Goal: Information Seeking & Learning: Learn about a topic

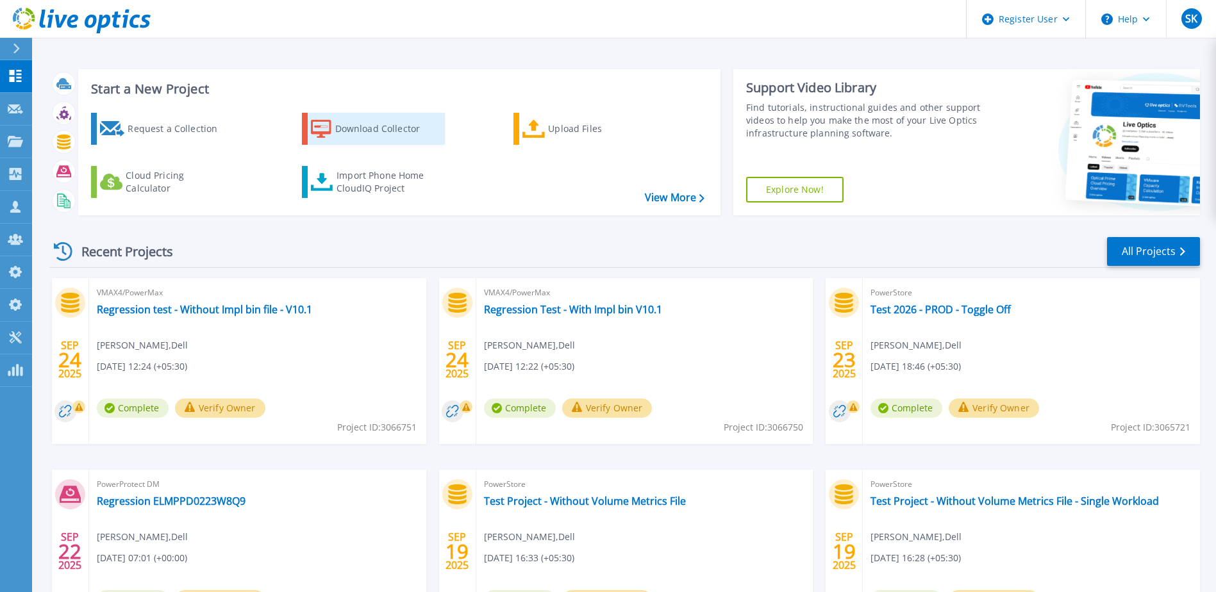
click at [355, 130] on div "Download Collector" at bounding box center [386, 129] width 103 height 26
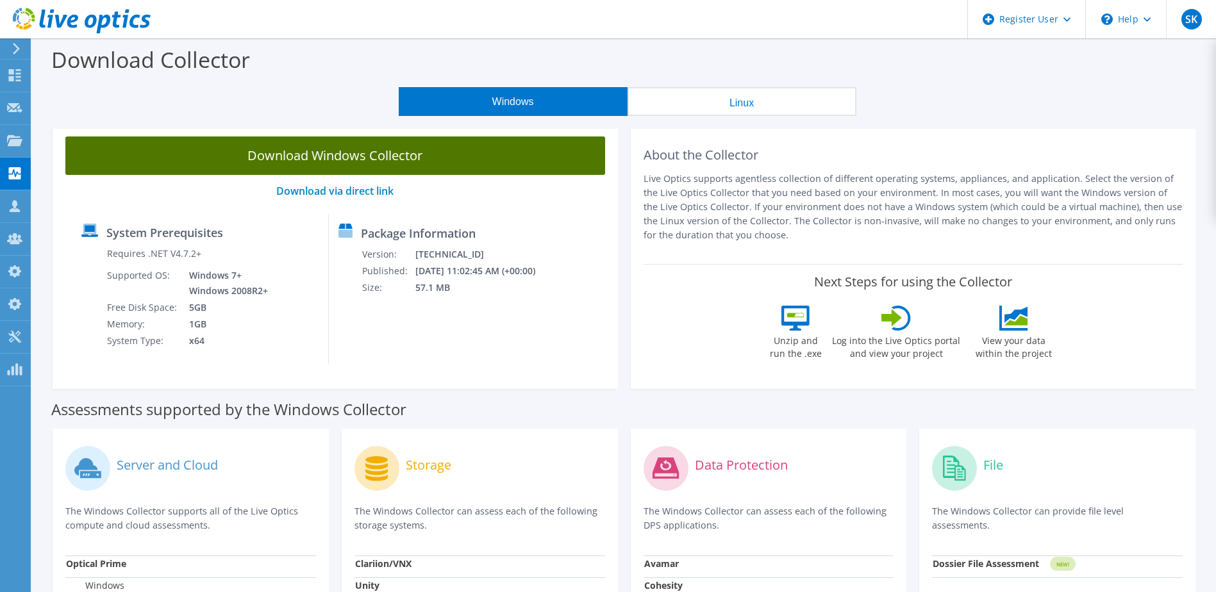
click at [391, 147] on link "Download Windows Collector" at bounding box center [335, 156] width 540 height 38
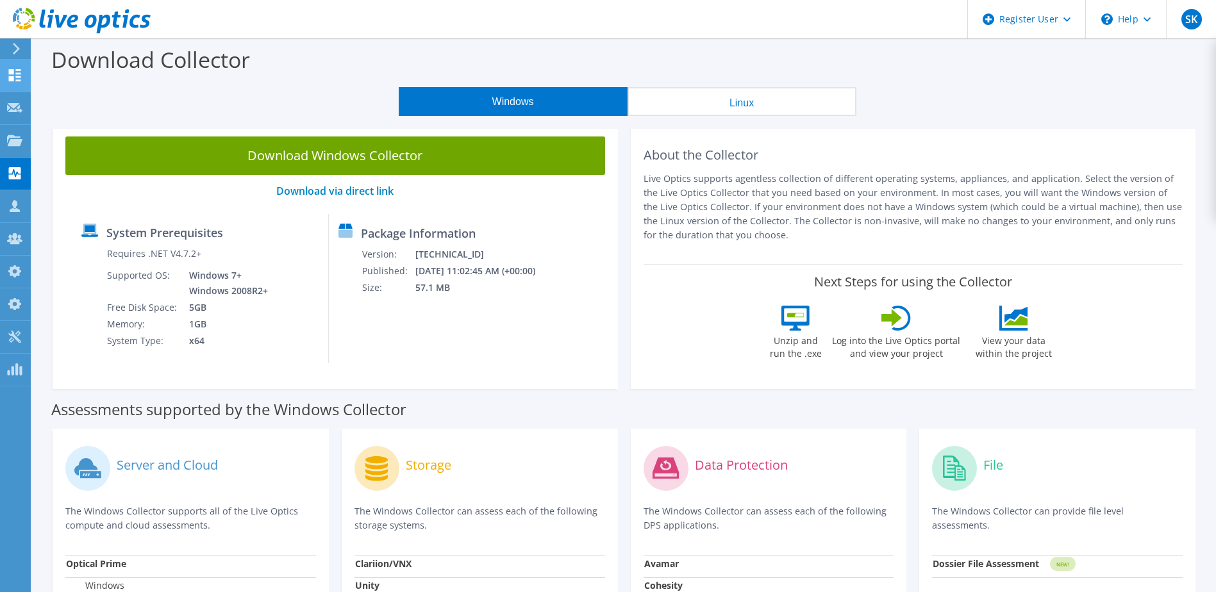
click at [20, 72] on icon at bounding box center [14, 75] width 15 height 12
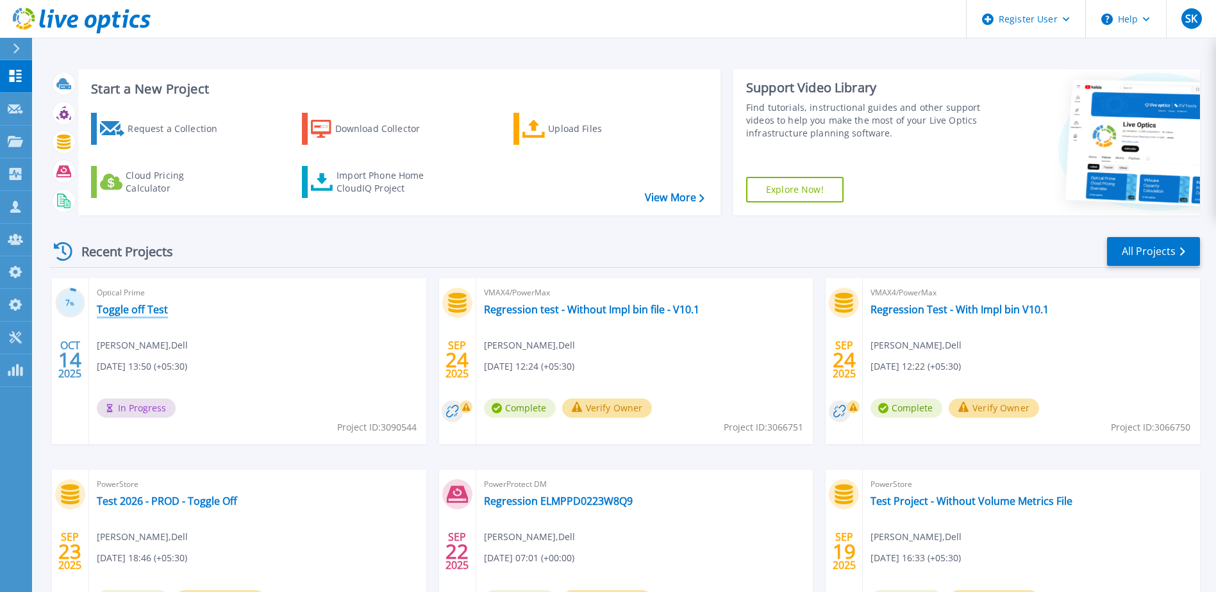
drag, startPoint x: 140, startPoint y: 312, endPoint x: 156, endPoint y: 317, distance: 16.8
click at [140, 311] on link "Toggle off Test" at bounding box center [132, 309] width 71 height 13
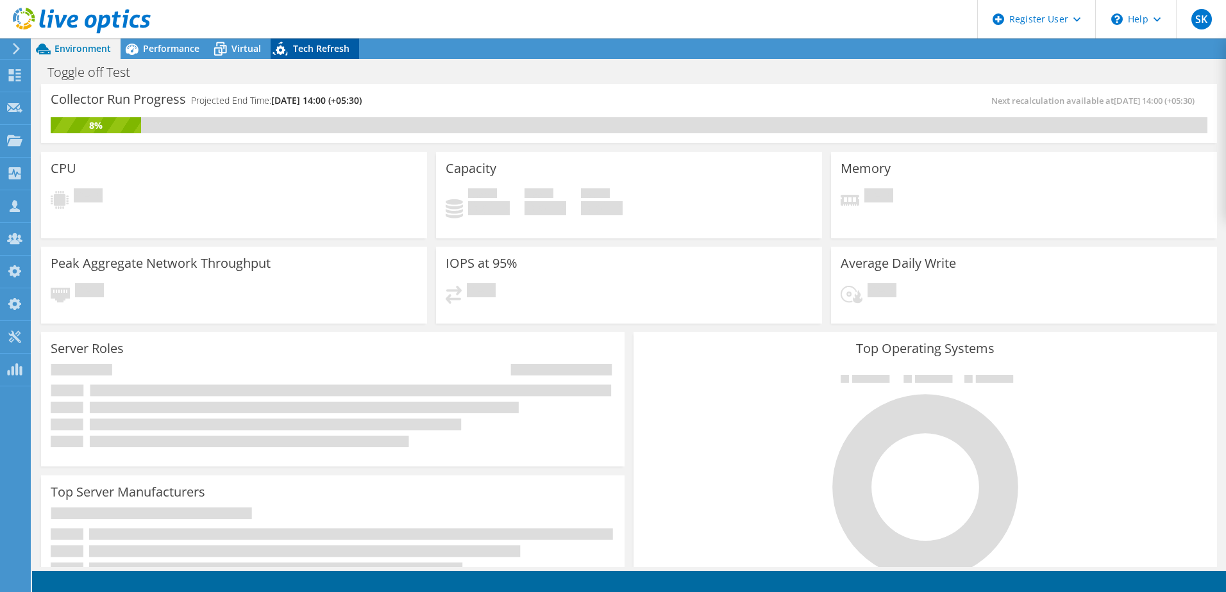
click at [309, 52] on span "Tech Refresh" at bounding box center [321, 48] width 56 height 12
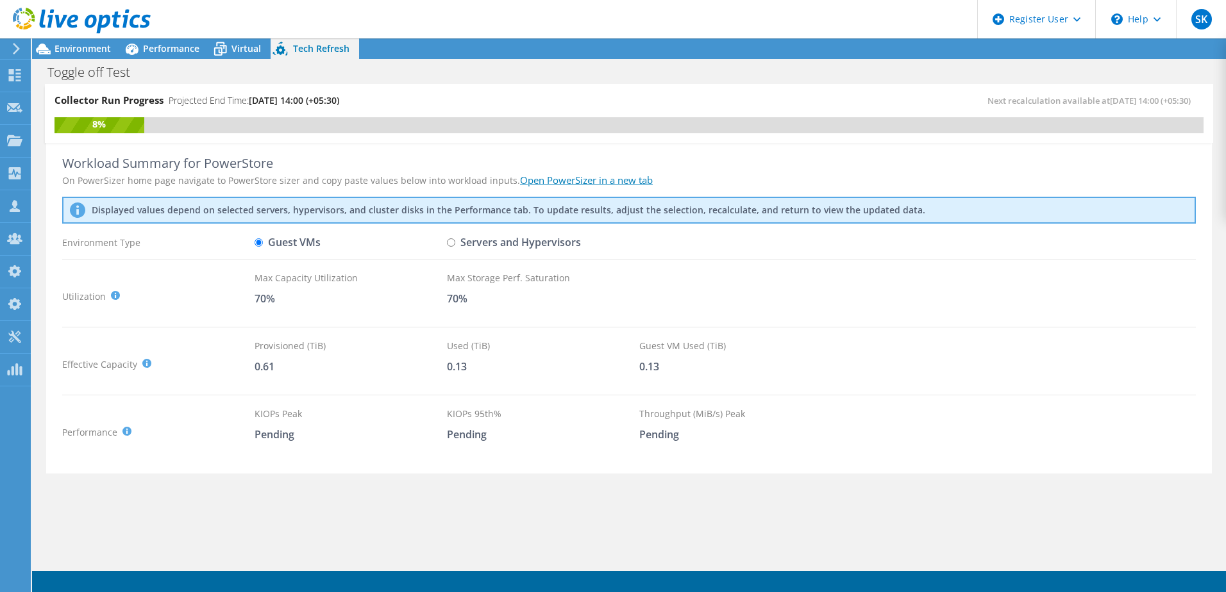
click at [480, 239] on label "Servers and Hypervisors" at bounding box center [514, 242] width 134 height 22
click at [455, 239] on input "Servers and Hypervisors" at bounding box center [451, 243] width 8 height 8
radio input "true"
click at [289, 244] on label "Guest VMs" at bounding box center [288, 242] width 66 height 22
click at [263, 244] on input "Guest VMs" at bounding box center [259, 243] width 8 height 8
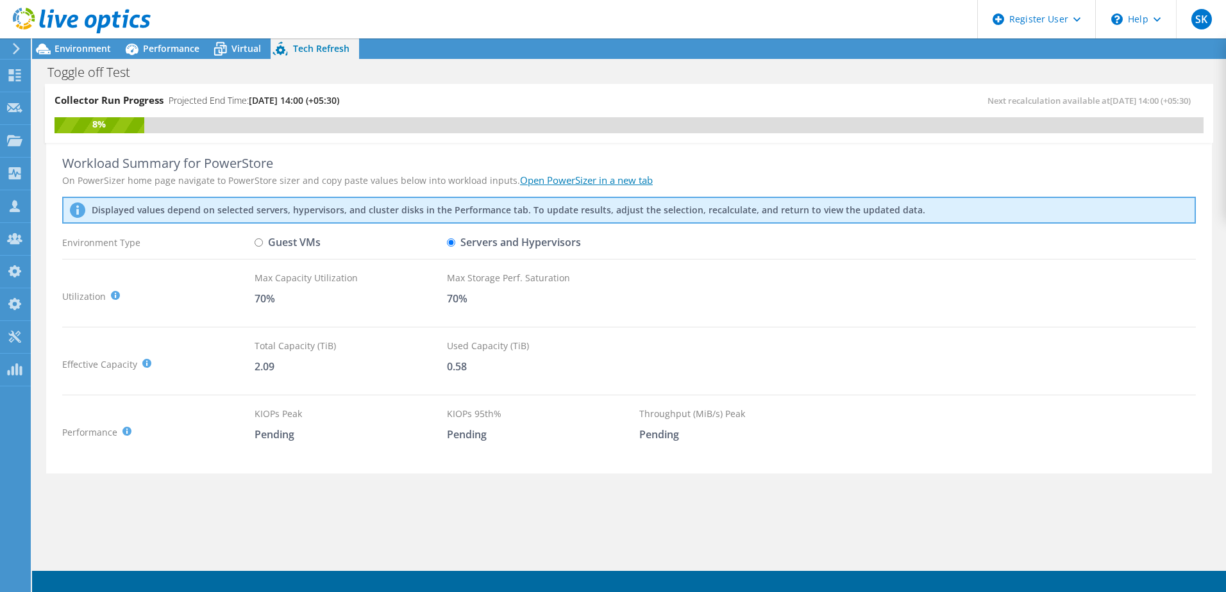
radio input "true"
radio input "false"
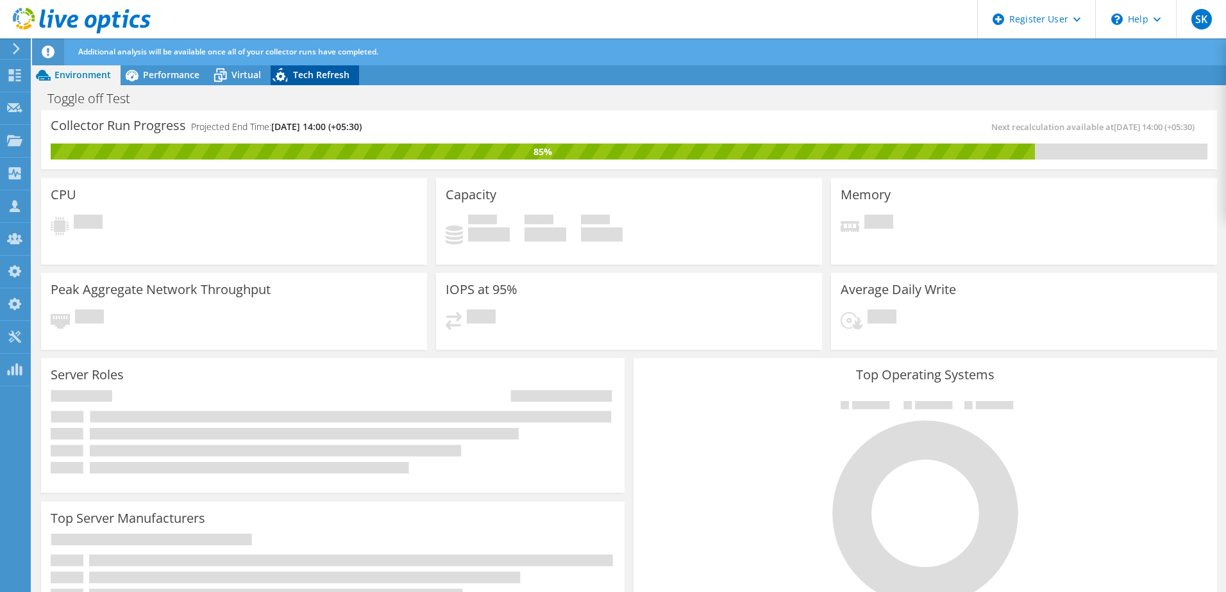
click at [325, 78] on span "Tech Refresh" at bounding box center [321, 75] width 56 height 12
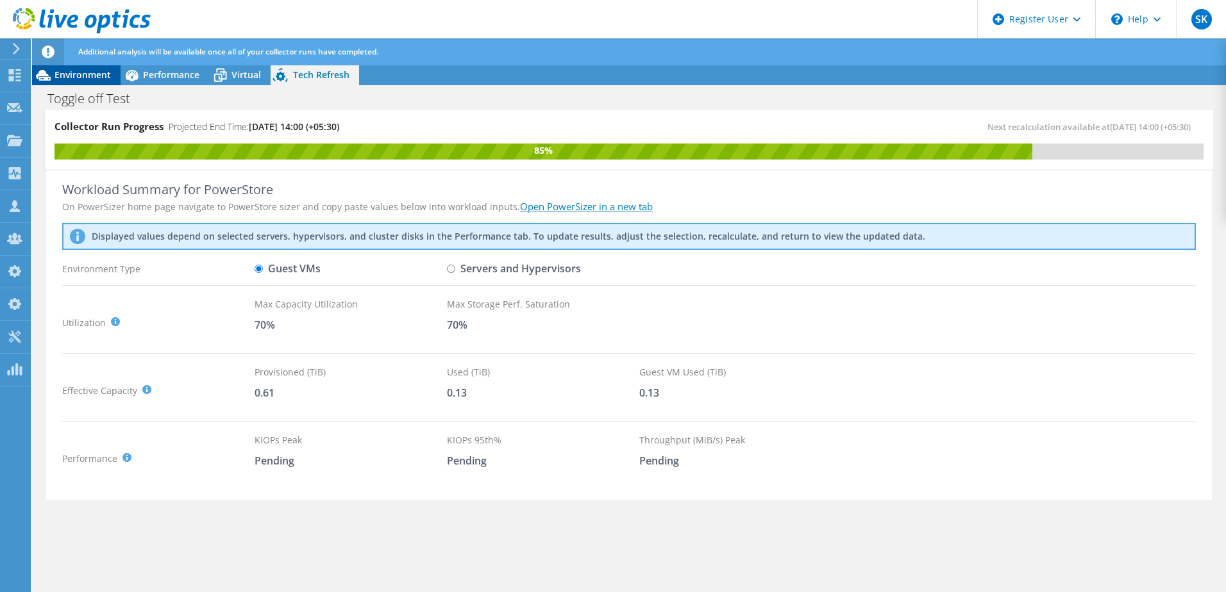
click at [64, 69] on span "Environment" at bounding box center [83, 75] width 56 height 12
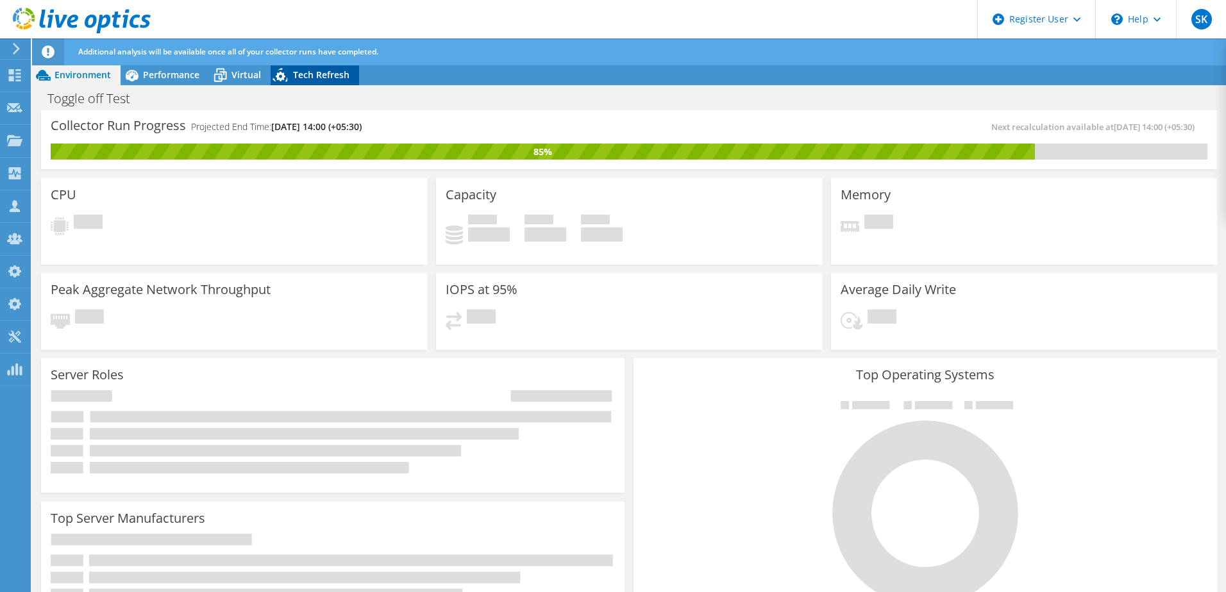
click at [318, 75] on span "Tech Refresh" at bounding box center [321, 75] width 56 height 12
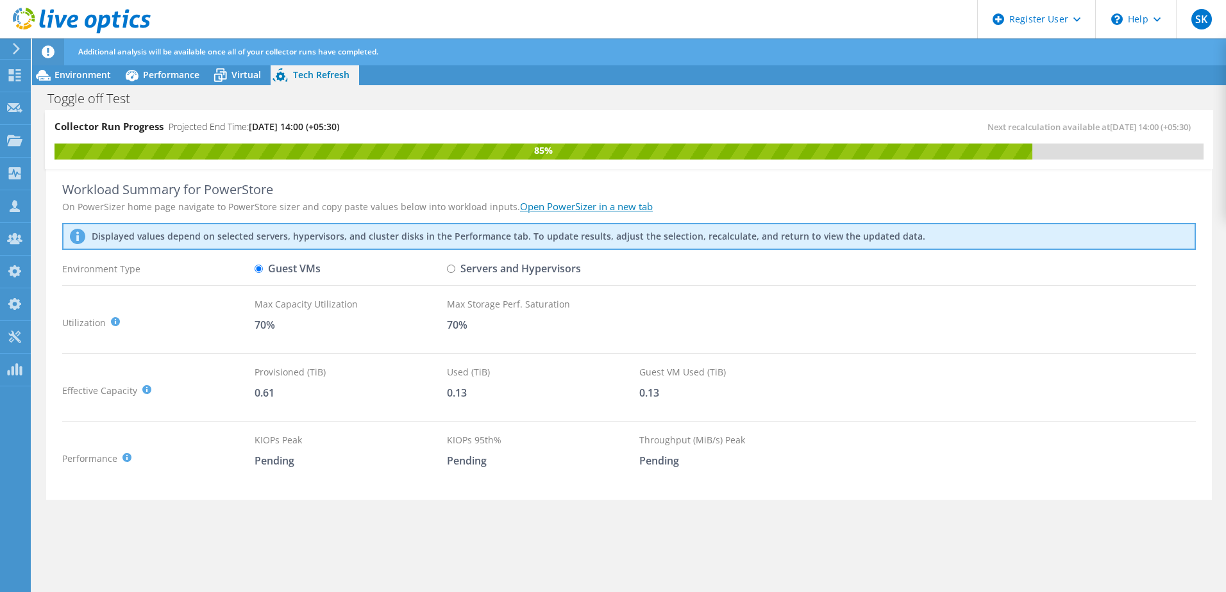
drag, startPoint x: 92, startPoint y: 72, endPoint x: 126, endPoint y: 62, distance: 35.5
click at [92, 72] on span "Environment" at bounding box center [83, 75] width 56 height 12
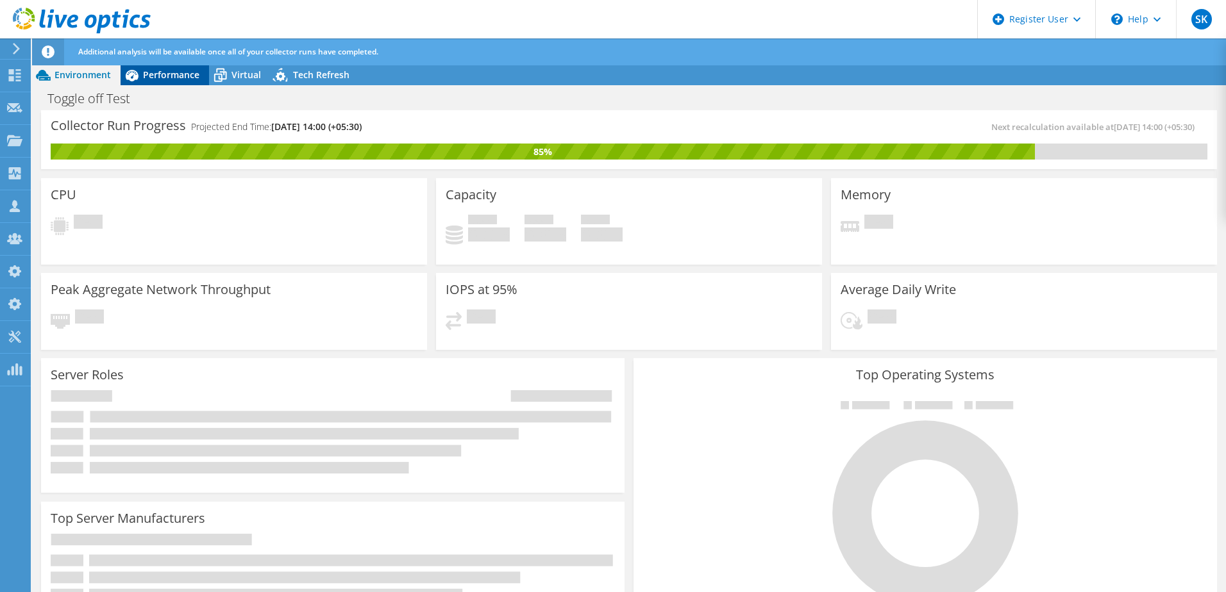
click at [160, 71] on span "Performance" at bounding box center [171, 75] width 56 height 12
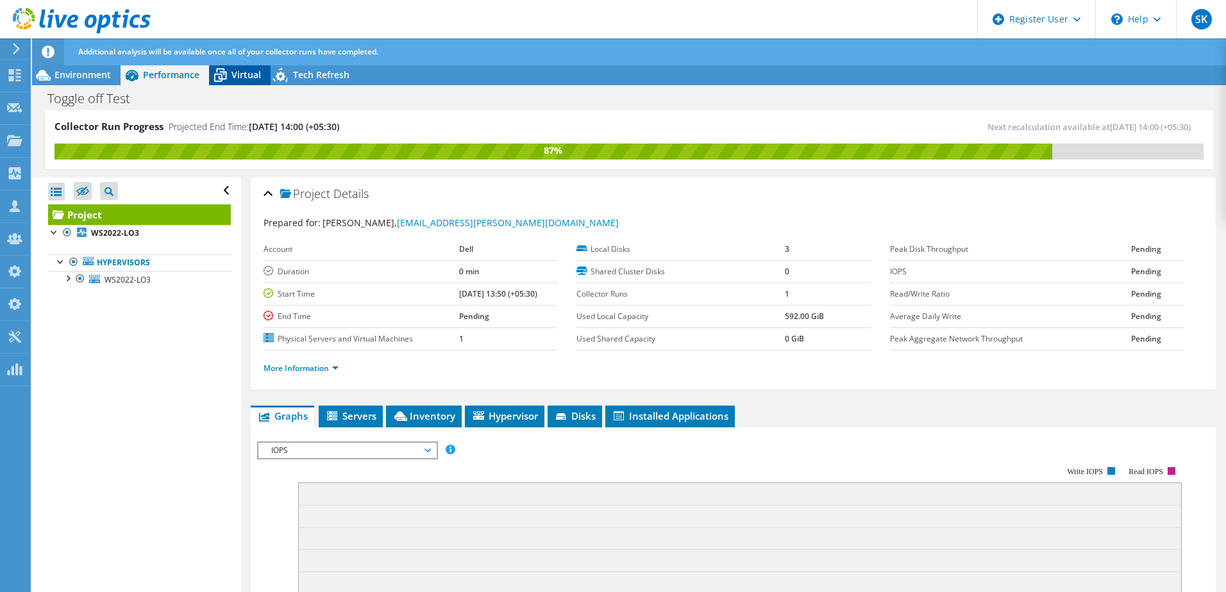
click at [249, 76] on span "Virtual" at bounding box center [245, 75] width 29 height 12
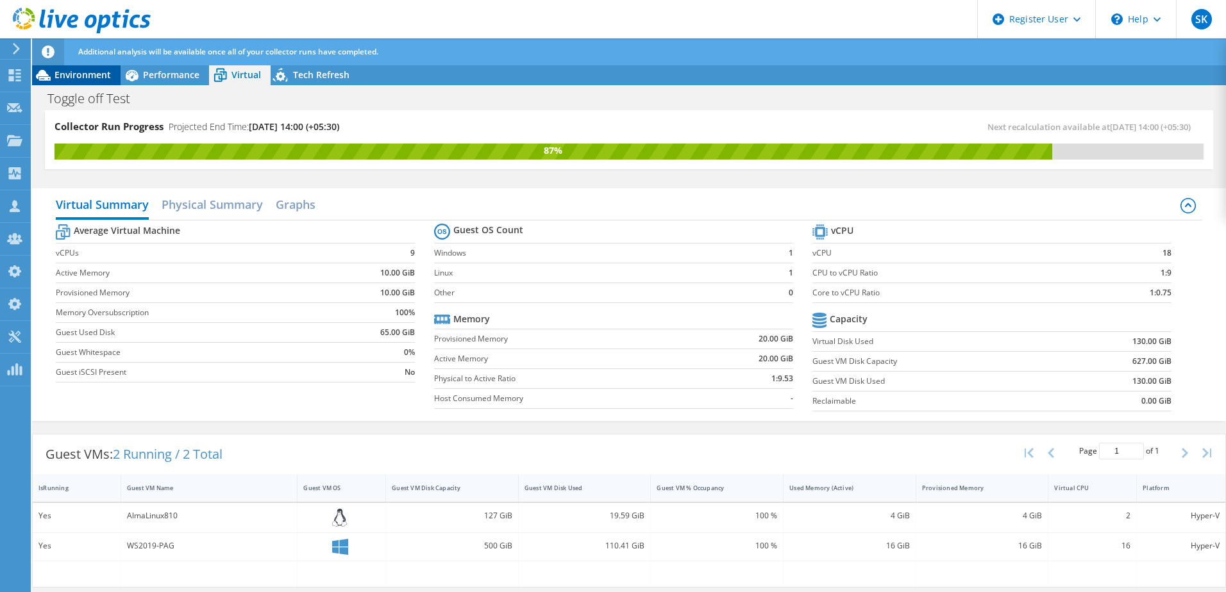
click at [92, 67] on div "Environment" at bounding box center [76, 75] width 88 height 21
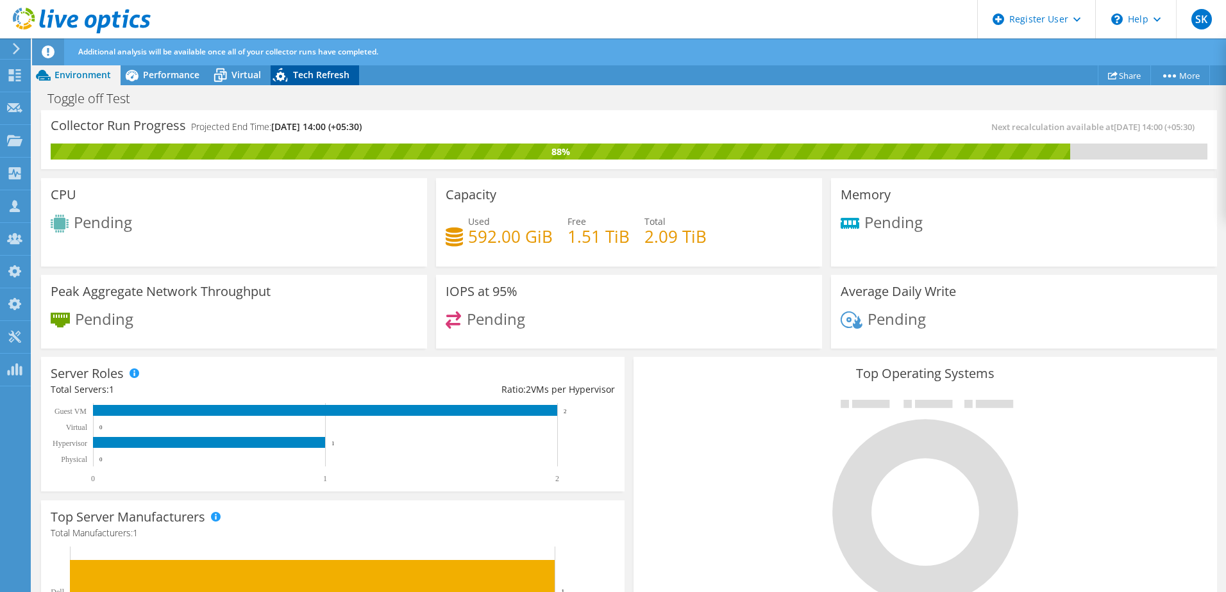
click at [329, 79] on span "Tech Refresh" at bounding box center [321, 75] width 56 height 12
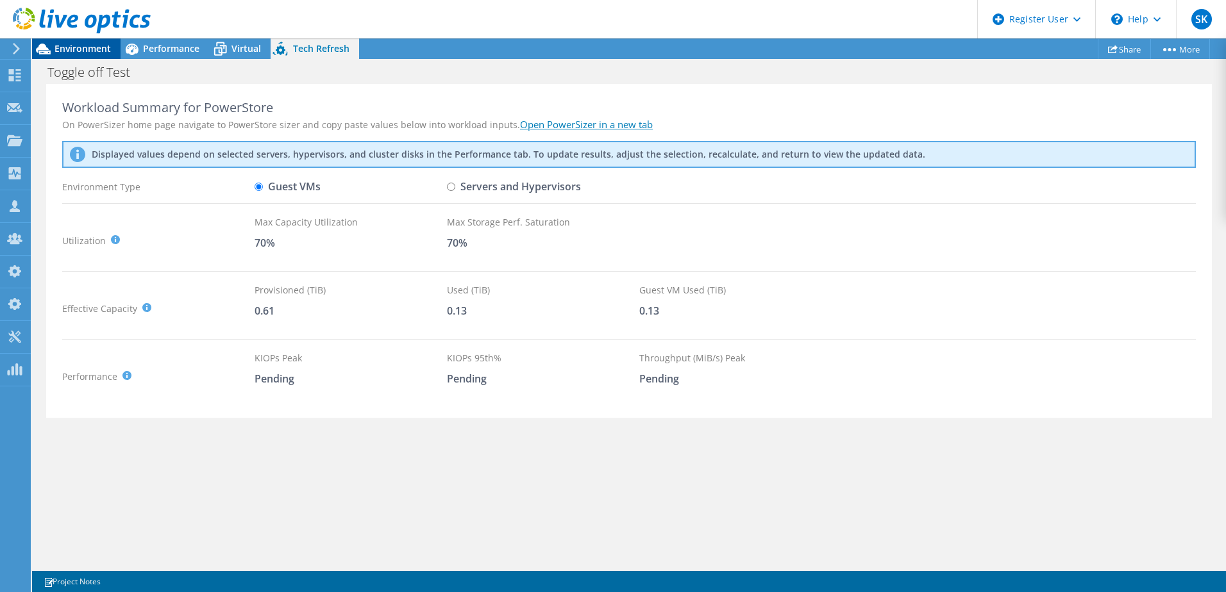
click at [111, 47] on div "Environment" at bounding box center [76, 48] width 88 height 21
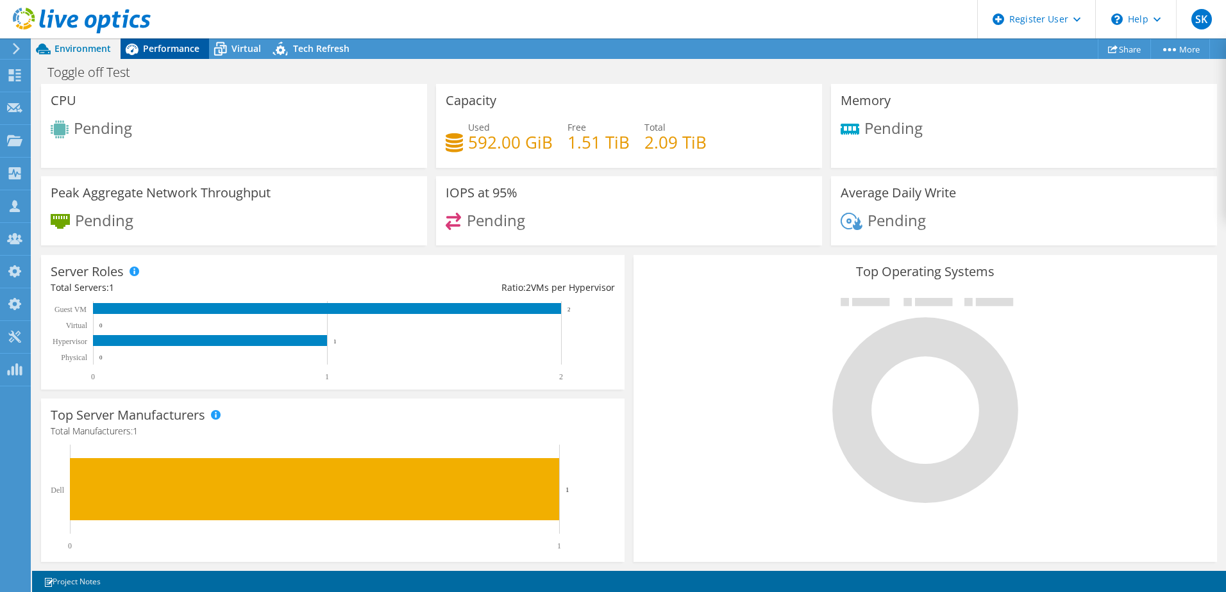
click at [155, 49] on span "Performance" at bounding box center [171, 48] width 56 height 12
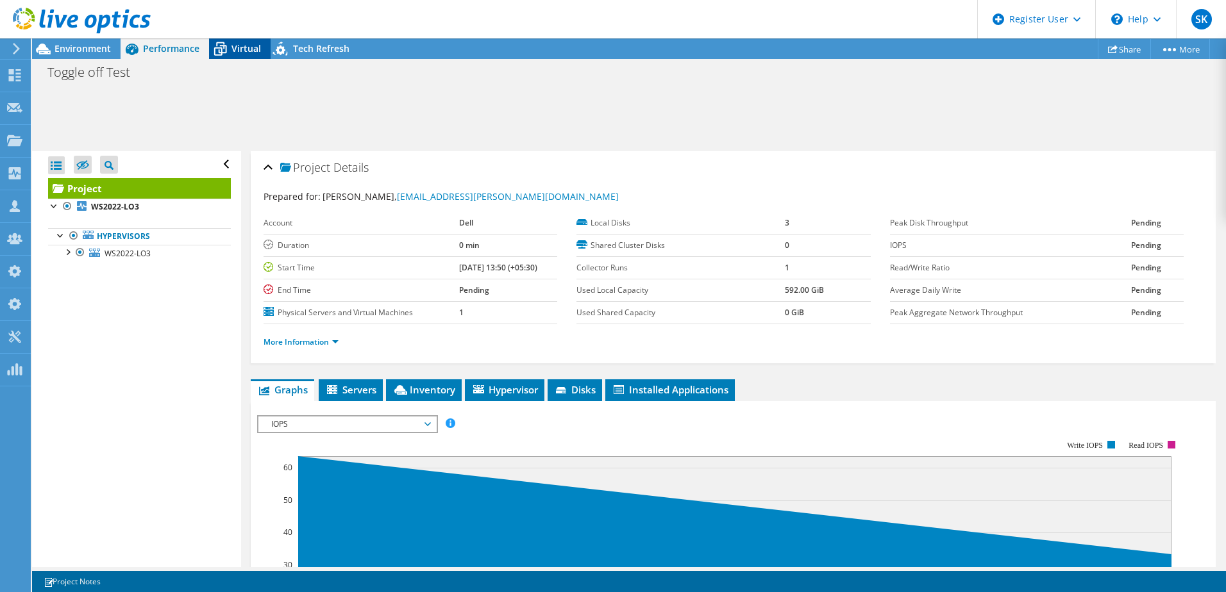
click at [246, 47] on span "Virtual" at bounding box center [245, 48] width 29 height 12
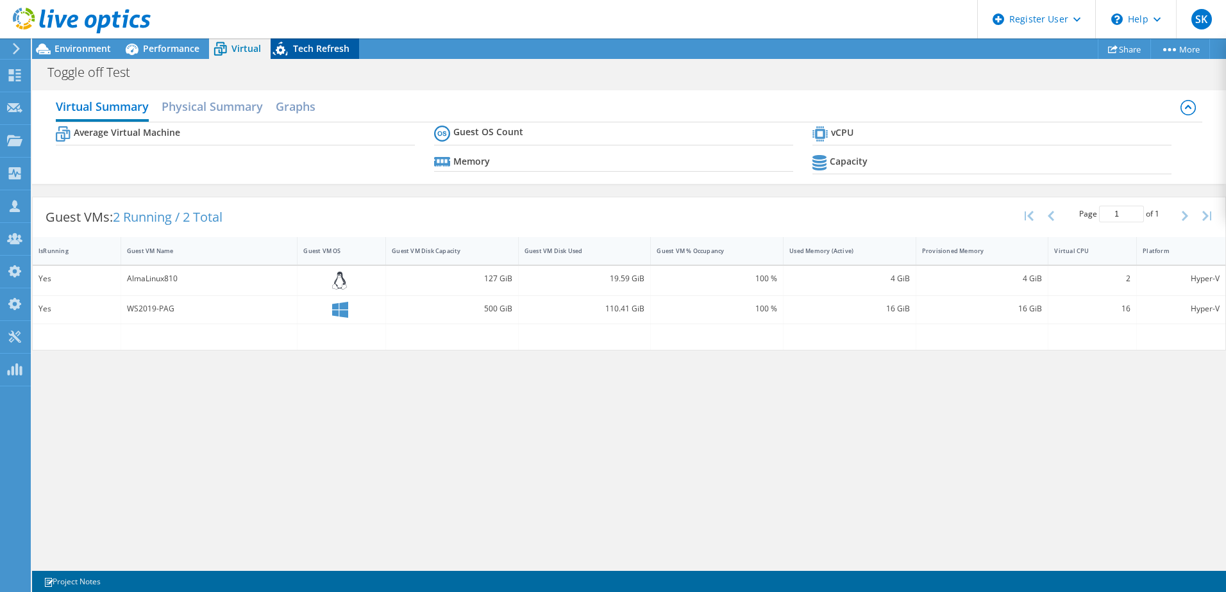
click at [322, 47] on span "Tech Refresh" at bounding box center [321, 48] width 56 height 12
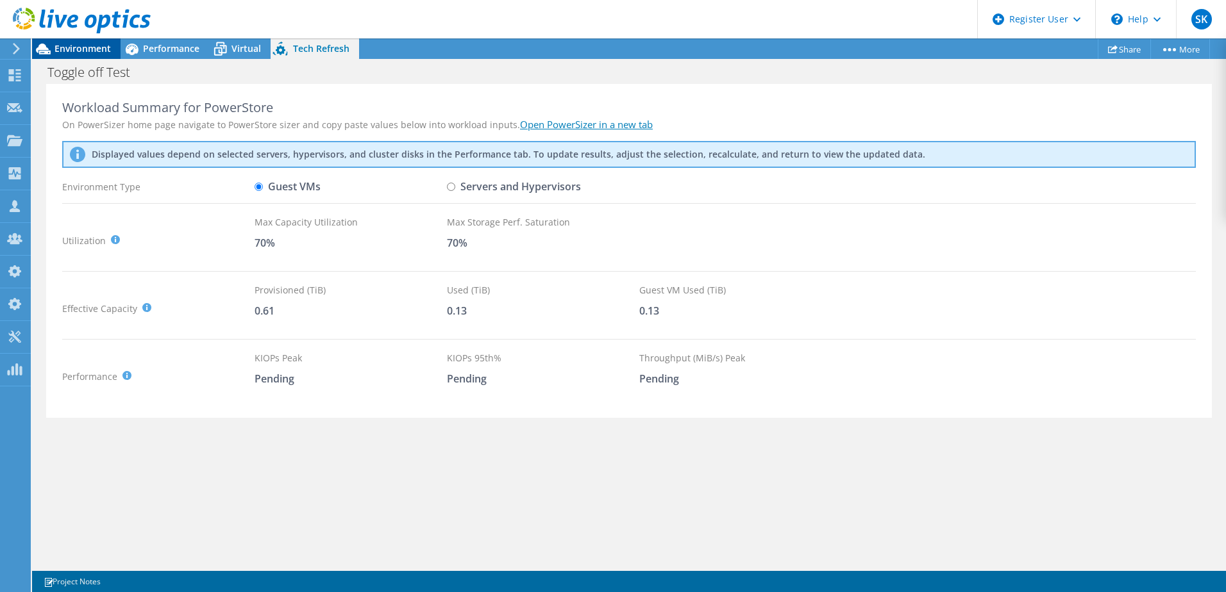
click at [101, 44] on span "Environment" at bounding box center [83, 48] width 56 height 12
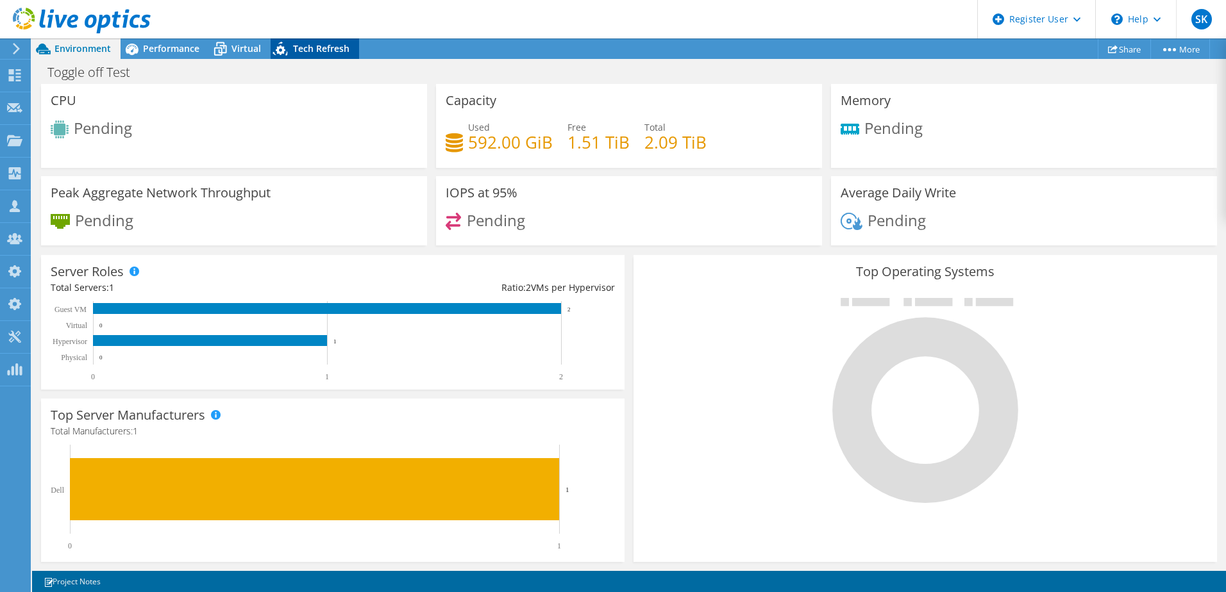
click at [309, 47] on span "Tech Refresh" at bounding box center [321, 48] width 56 height 12
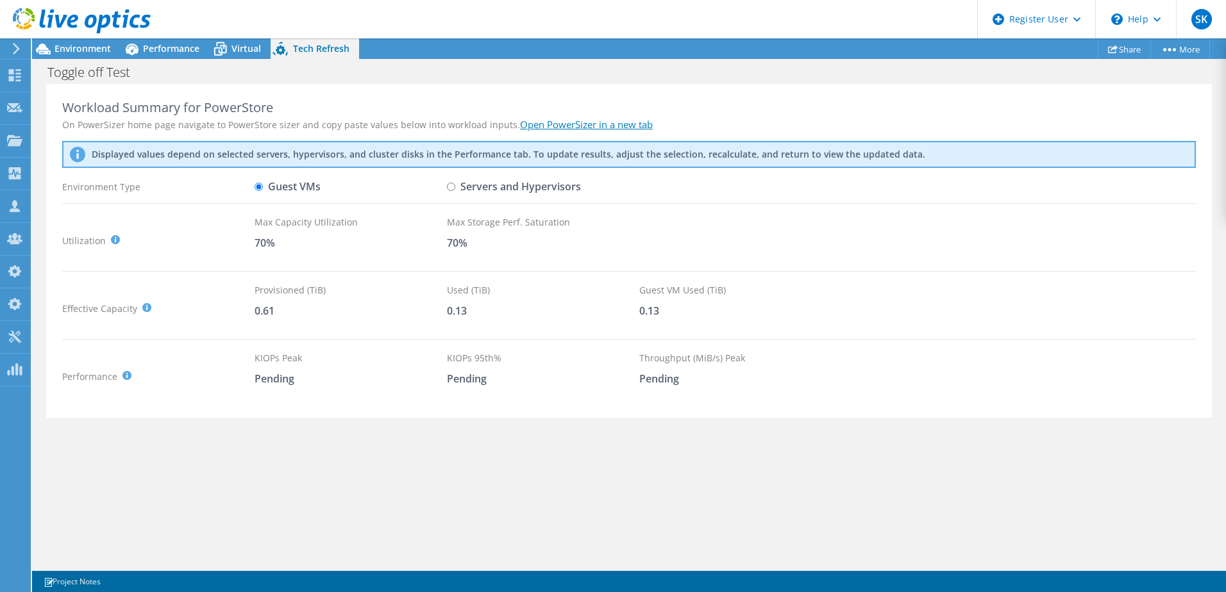
click at [574, 126] on link "Open PowerSizer in a new tab" at bounding box center [586, 124] width 133 height 13
click at [104, 36] on link at bounding box center [82, 31] width 138 height 11
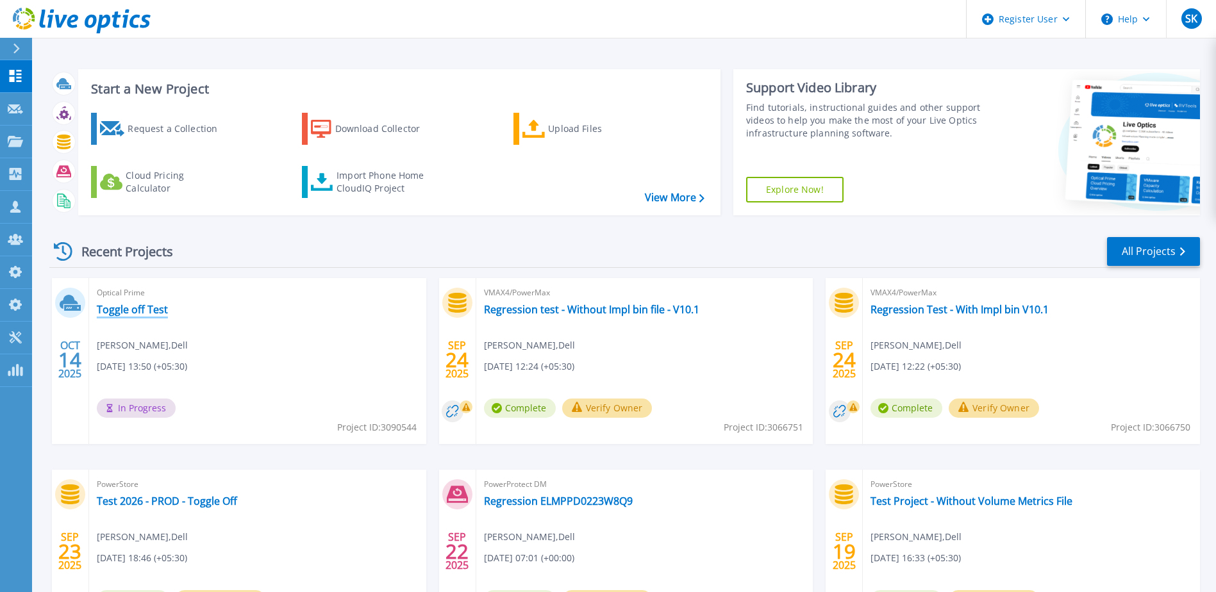
click at [147, 315] on link "Toggle off Test" at bounding box center [132, 309] width 71 height 13
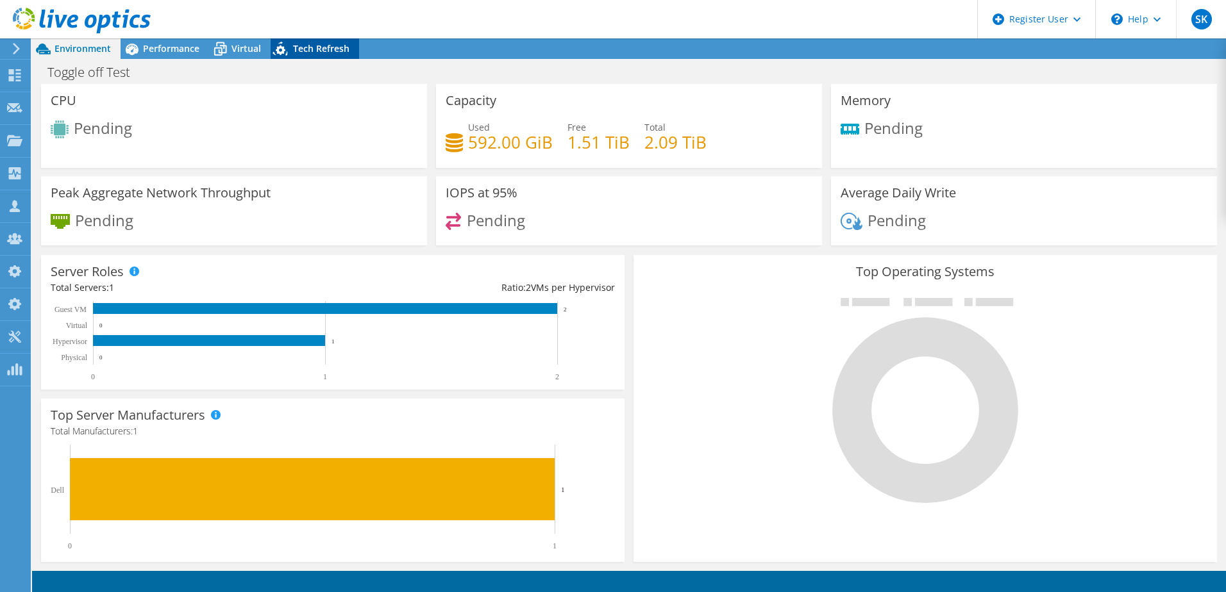
click at [306, 51] on span "Tech Refresh" at bounding box center [321, 48] width 56 height 12
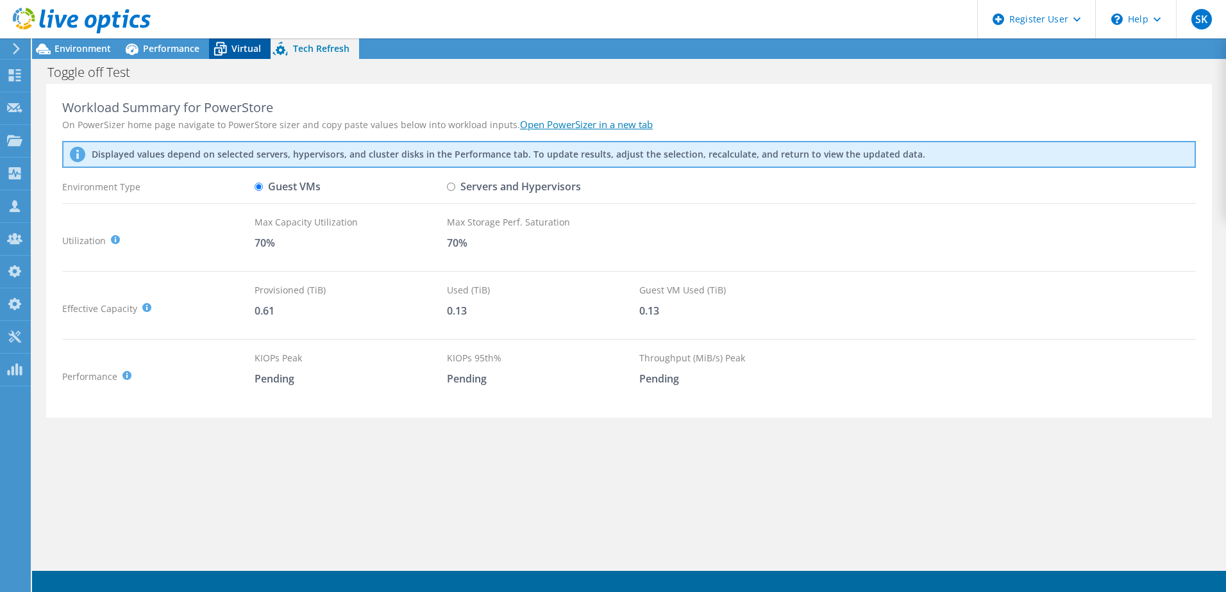
click at [223, 51] on icon at bounding box center [220, 49] width 22 height 22
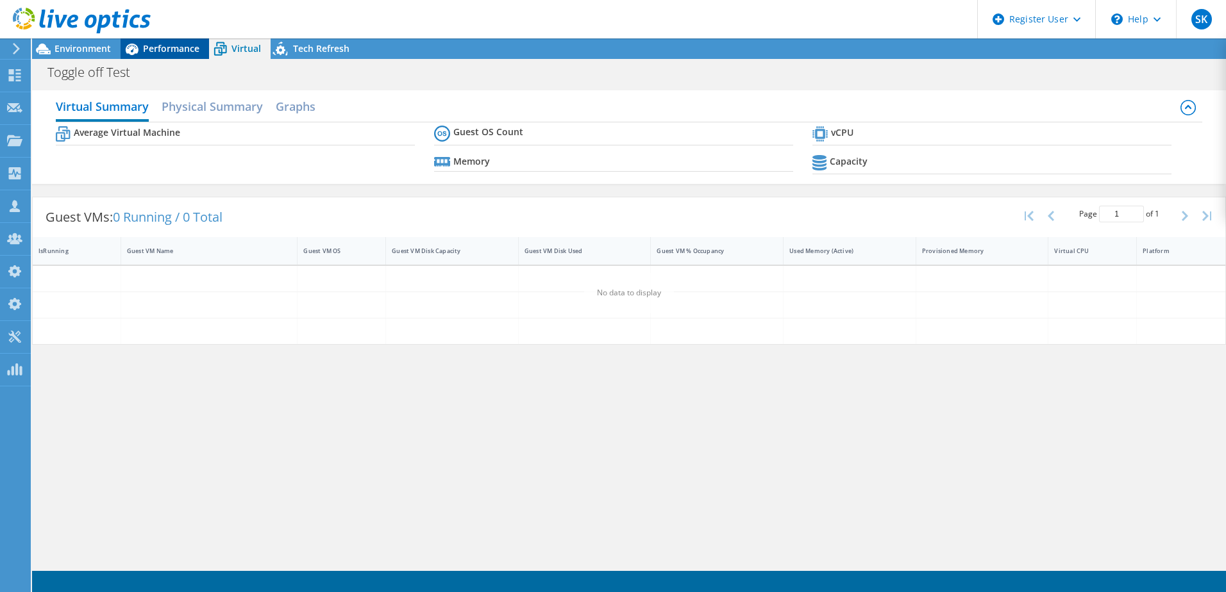
click at [156, 49] on span "Performance" at bounding box center [171, 48] width 56 height 12
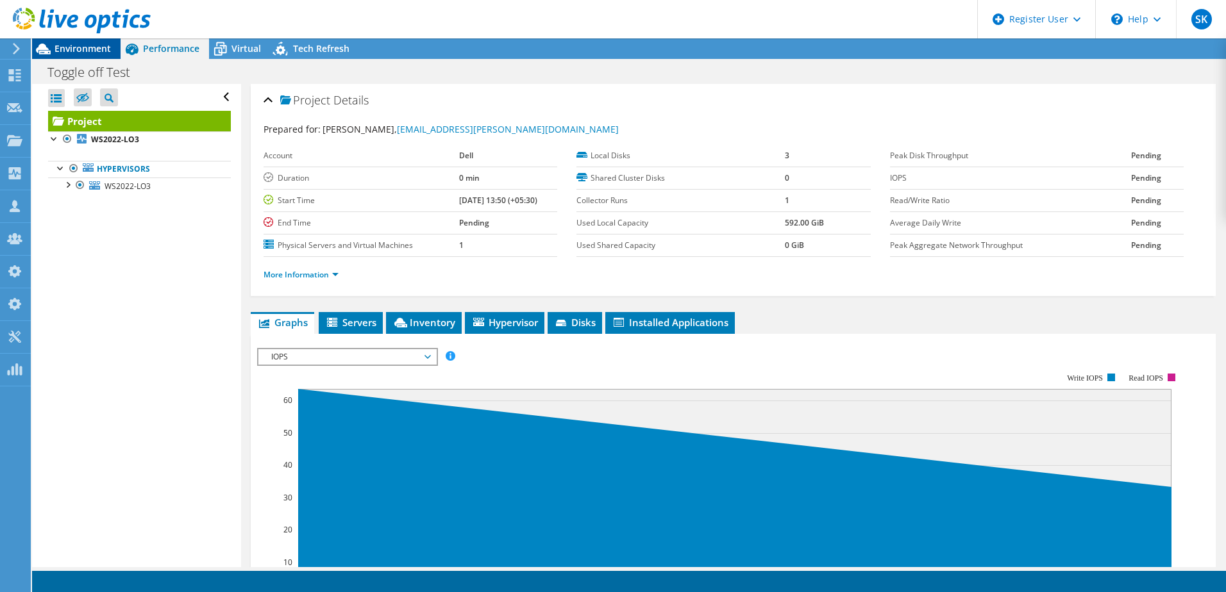
click at [89, 48] on span "Environment" at bounding box center [83, 48] width 56 height 12
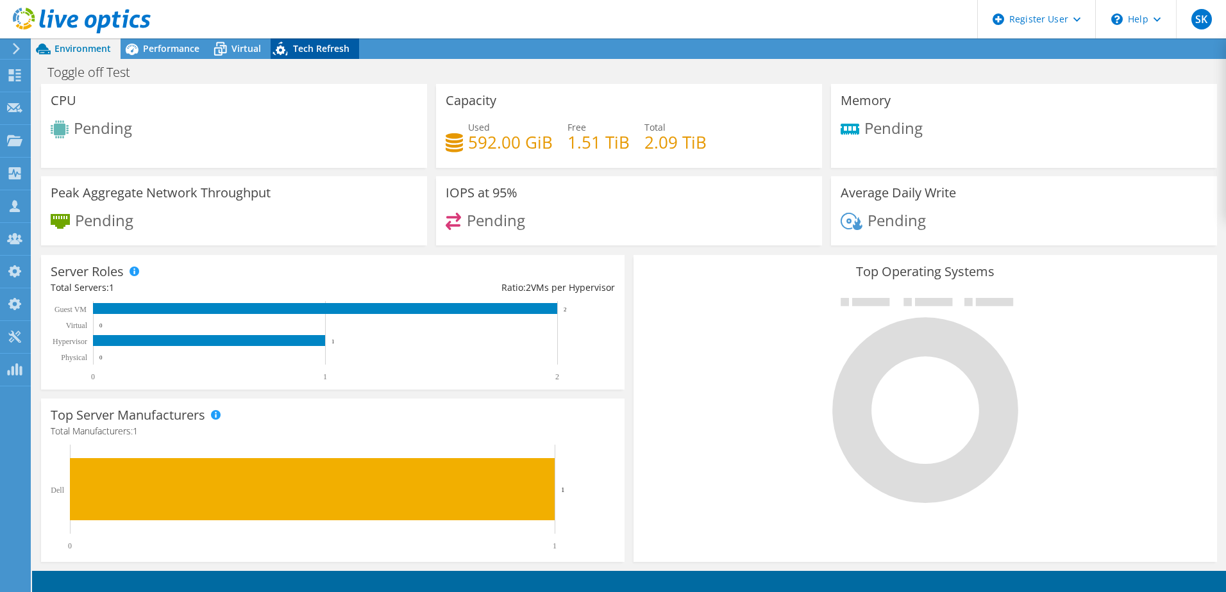
click at [323, 46] on span "Tech Refresh" at bounding box center [321, 48] width 56 height 12
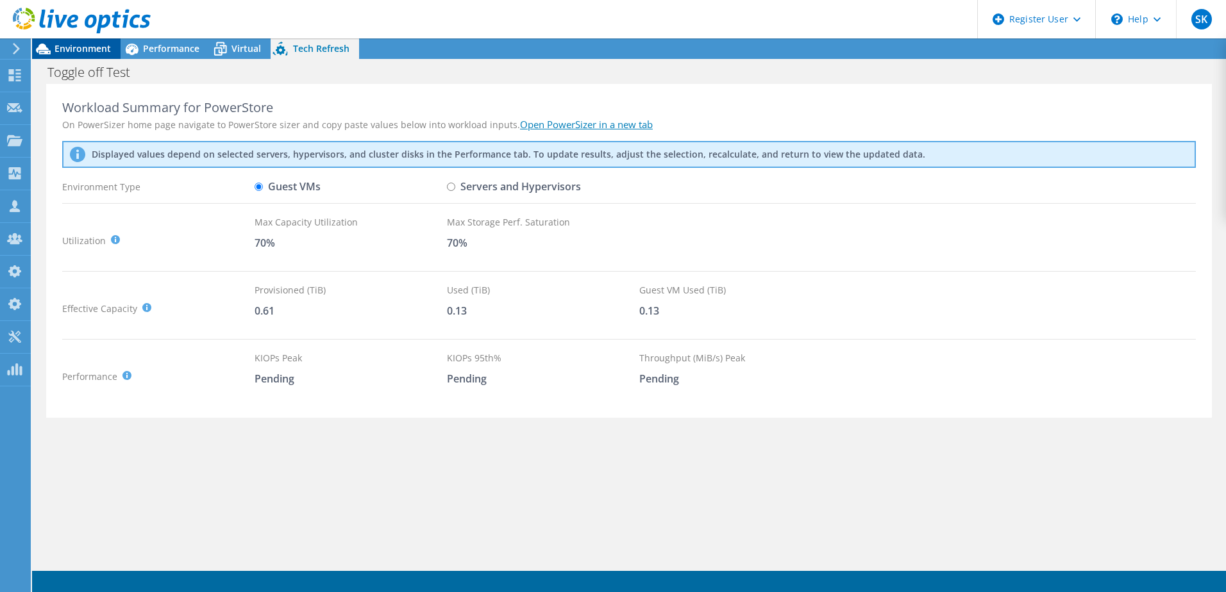
click at [96, 44] on span "Environment" at bounding box center [83, 48] width 56 height 12
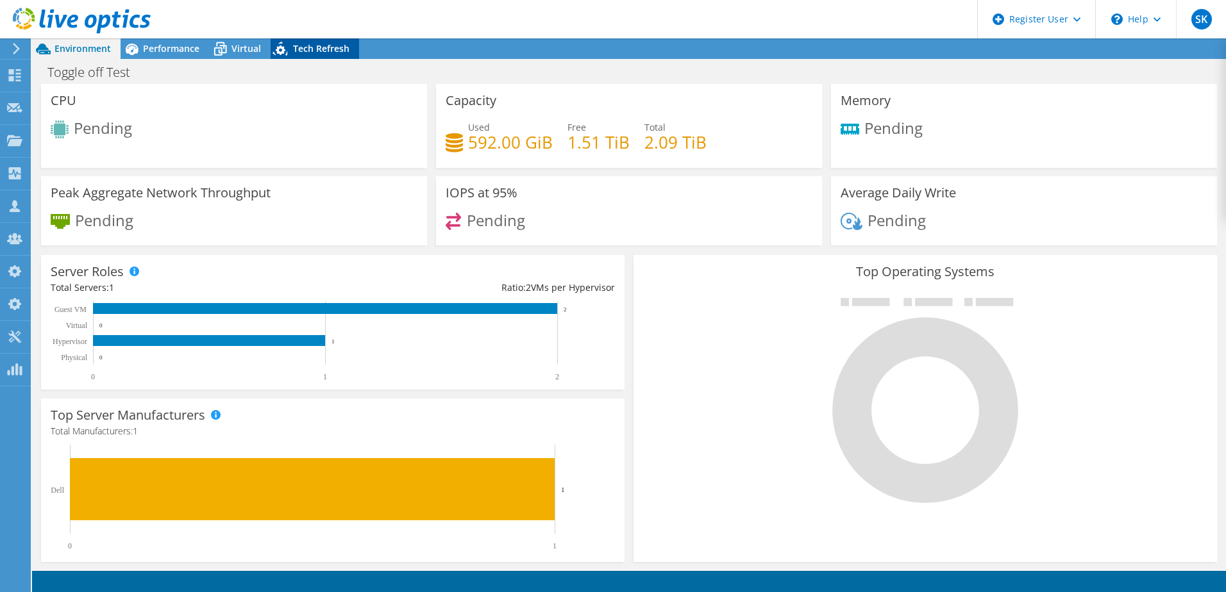
click at [352, 56] on div "Tech Refresh" at bounding box center [315, 48] width 88 height 21
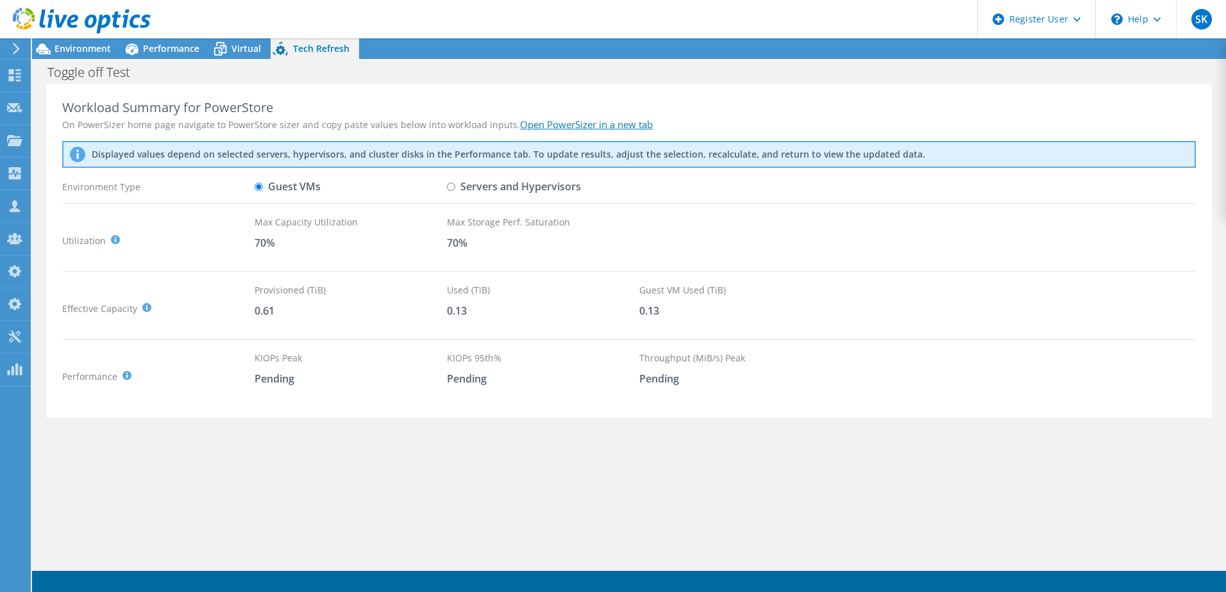
click at [493, 185] on label "Servers and Hypervisors" at bounding box center [514, 187] width 134 height 22
click at [455, 185] on input "Servers and Hypervisors" at bounding box center [451, 187] width 8 height 8
radio input "true"
click at [482, 234] on div "Max Storage Perf. Saturation 70%" at bounding box center [543, 240] width 192 height 51
click at [169, 47] on span "Performance" at bounding box center [171, 48] width 56 height 12
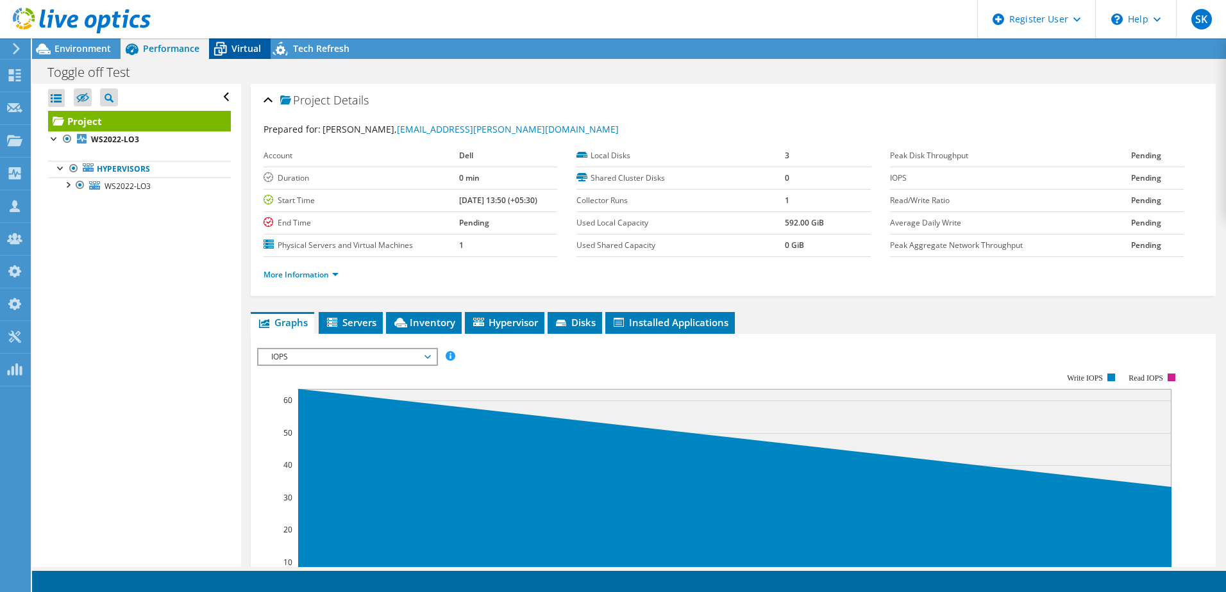
click at [224, 46] on icon at bounding box center [220, 50] width 13 height 10
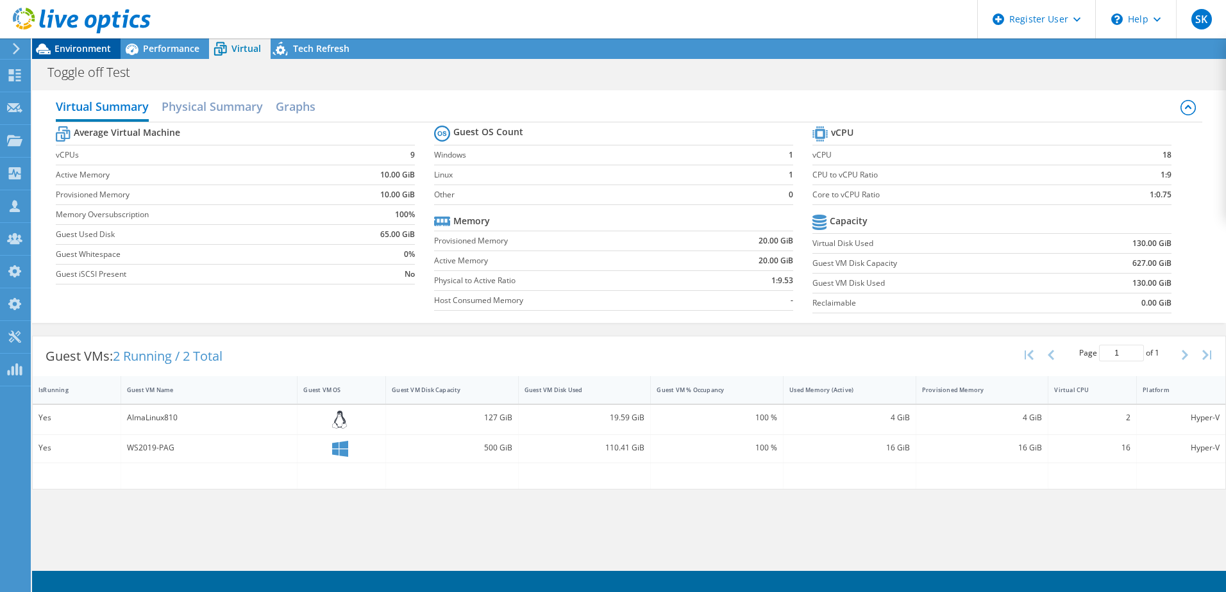
click at [81, 44] on span "Environment" at bounding box center [83, 48] width 56 height 12
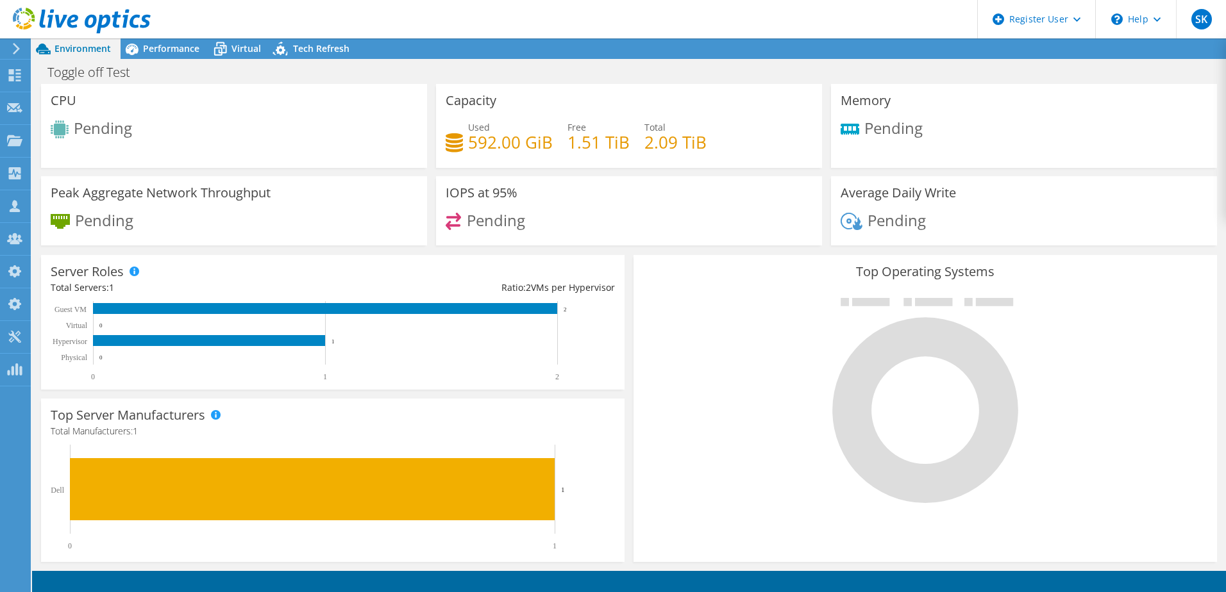
radio input "true"
click at [164, 47] on span "Performance" at bounding box center [171, 48] width 56 height 12
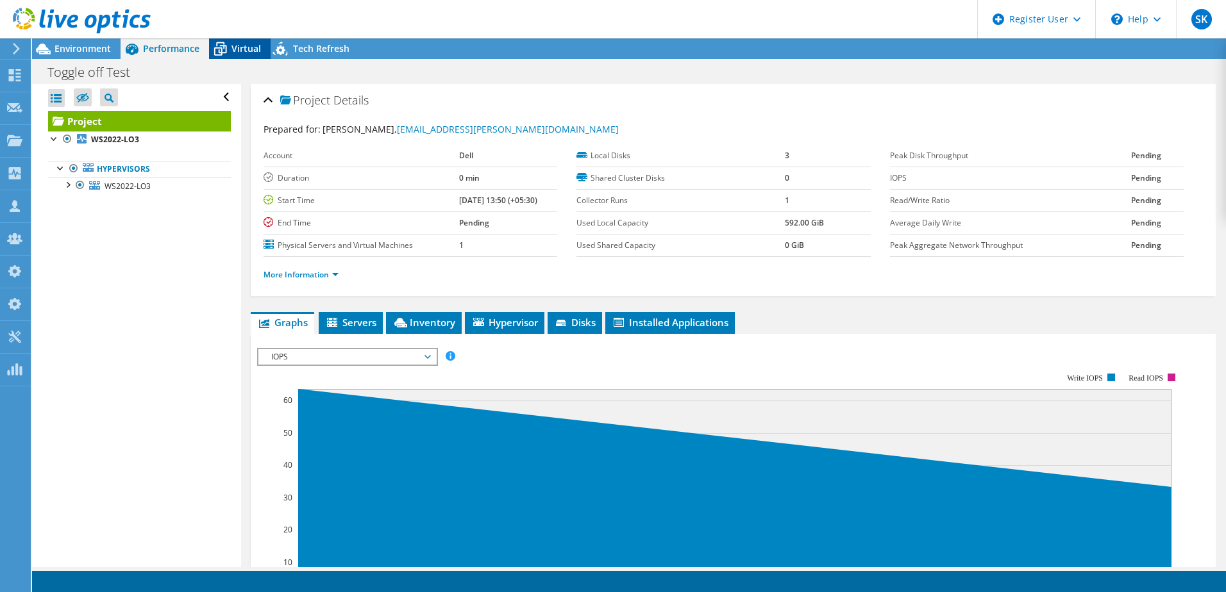
click at [224, 51] on icon at bounding box center [220, 49] width 22 height 22
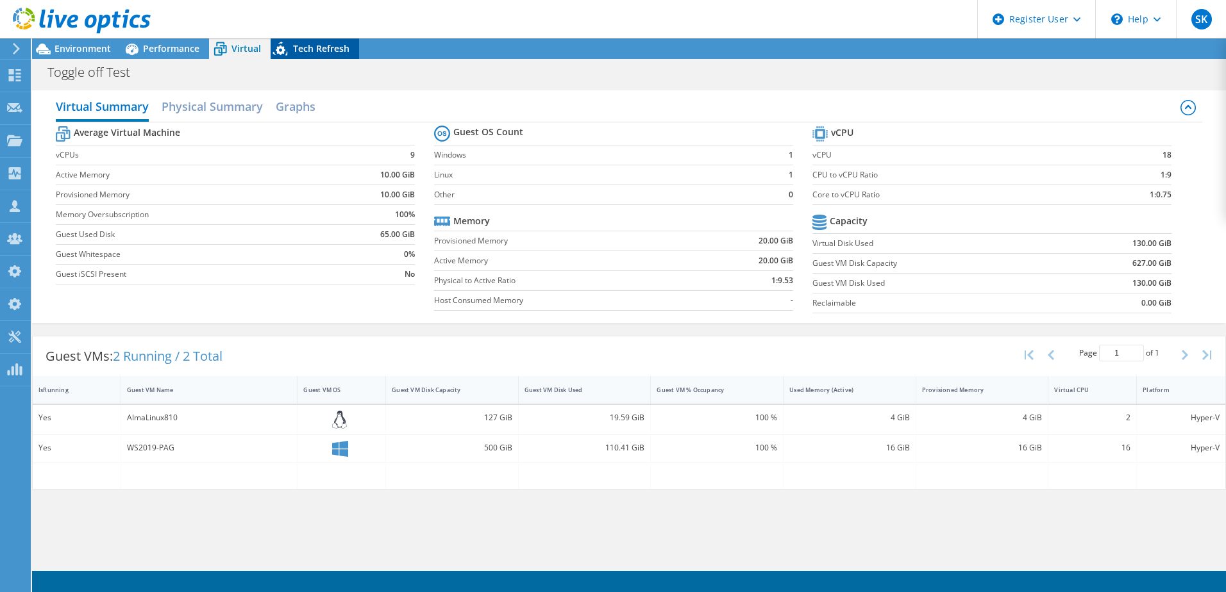
click at [315, 55] on div "Tech Refresh" at bounding box center [315, 48] width 88 height 21
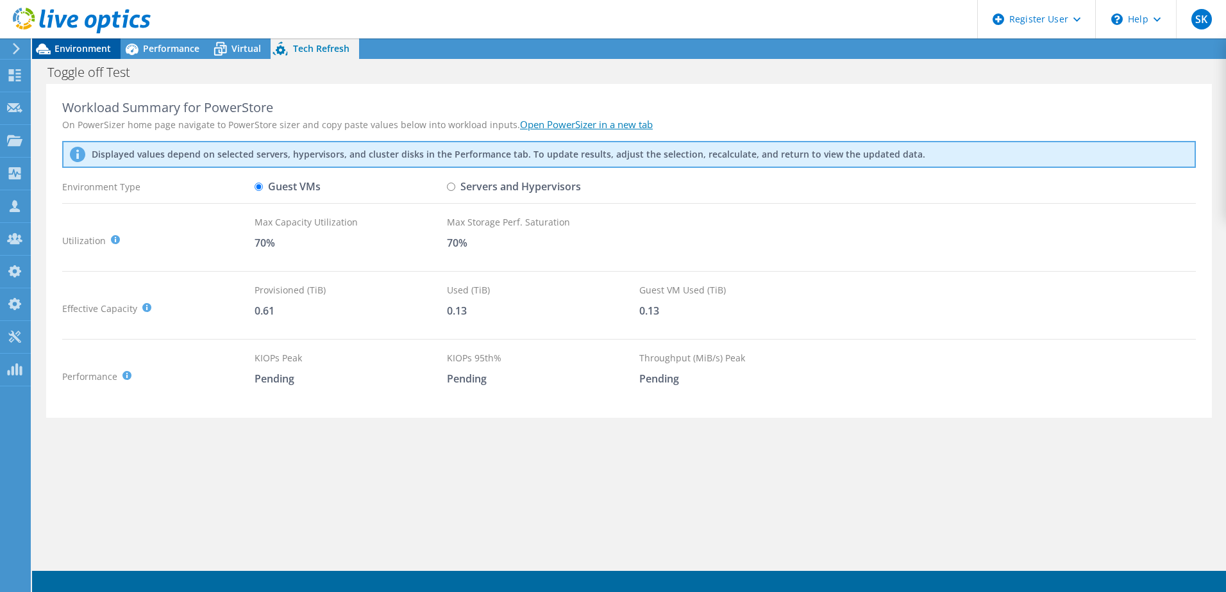
click at [99, 50] on span "Environment" at bounding box center [83, 48] width 56 height 12
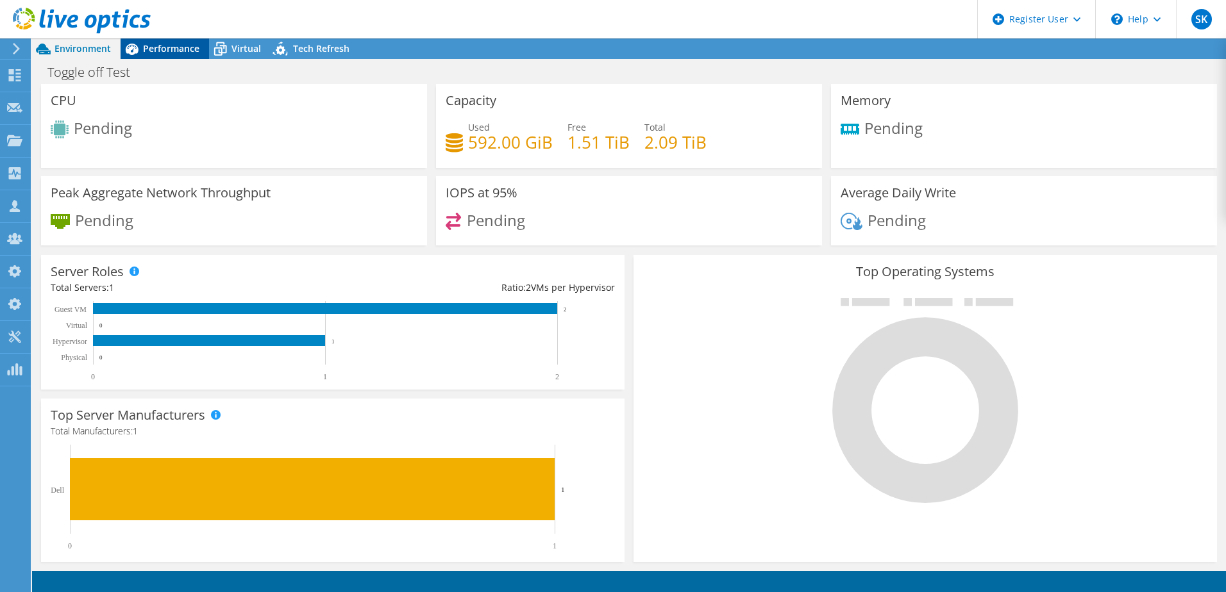
click at [166, 46] on span "Performance" at bounding box center [171, 48] width 56 height 12
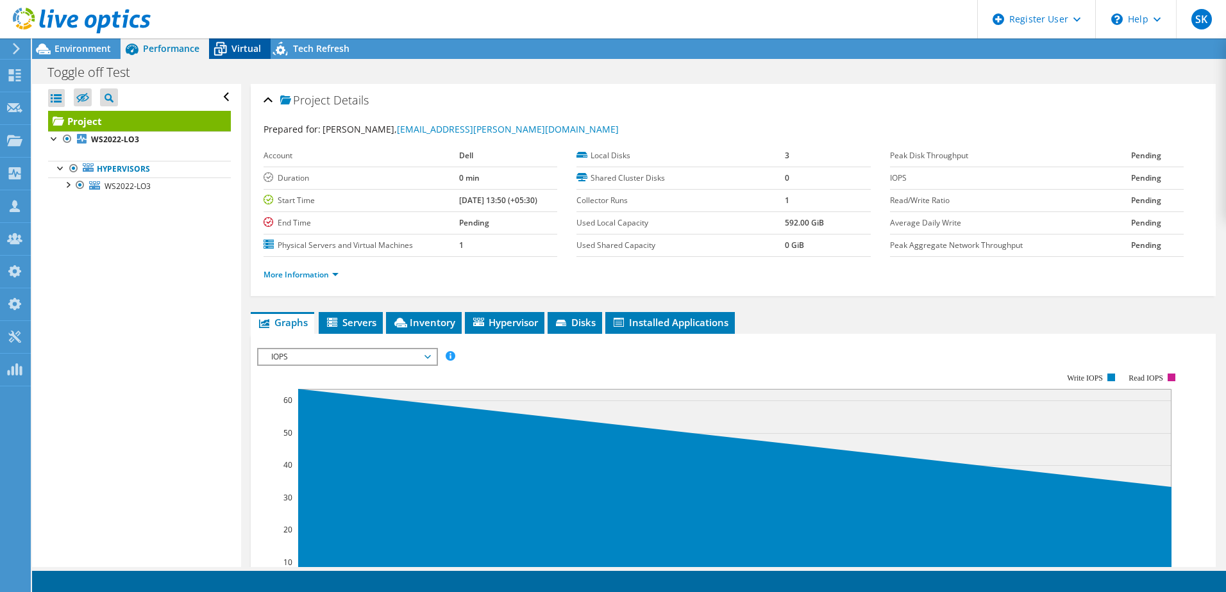
click at [239, 42] on div "Virtual" at bounding box center [240, 48] width 62 height 21
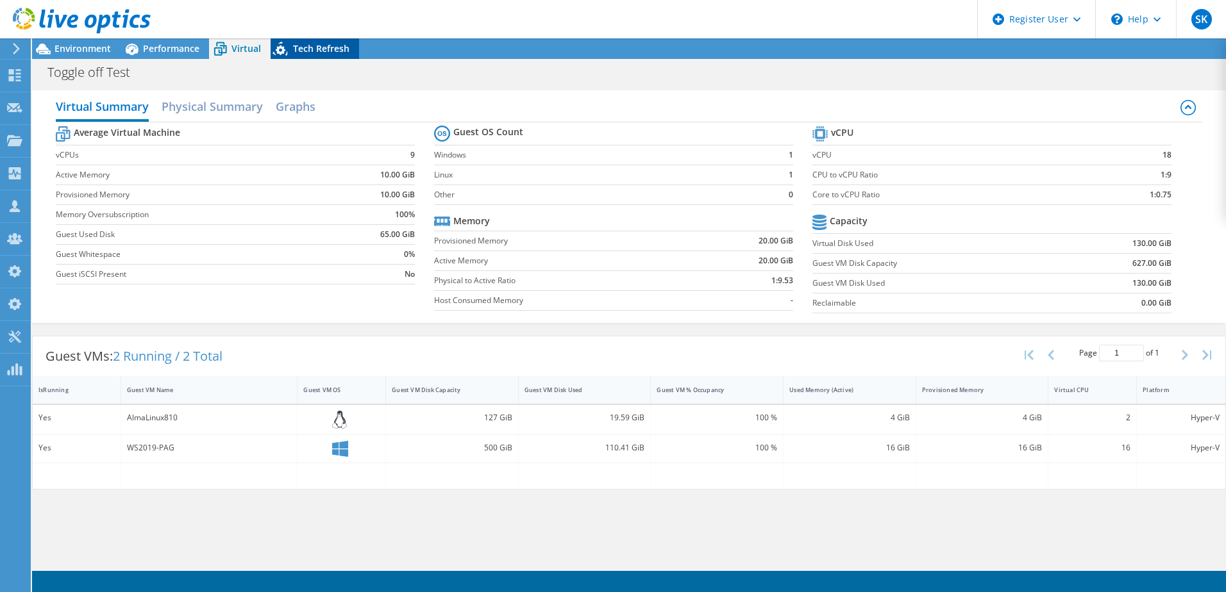
click at [321, 44] on span "Tech Refresh" at bounding box center [321, 48] width 56 height 12
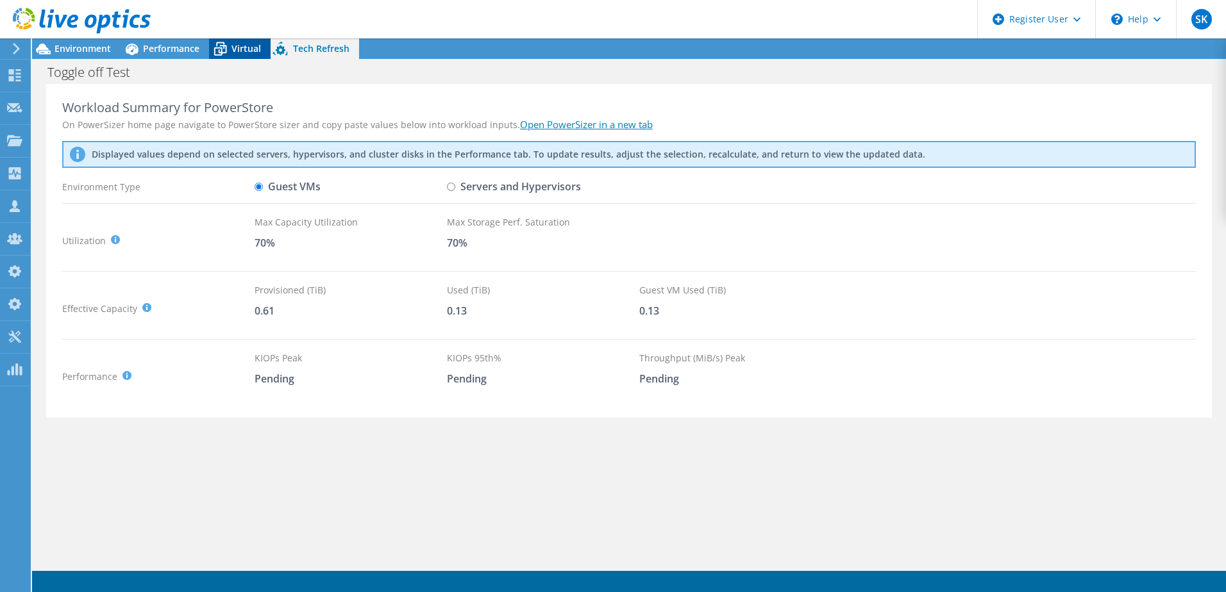
click at [235, 44] on span "Virtual" at bounding box center [245, 48] width 29 height 12
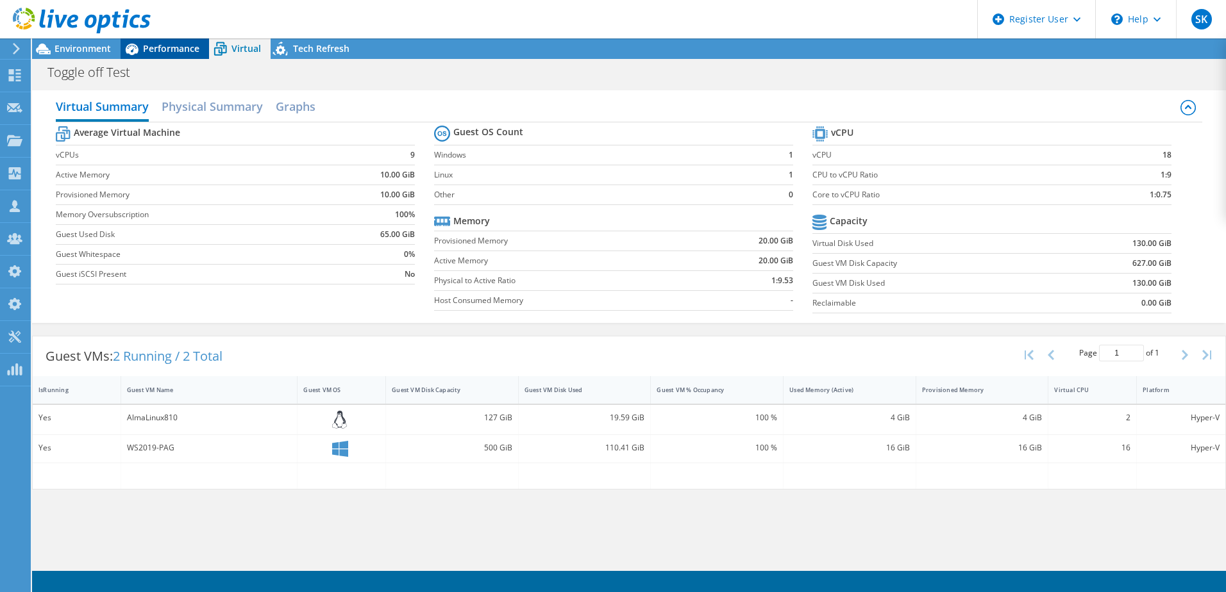
click at [176, 53] on span "Performance" at bounding box center [171, 48] width 56 height 12
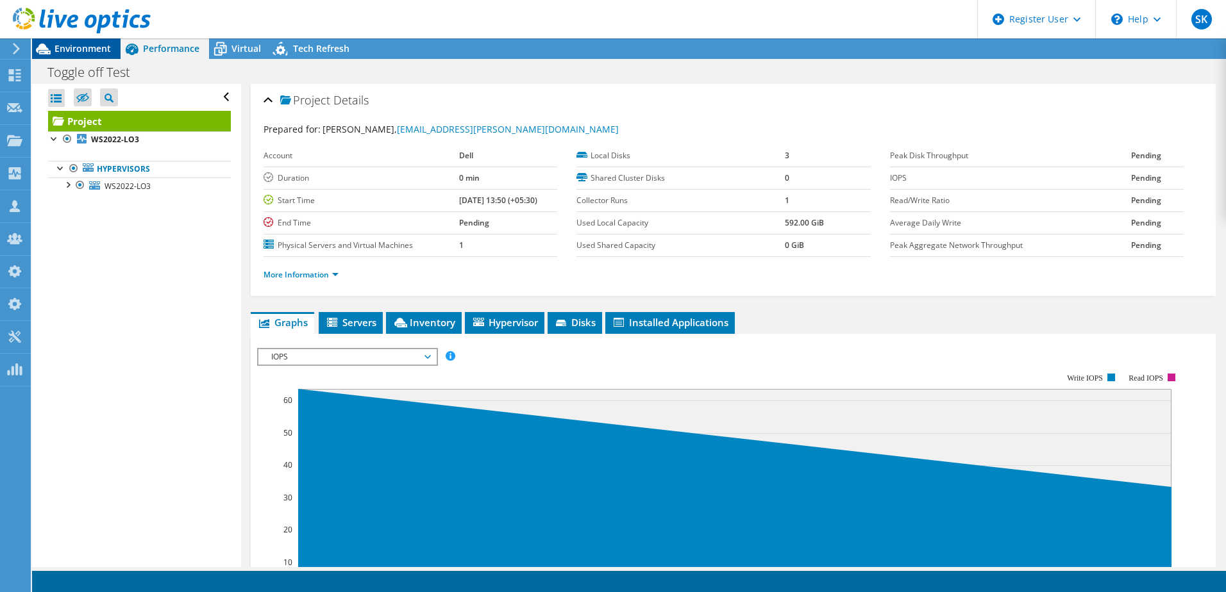
click at [72, 50] on span "Environment" at bounding box center [83, 48] width 56 height 12
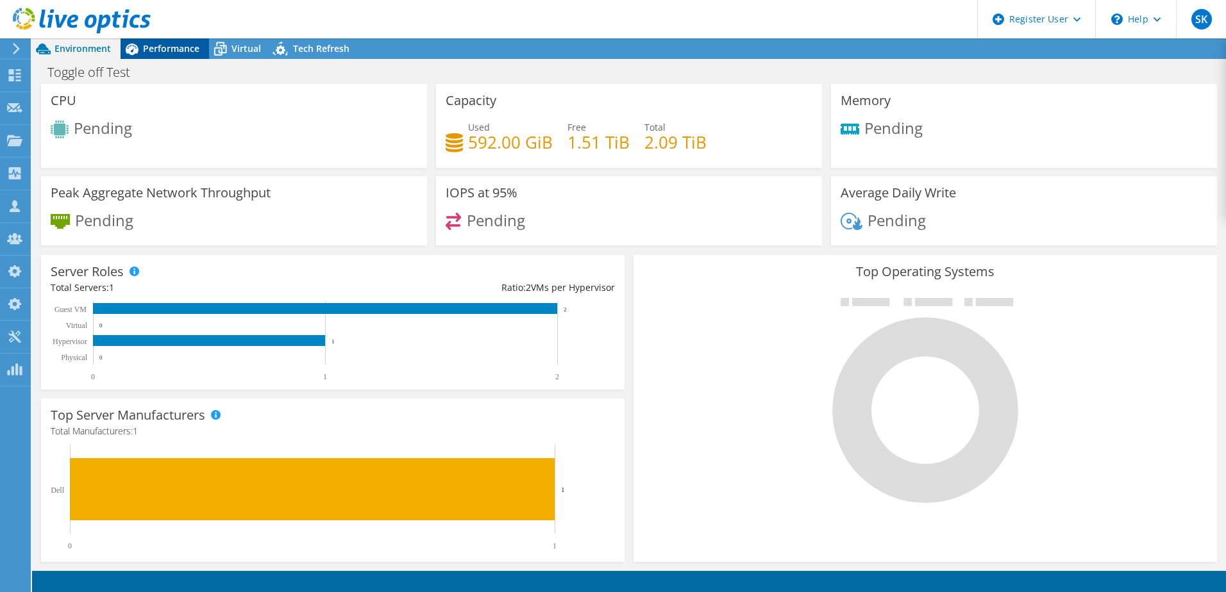
click at [168, 51] on span "Performance" at bounding box center [171, 48] width 56 height 12
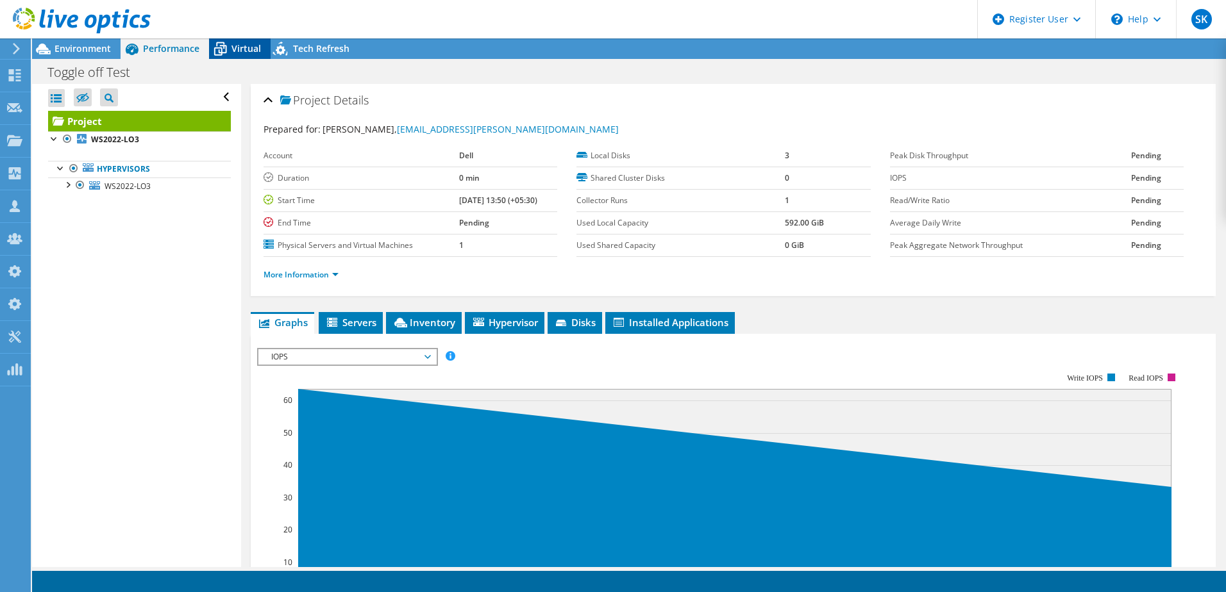
click at [231, 50] on span "Virtual" at bounding box center [245, 48] width 29 height 12
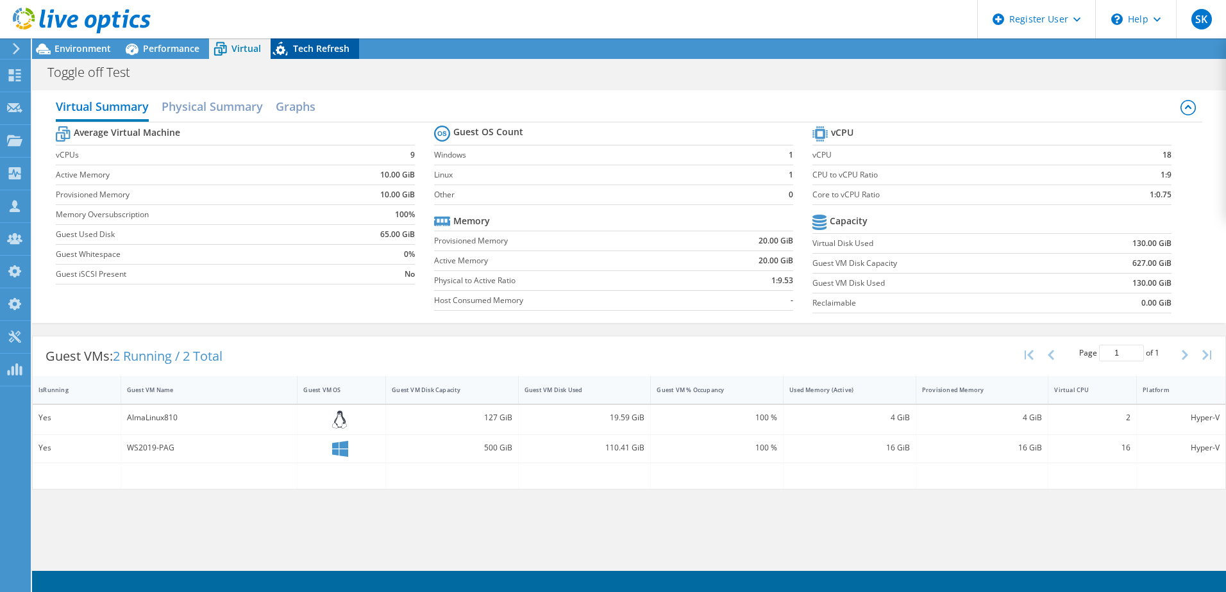
click at [303, 44] on span "Tech Refresh" at bounding box center [321, 48] width 56 height 12
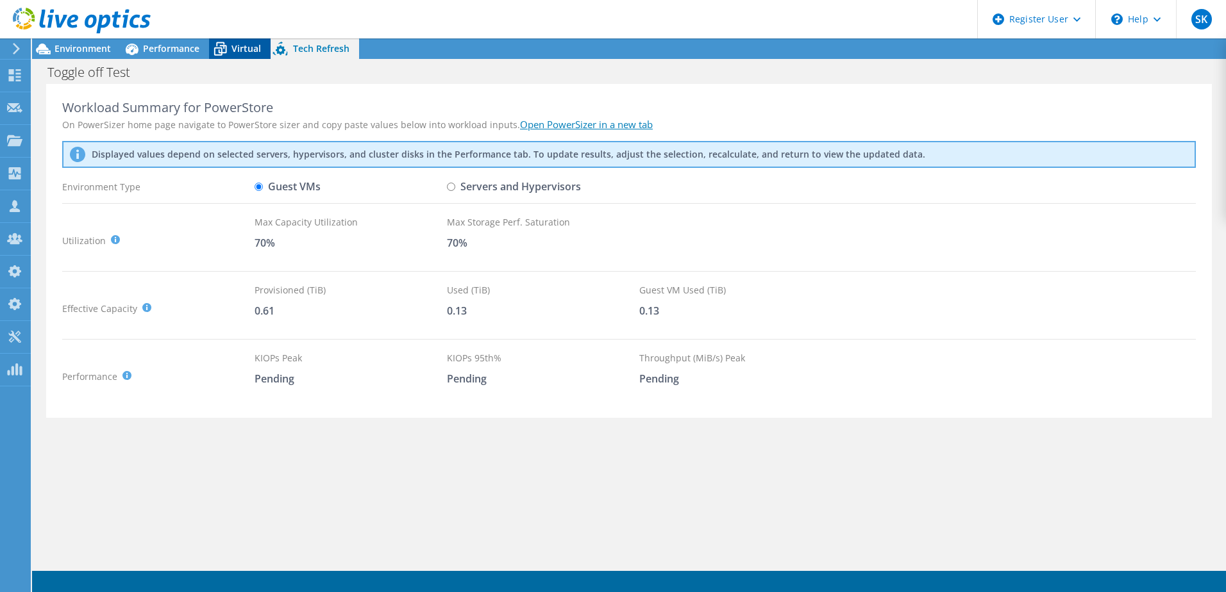
click at [232, 59] on div "Toggle off Test Print" at bounding box center [629, 71] width 1194 height 25
click at [233, 51] on span "Virtual" at bounding box center [245, 48] width 29 height 12
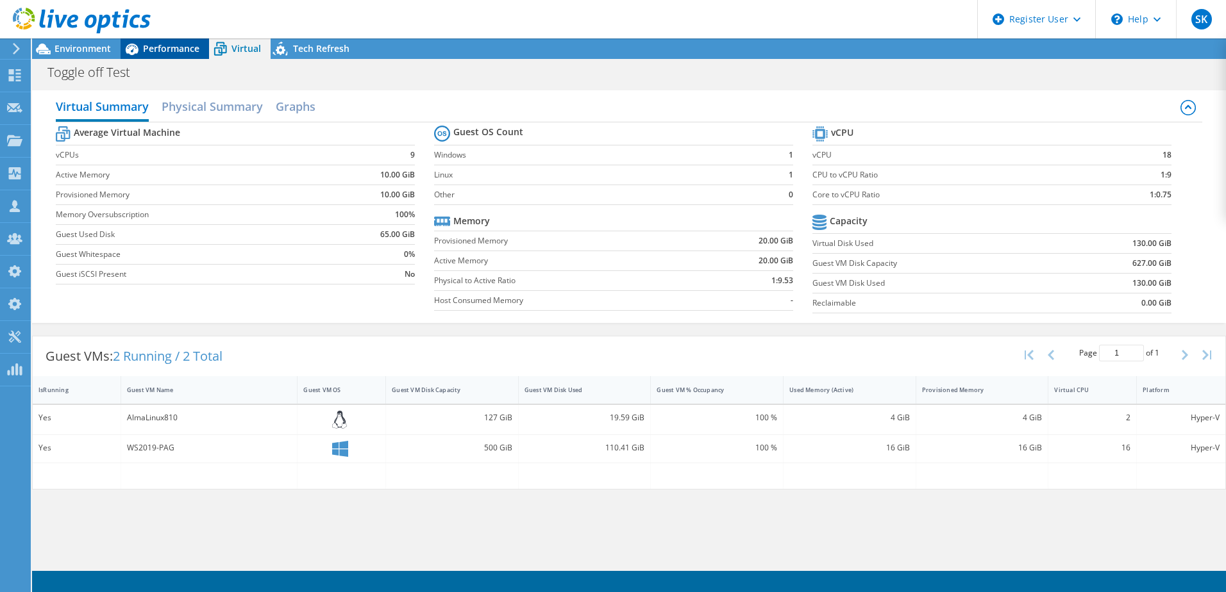
click at [180, 52] on span "Performance" at bounding box center [171, 48] width 56 height 12
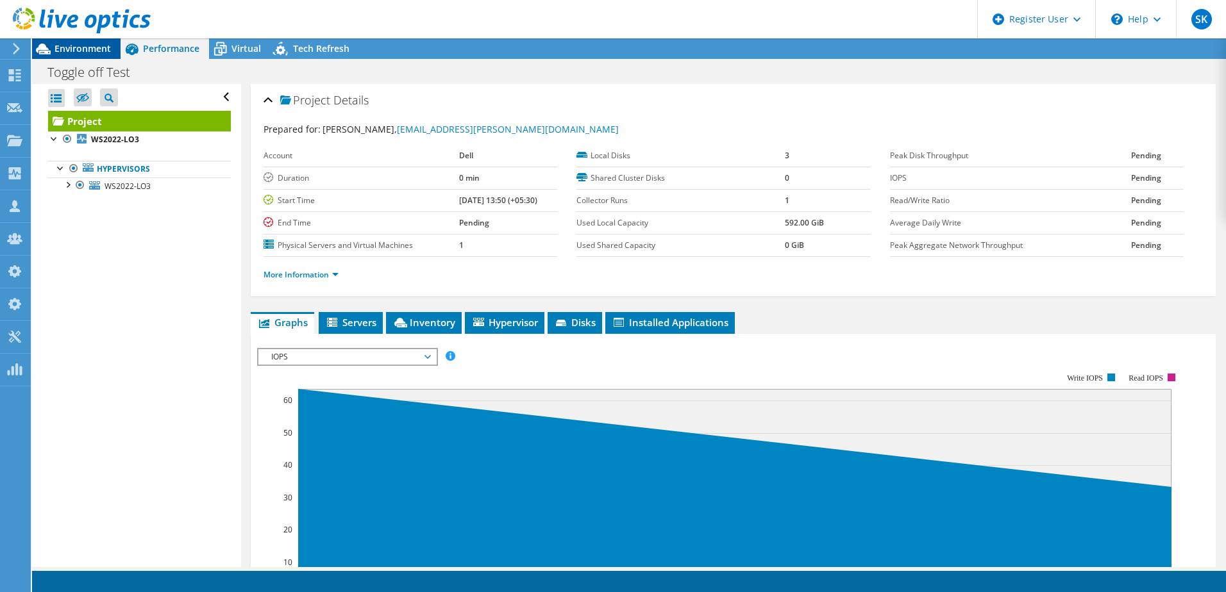
click at [77, 52] on span "Environment" at bounding box center [83, 48] width 56 height 12
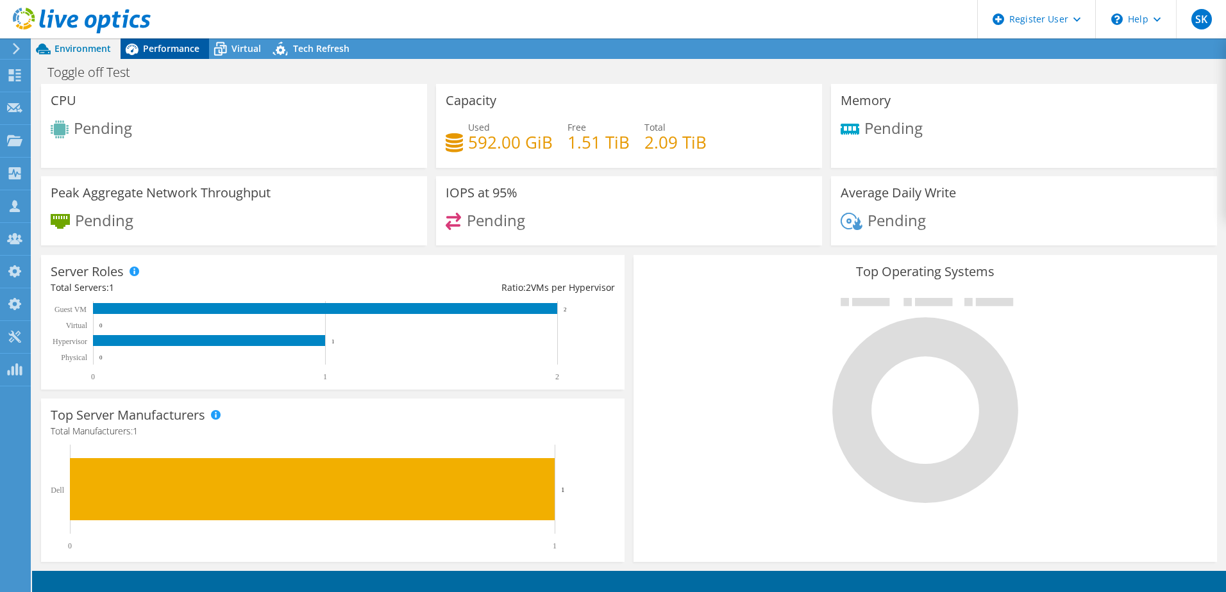
click at [167, 47] on span "Performance" at bounding box center [171, 48] width 56 height 12
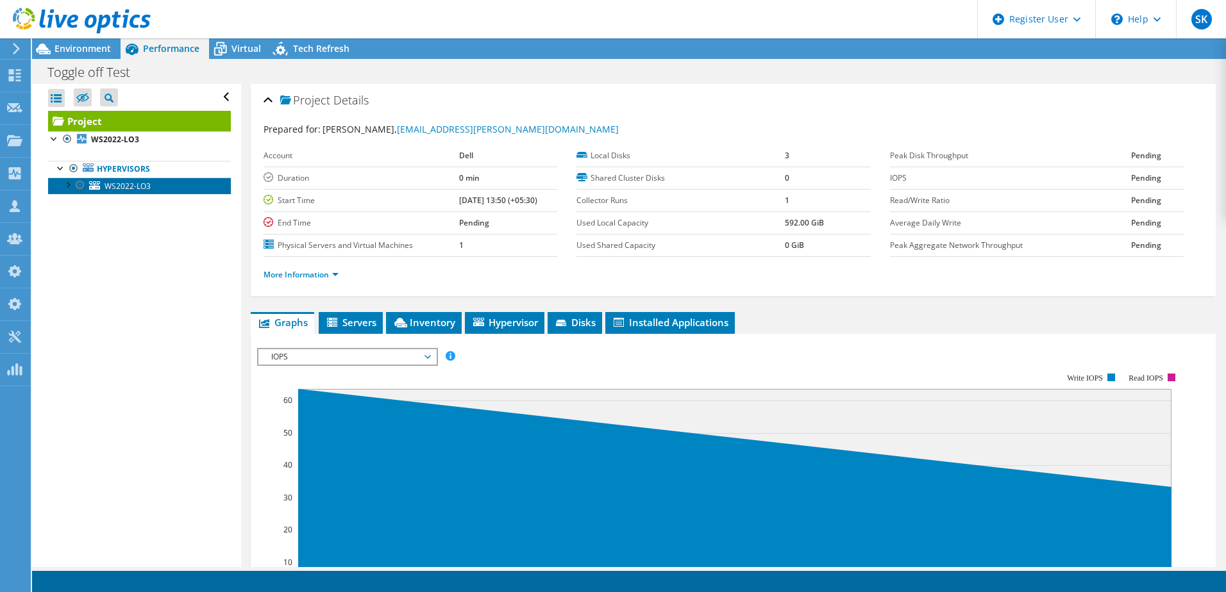
click at [96, 182] on icon at bounding box center [94, 185] width 11 height 8
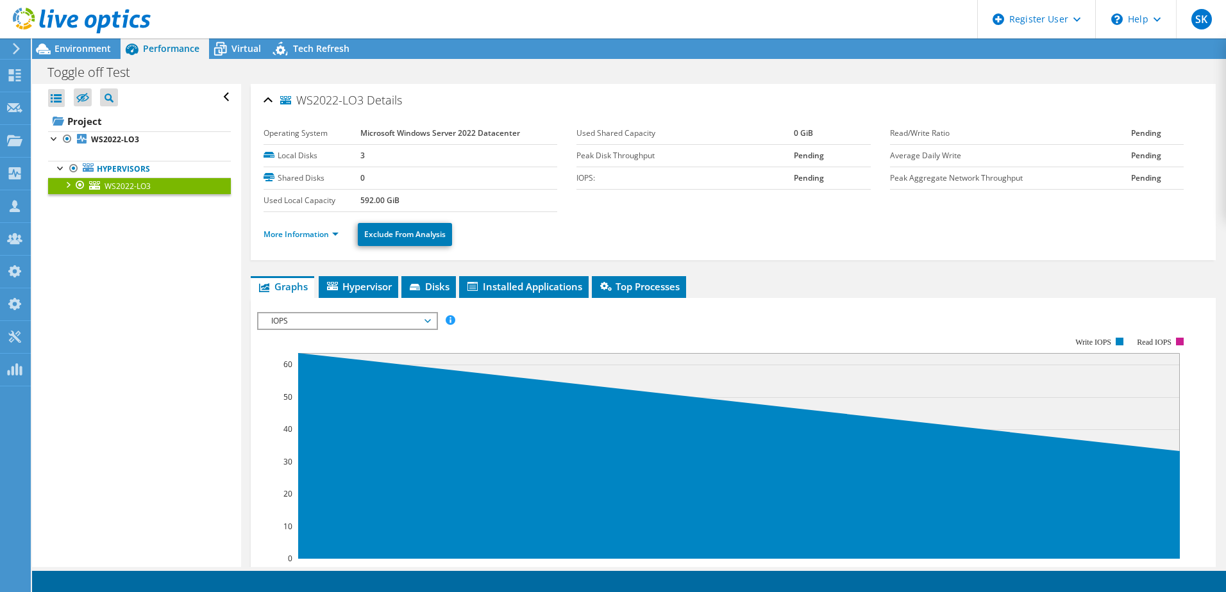
click at [72, 186] on div at bounding box center [67, 184] width 13 height 13
click at [124, 222] on link "C:ClusterStorageVolume1" at bounding box center [139, 219] width 183 height 17
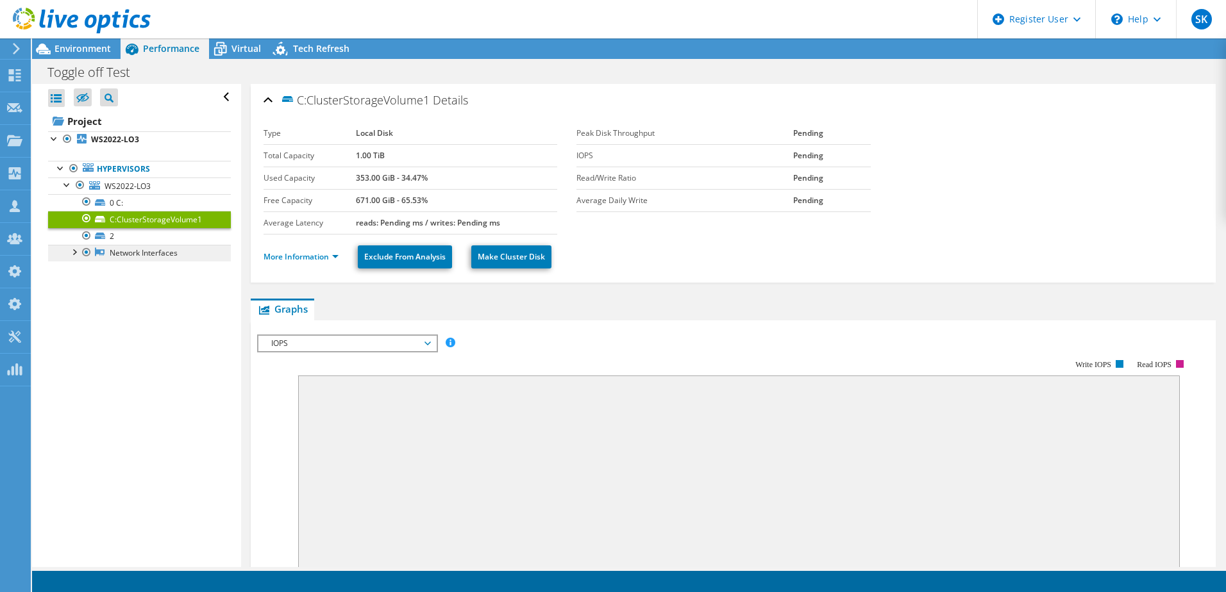
click at [114, 249] on link "Network Interfaces" at bounding box center [139, 253] width 183 height 17
click at [104, 256] on icon at bounding box center [100, 253] width 10 height 10
click at [74, 252] on div at bounding box center [73, 251] width 13 height 13
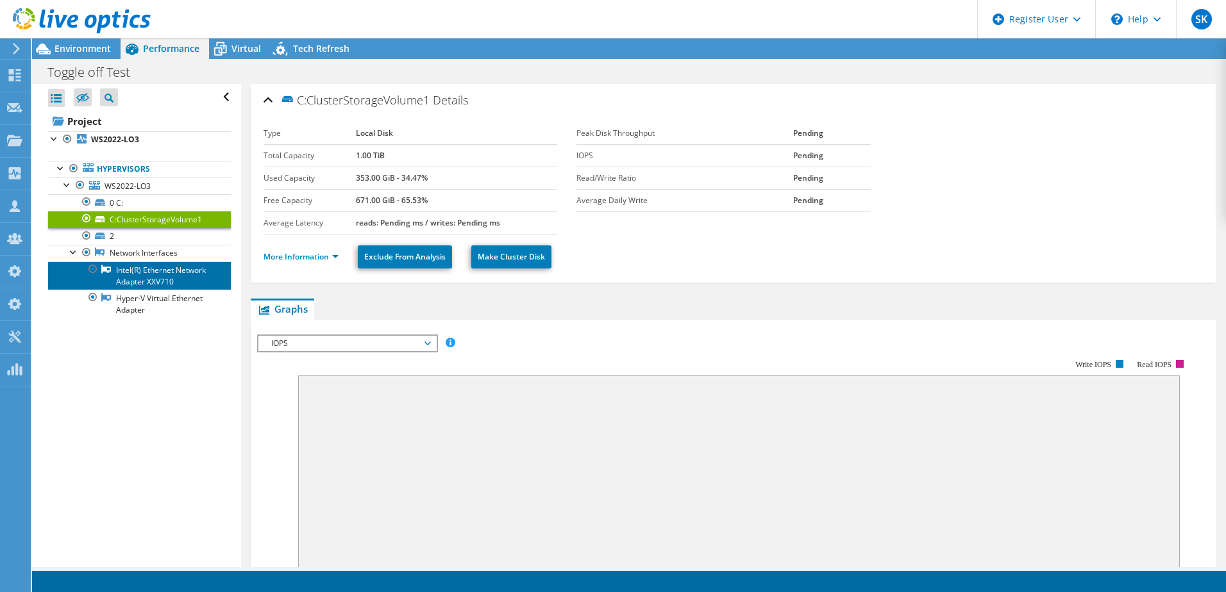
click at [133, 281] on link "Intel(R) Ethernet Network Adapter XXV710" at bounding box center [139, 276] width 183 height 28
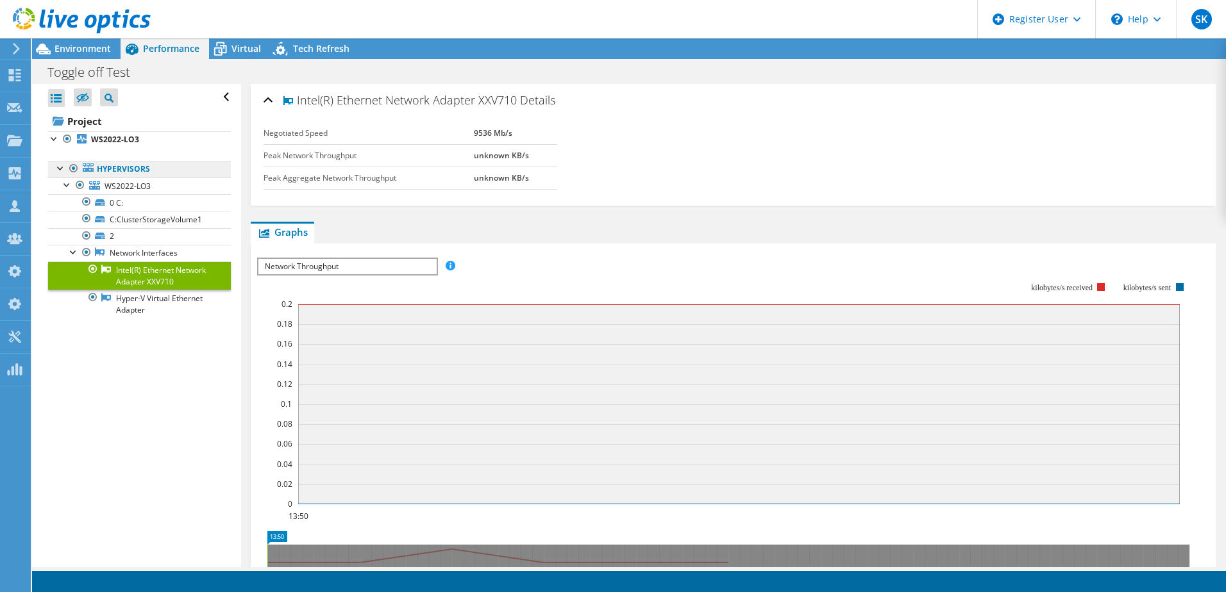
click at [89, 169] on icon at bounding box center [88, 168] width 11 height 8
click at [121, 171] on link "Hypervisors" at bounding box center [139, 169] width 183 height 17
click at [119, 187] on span "WS2022-LO3" at bounding box center [128, 186] width 46 height 11
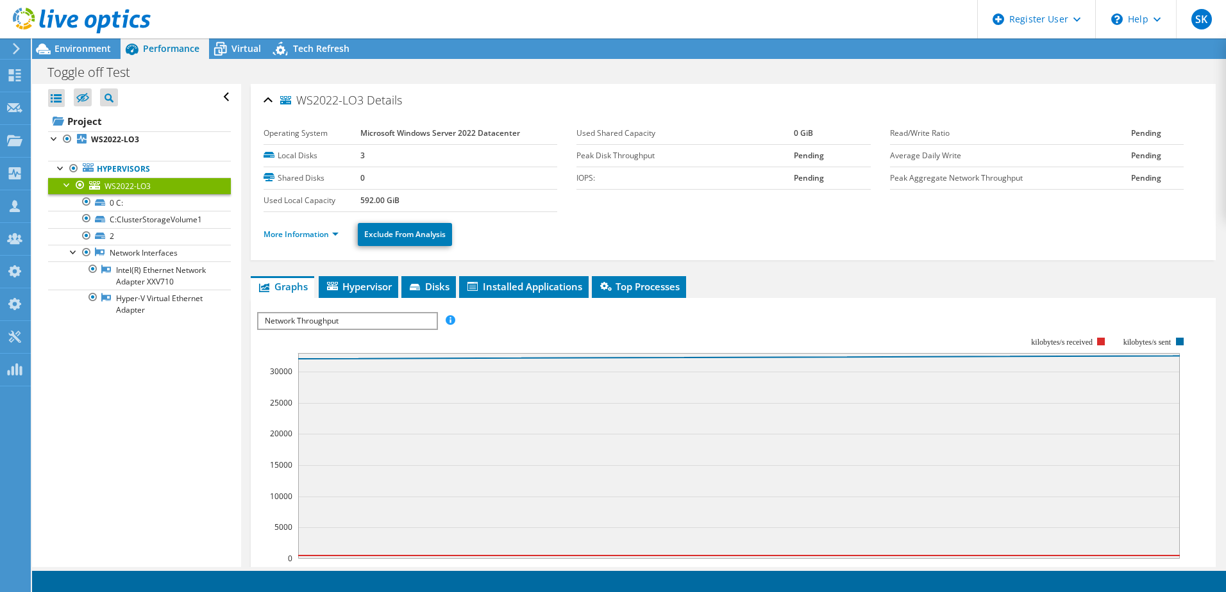
drag, startPoint x: 242, startPoint y: 49, endPoint x: 243, endPoint y: 164, distance: 114.8
click at [242, 49] on span "Virtual" at bounding box center [245, 48] width 29 height 12
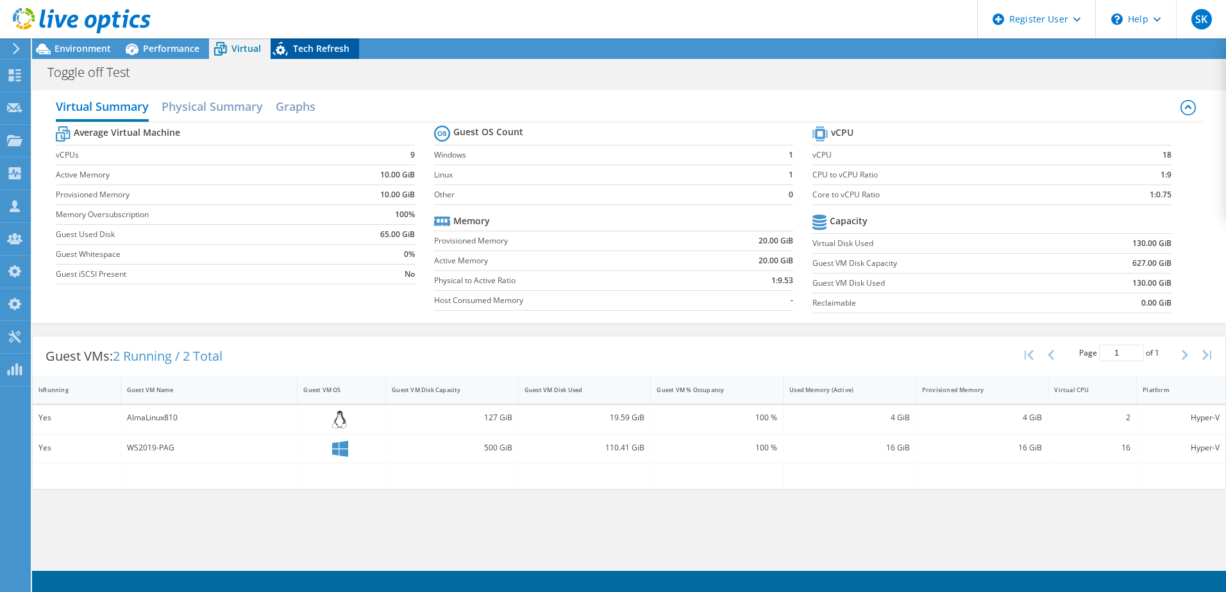
click at [304, 43] on span "Tech Refresh" at bounding box center [321, 48] width 56 height 12
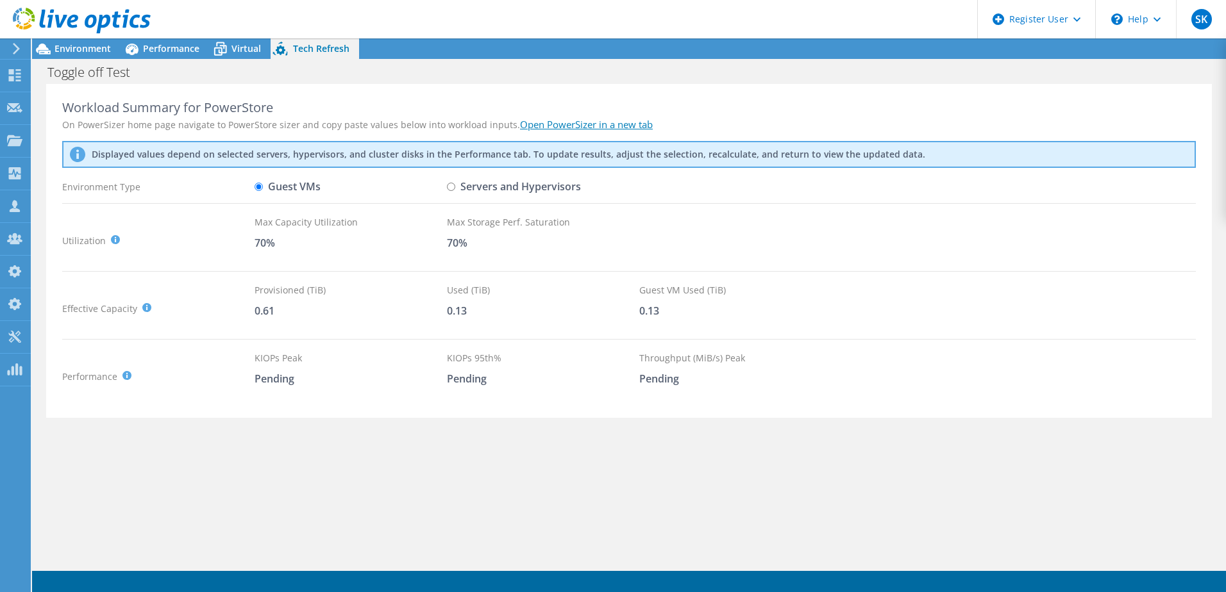
click at [472, 190] on label "Servers and Hypervisors" at bounding box center [514, 187] width 134 height 22
click at [455, 190] on input "Servers and Hypervisors" at bounding box center [451, 187] width 8 height 8
radio input "true"
click at [271, 185] on label "Guest VMs" at bounding box center [288, 187] width 66 height 22
click at [263, 185] on input "Guest VMs" at bounding box center [259, 187] width 8 height 8
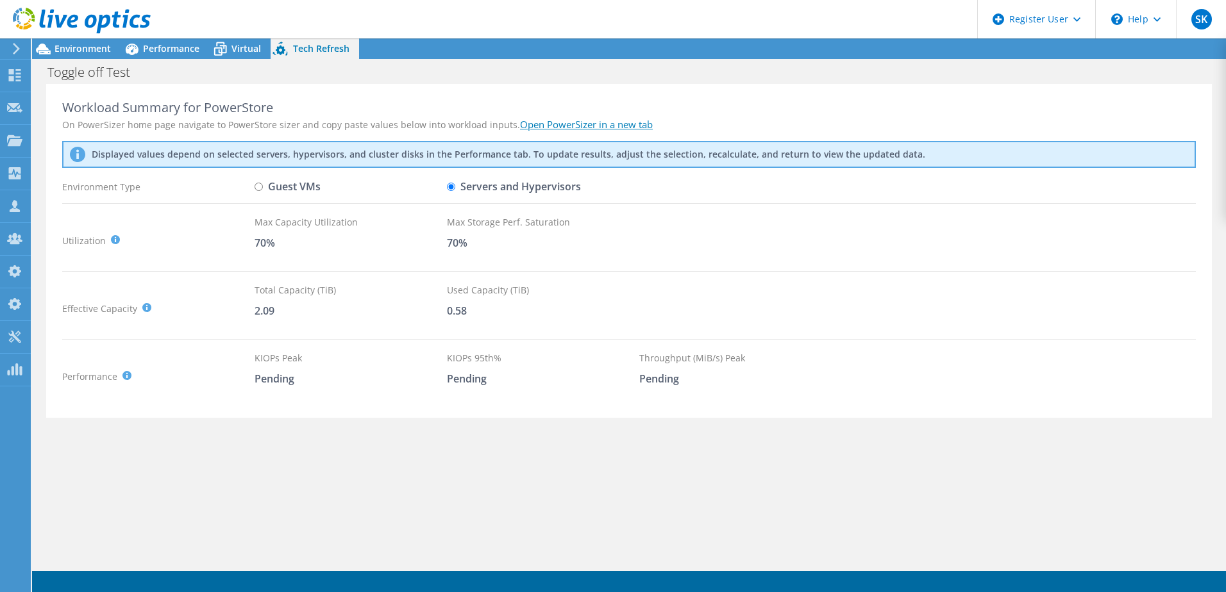
radio input "true"
click at [84, 49] on span "Environment" at bounding box center [83, 48] width 56 height 12
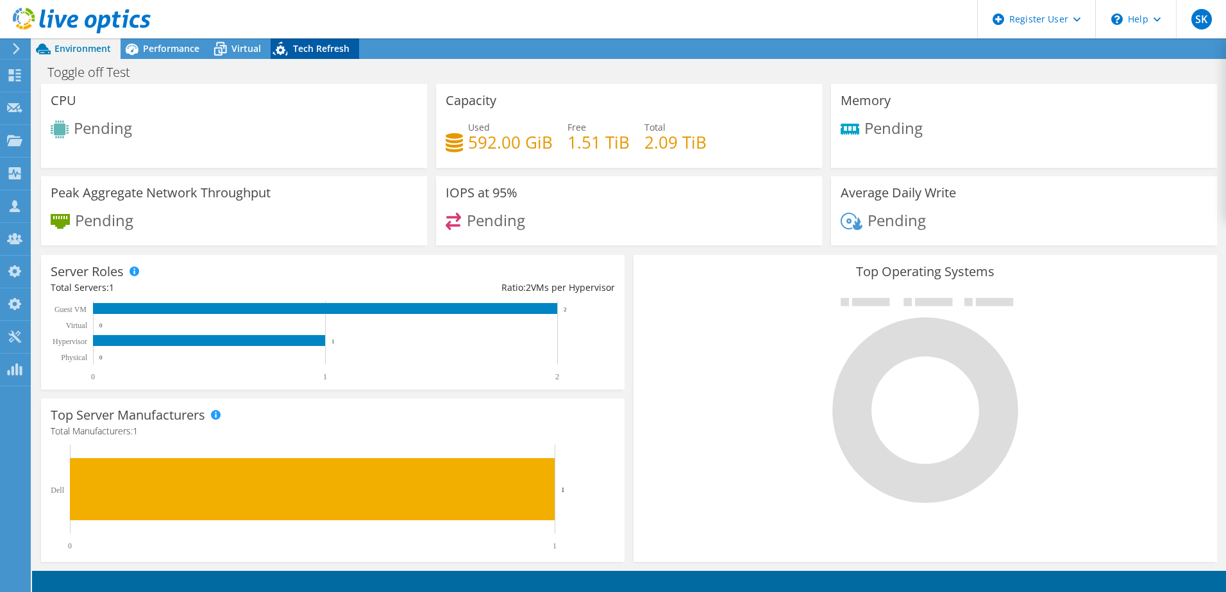
click at [306, 52] on span "Tech Refresh" at bounding box center [321, 48] width 56 height 12
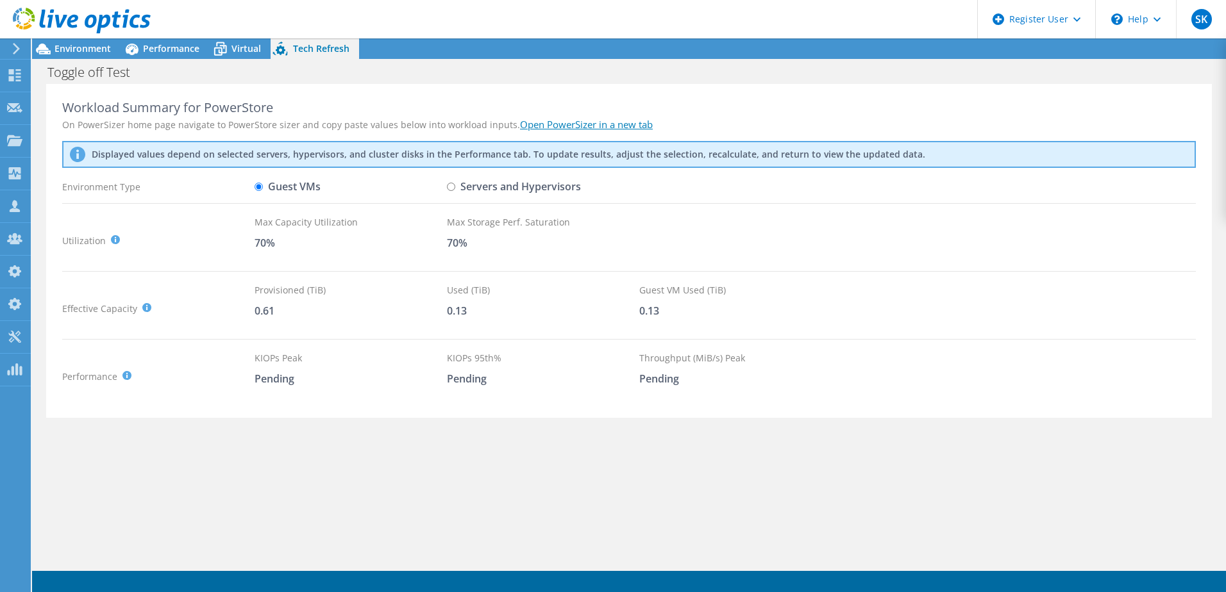
click at [539, 286] on div "Used (TiB)" at bounding box center [543, 290] width 192 height 14
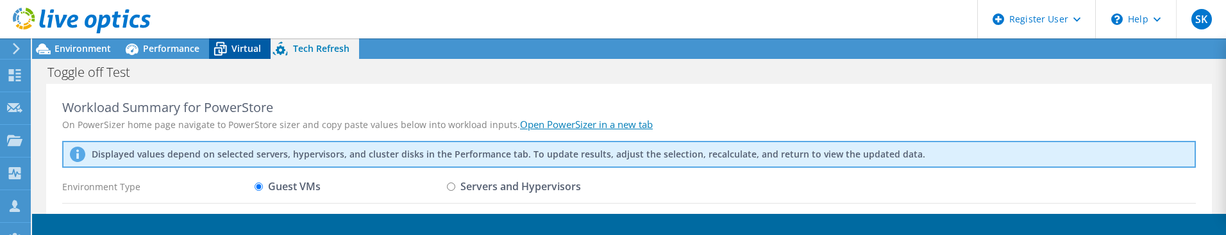
click at [239, 47] on span "Virtual" at bounding box center [245, 48] width 29 height 12
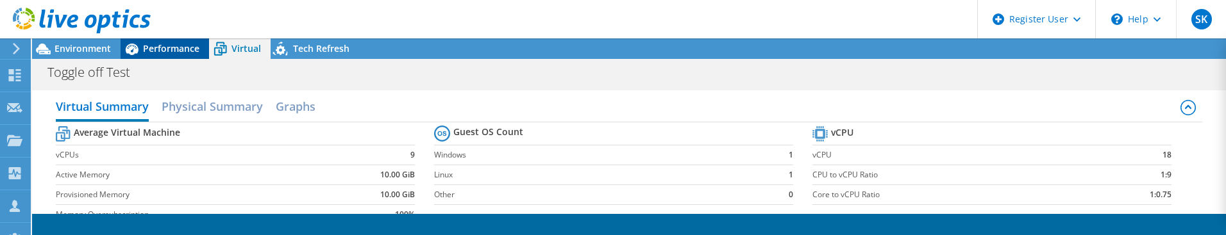
click at [156, 46] on span "Performance" at bounding box center [171, 48] width 56 height 12
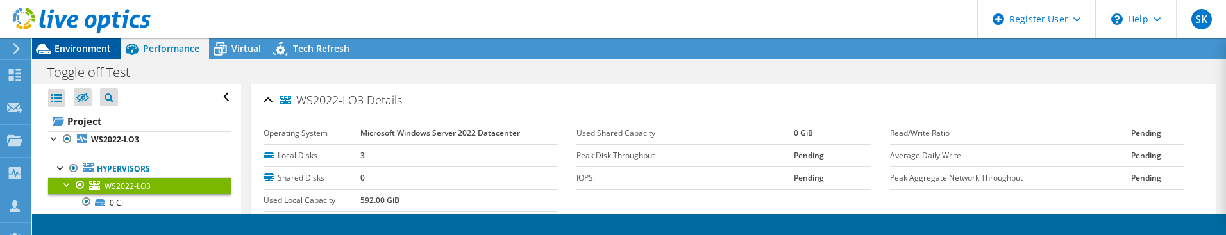
click at [73, 48] on span "Environment" at bounding box center [83, 48] width 56 height 12
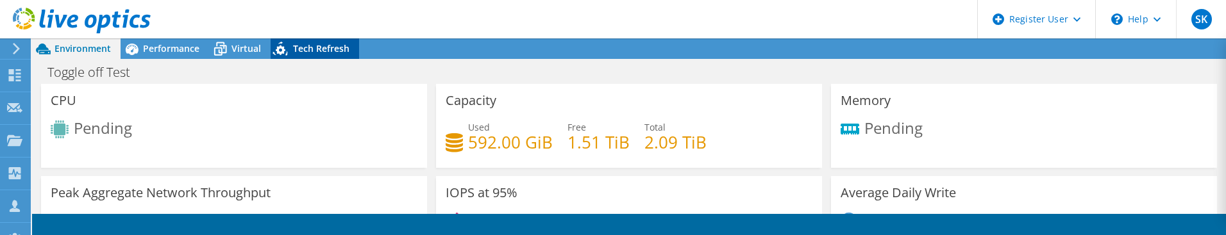
click at [320, 43] on span "Tech Refresh" at bounding box center [321, 48] width 56 height 12
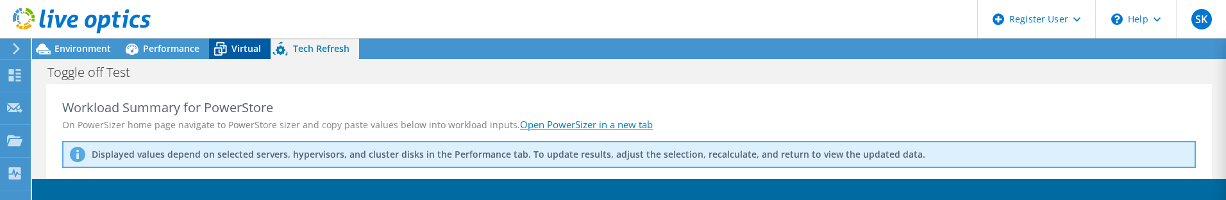
click at [245, 46] on span "Virtual" at bounding box center [245, 48] width 29 height 12
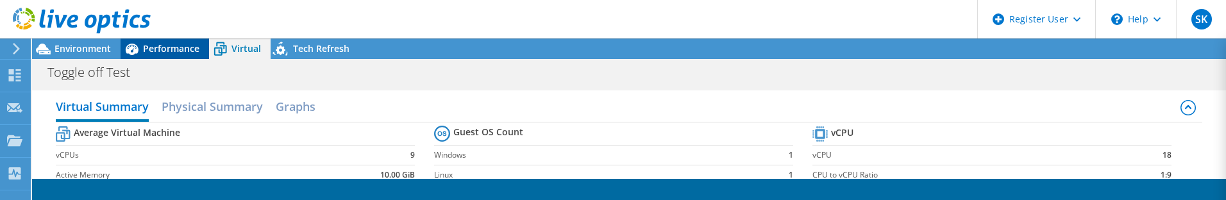
click at [172, 44] on span "Performance" at bounding box center [171, 48] width 56 height 12
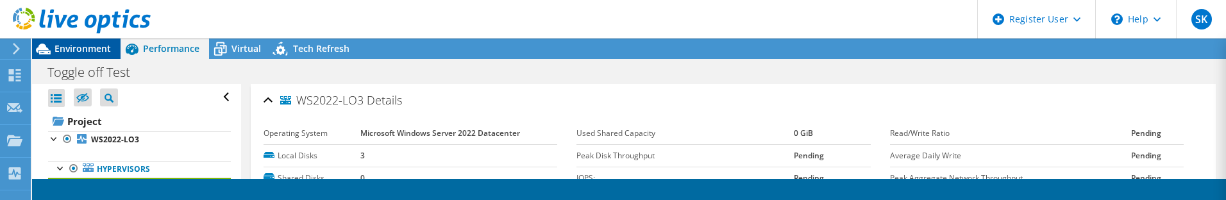
click at [80, 45] on span "Environment" at bounding box center [83, 48] width 56 height 12
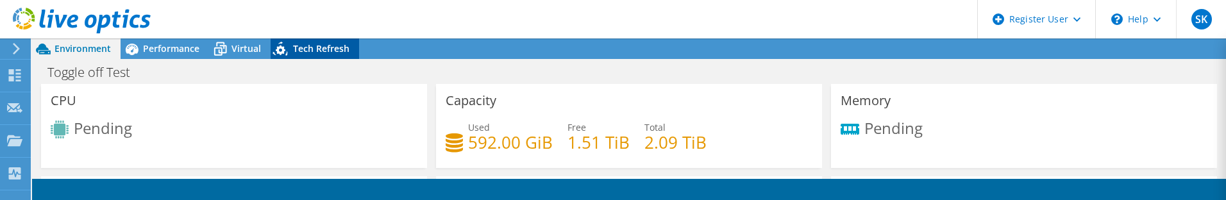
click at [326, 51] on span "Tech Refresh" at bounding box center [321, 48] width 56 height 12
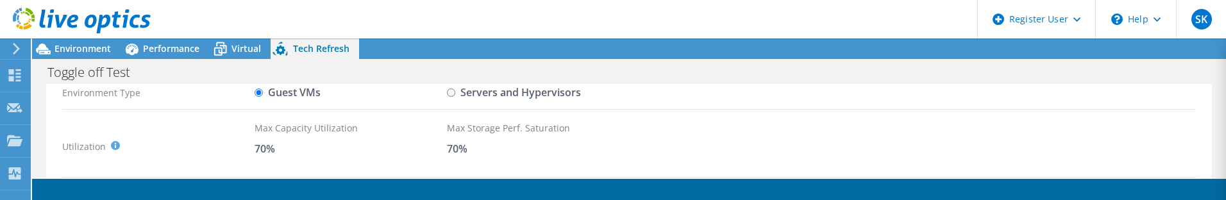
scroll to position [91, 0]
click at [471, 96] on label "Servers and Hypervisors" at bounding box center [514, 96] width 134 height 22
click at [455, 96] on input "Servers and Hypervisors" at bounding box center [451, 96] width 8 height 8
radio input "true"
click at [290, 93] on label "Guest VMs" at bounding box center [288, 96] width 66 height 22
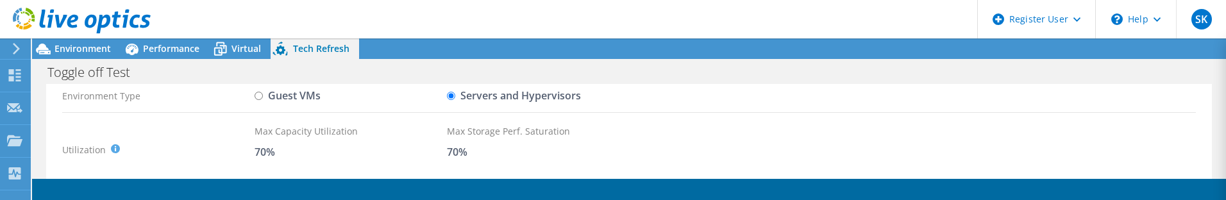
click at [263, 93] on input "Guest VMs" at bounding box center [259, 96] width 8 height 8
radio input "true"
click at [491, 97] on label "Servers and Hypervisors" at bounding box center [514, 96] width 134 height 22
click at [455, 97] on input "Servers and Hypervisors" at bounding box center [451, 96] width 8 height 8
radio input "true"
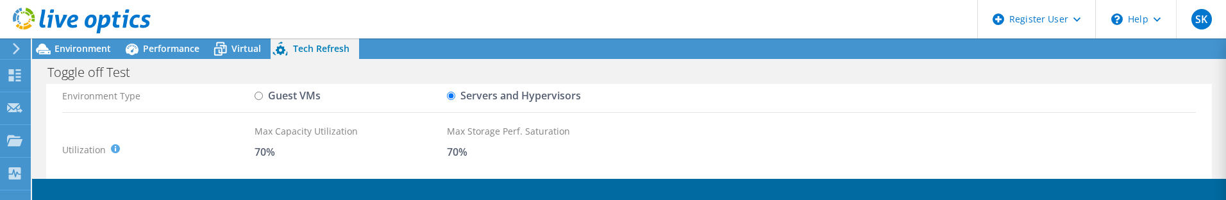
click at [282, 96] on label "Guest VMs" at bounding box center [288, 96] width 66 height 22
click at [263, 96] on input "Guest VMs" at bounding box center [259, 96] width 8 height 8
radio input "true"
click at [233, 52] on span "Virtual" at bounding box center [245, 48] width 29 height 12
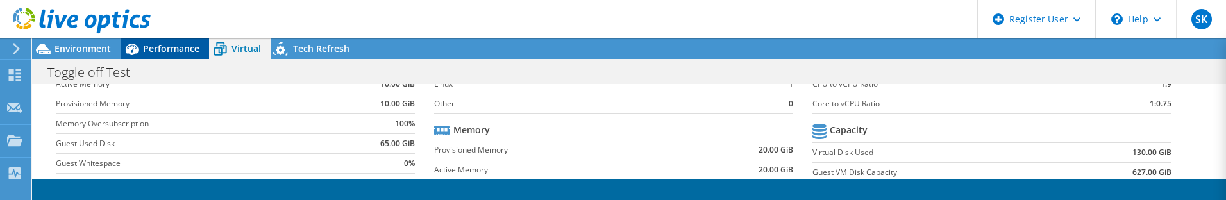
click at [147, 51] on span "Performance" at bounding box center [171, 48] width 56 height 12
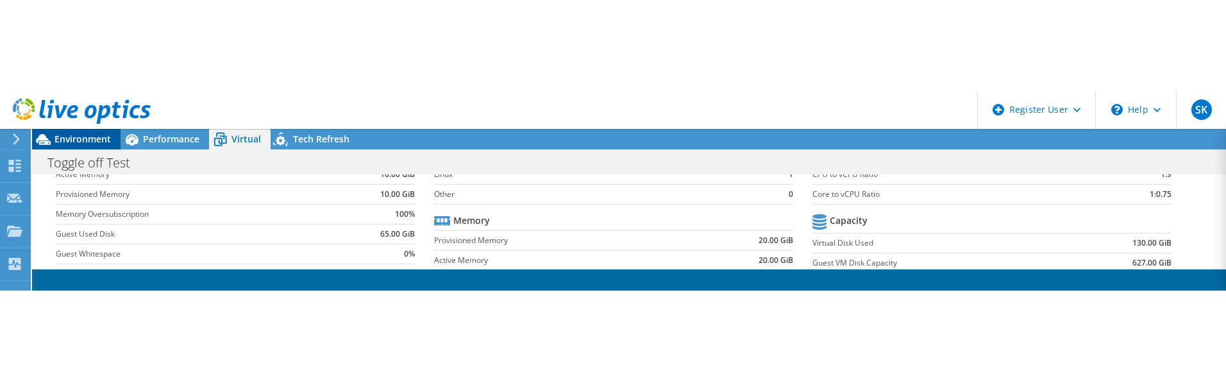
scroll to position [0, 0]
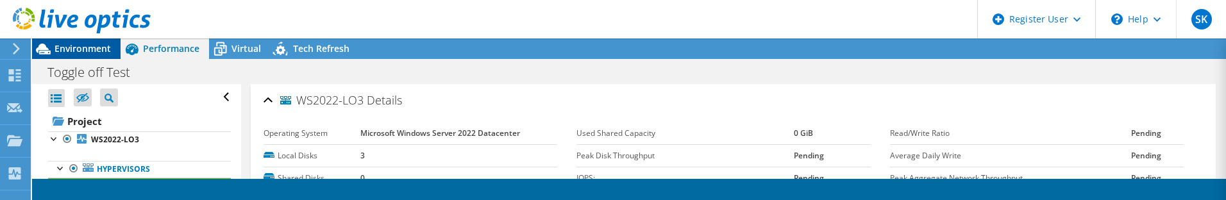
click at [76, 47] on span "Environment" at bounding box center [83, 48] width 56 height 12
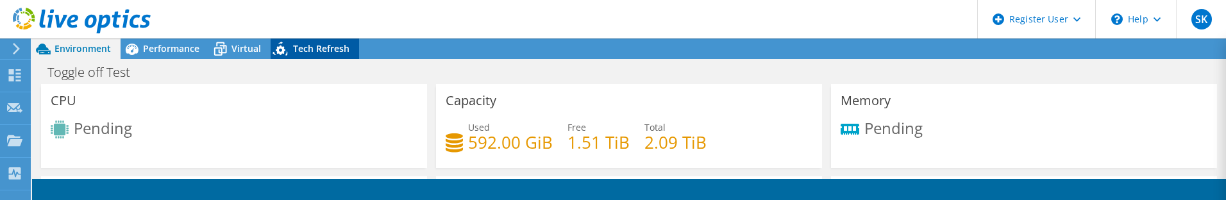
click at [324, 42] on div "Tech Refresh" at bounding box center [315, 48] width 88 height 21
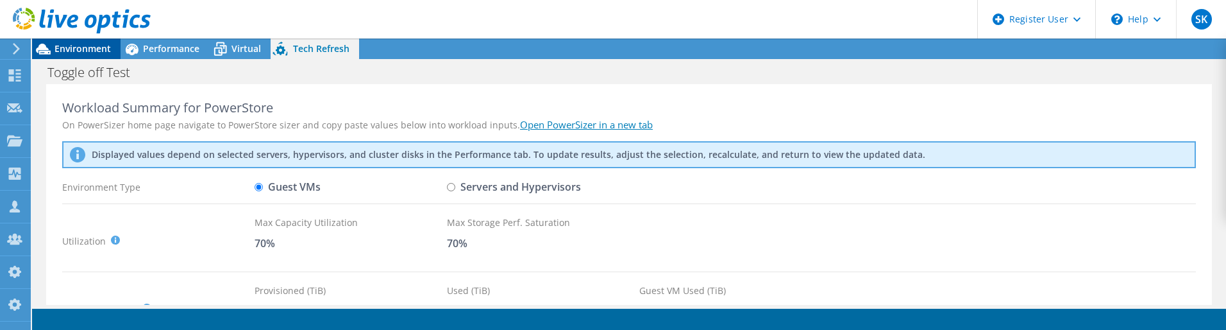
click at [61, 46] on span "Environment" at bounding box center [83, 48] width 56 height 12
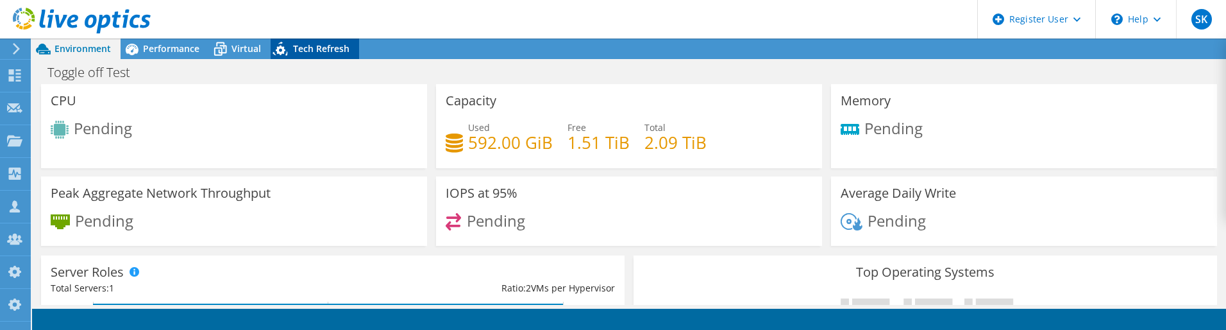
click at [301, 53] on span "Tech Refresh" at bounding box center [321, 48] width 56 height 12
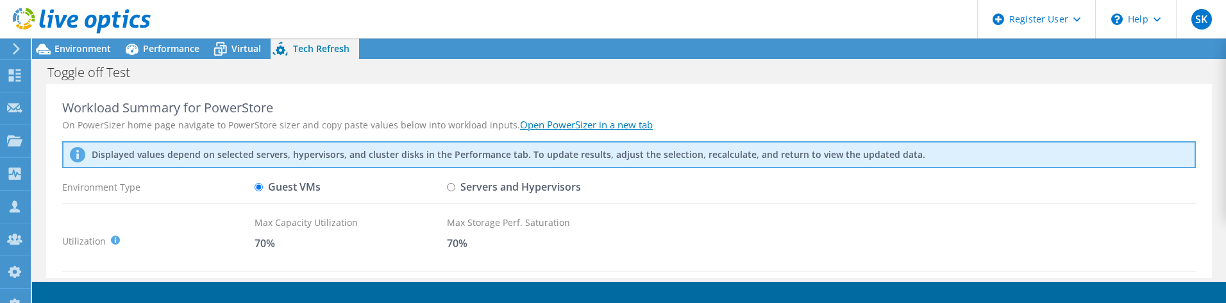
click at [523, 181] on label "Servers and Hypervisors" at bounding box center [514, 187] width 134 height 22
click at [455, 183] on input "Servers and Hypervisors" at bounding box center [451, 187] width 8 height 8
radio input "true"
click at [276, 230] on div "Max Capacity Utilization" at bounding box center [351, 222] width 192 height 14
click at [274, 189] on label "Guest VMs" at bounding box center [288, 187] width 66 height 22
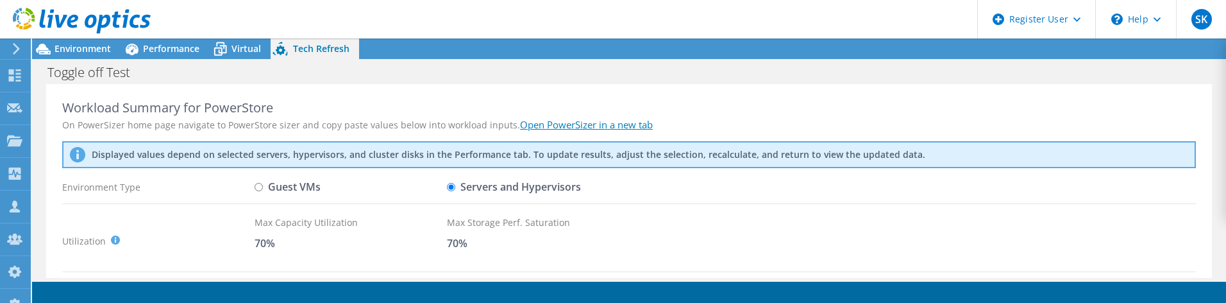
click at [263, 189] on input "Guest VMs" at bounding box center [259, 187] width 8 height 8
radio input "true"
radio input "false"
click at [621, 125] on link "Open PowerSizer in a new tab" at bounding box center [586, 124] width 133 height 13
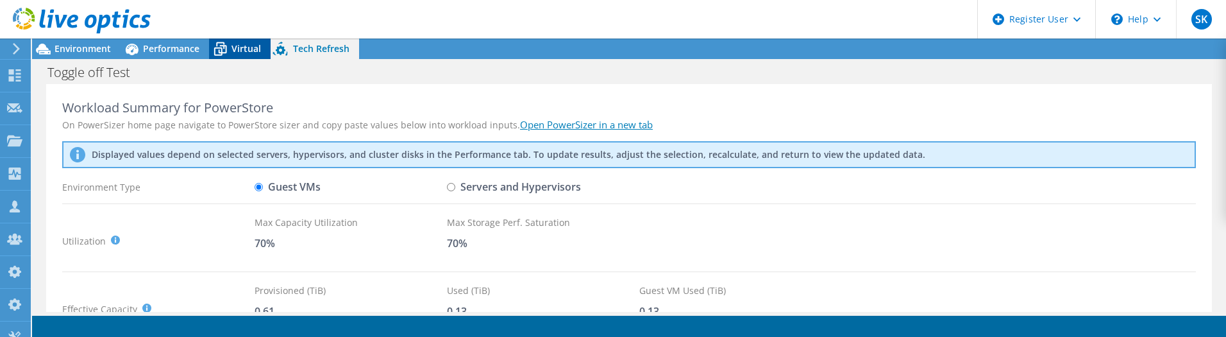
click at [233, 43] on span "Virtual" at bounding box center [245, 48] width 29 height 12
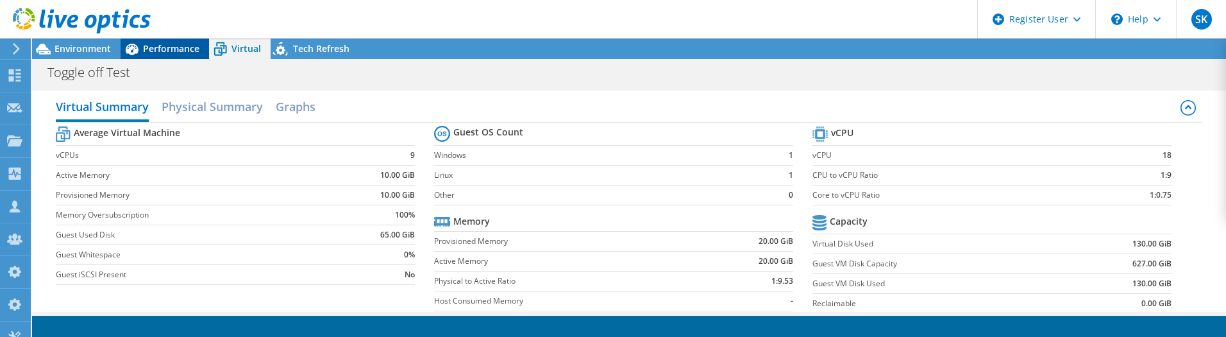
click at [156, 50] on span "Performance" at bounding box center [171, 48] width 56 height 12
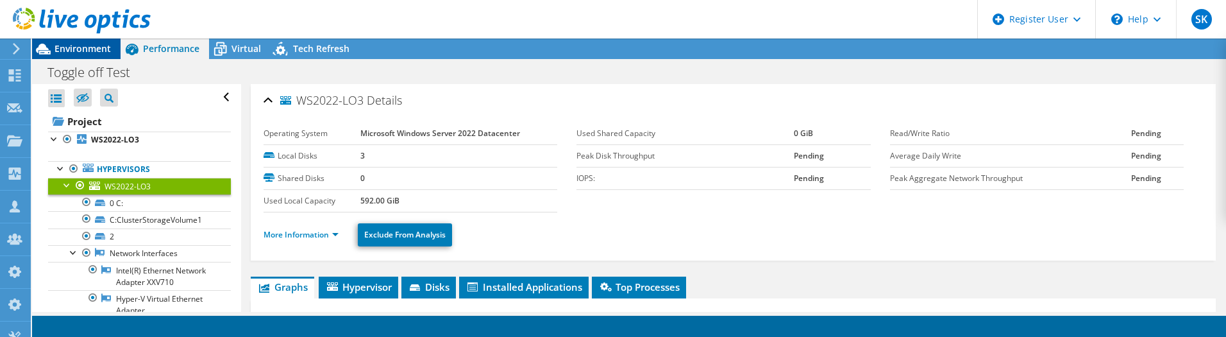
click at [87, 47] on span "Environment" at bounding box center [83, 48] width 56 height 12
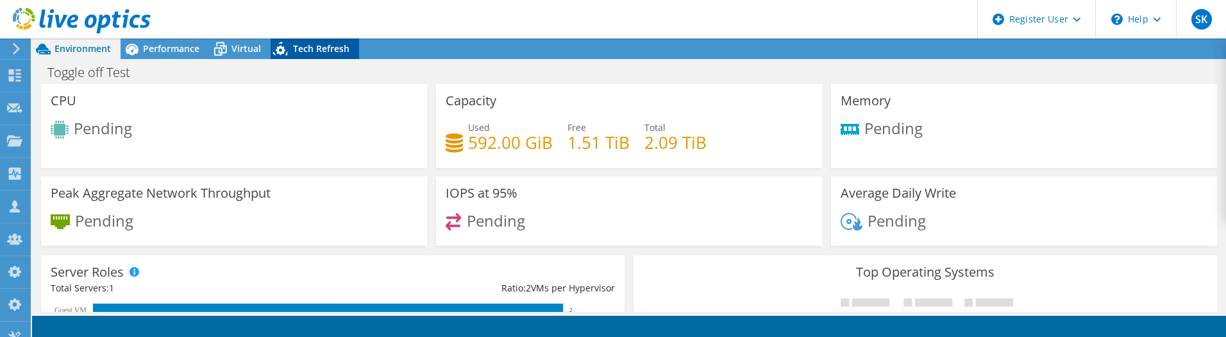
click at [306, 49] on span "Tech Refresh" at bounding box center [321, 48] width 56 height 12
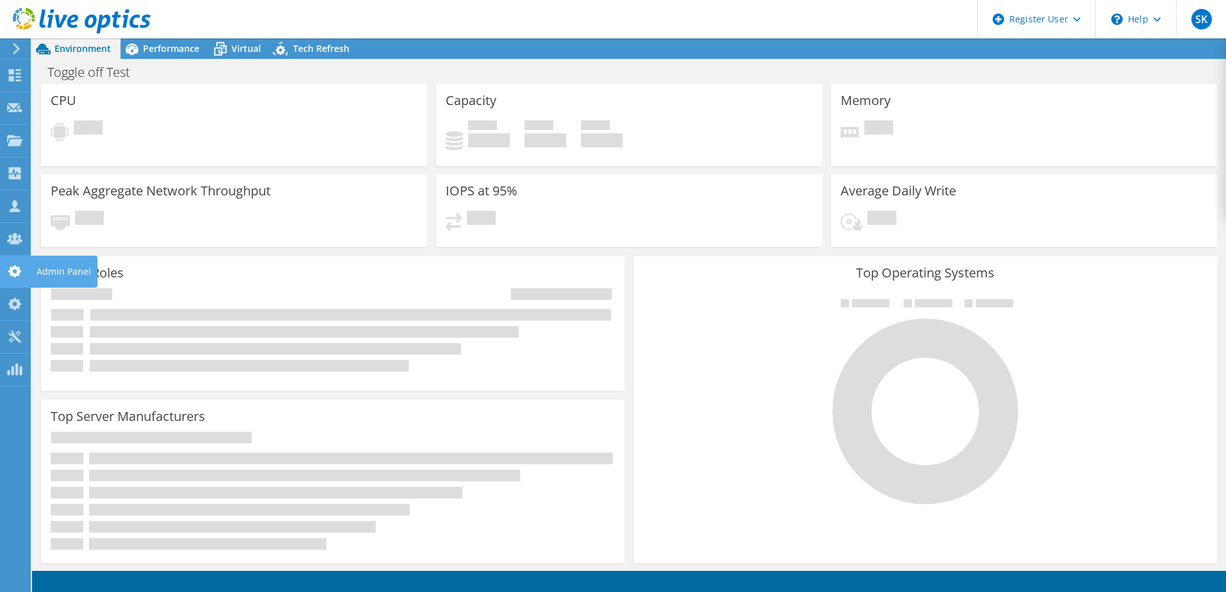
click at [12, 273] on use at bounding box center [14, 271] width 13 height 12
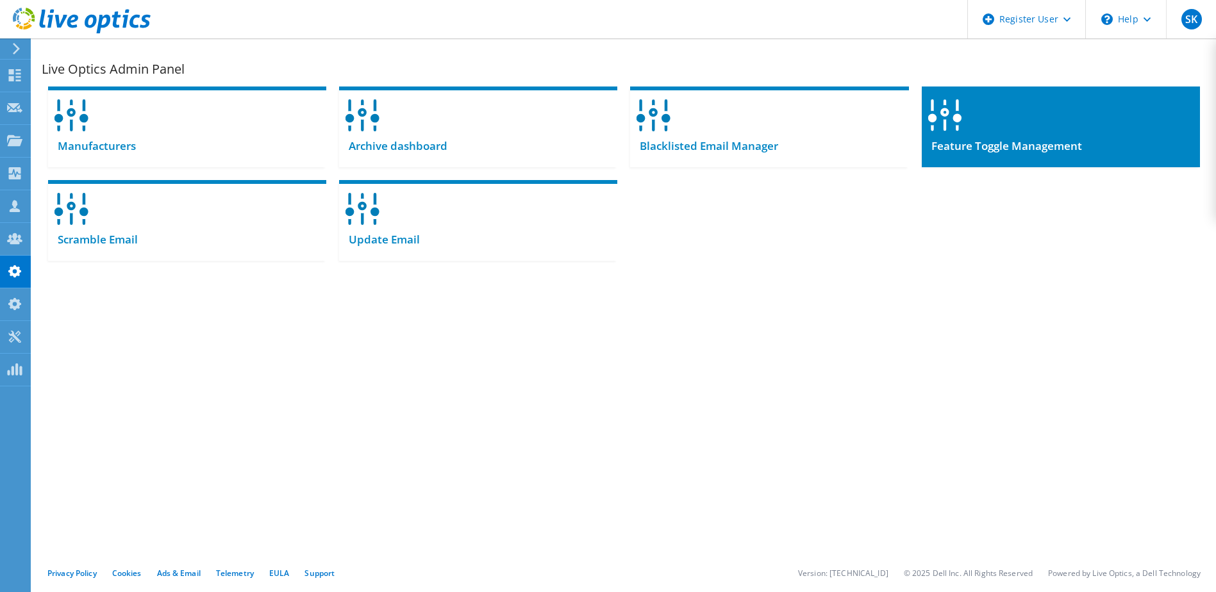
click at [971, 141] on span "Feature Toggle Management" at bounding box center [1002, 146] width 160 height 14
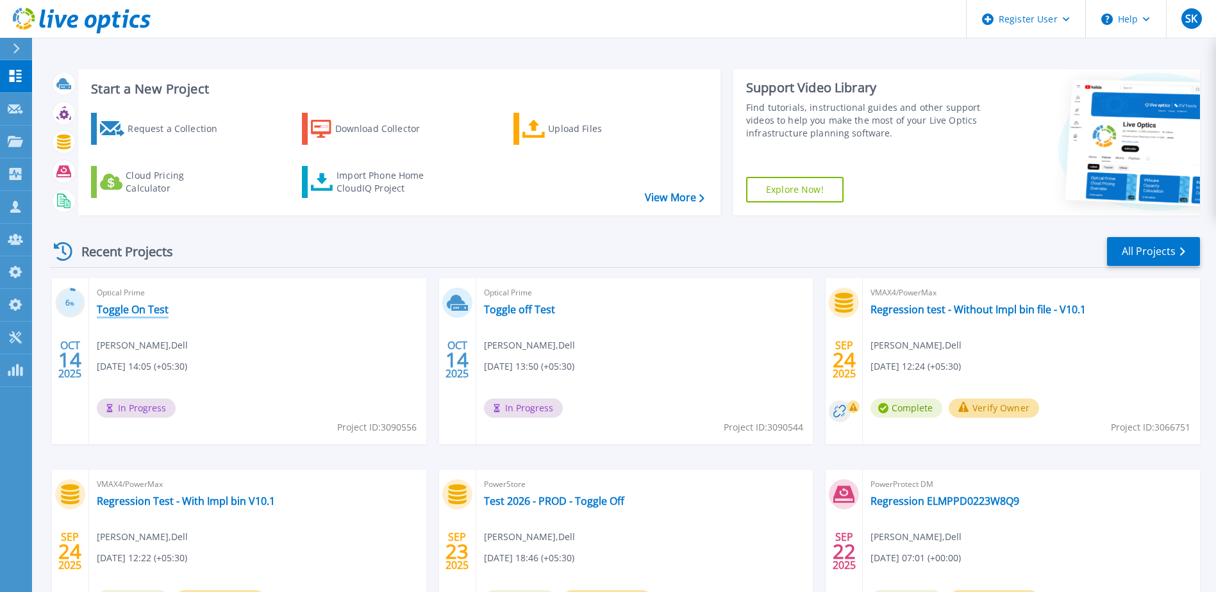
click at [158, 309] on link "Toggle On Test" at bounding box center [133, 309] width 72 height 13
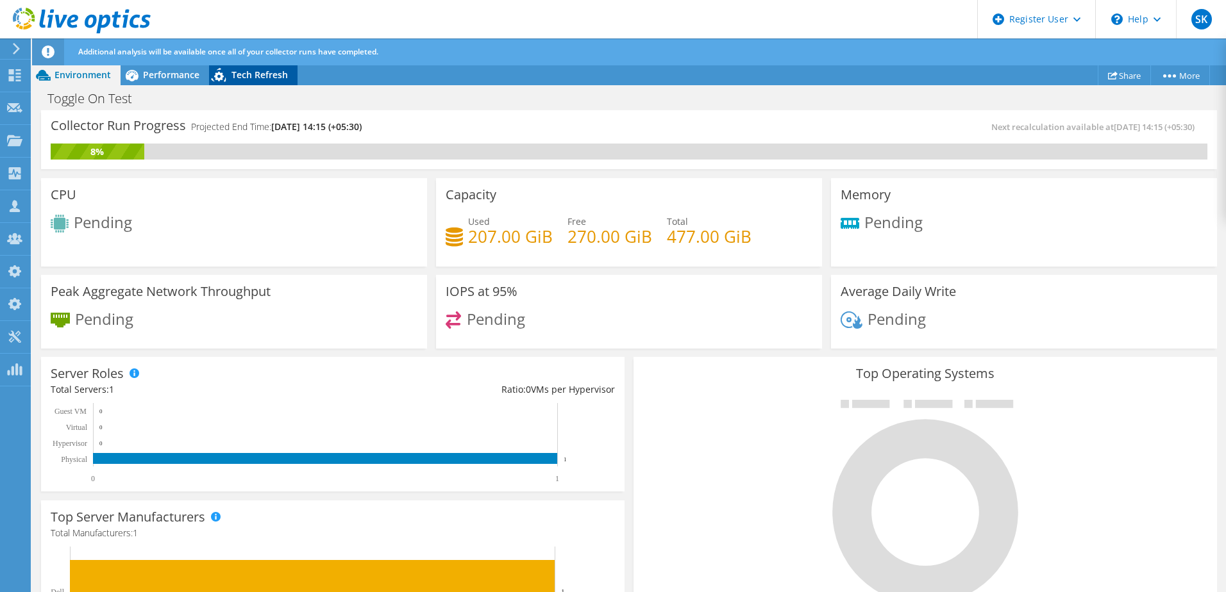
click at [244, 80] on span "Tech Refresh" at bounding box center [259, 75] width 56 height 12
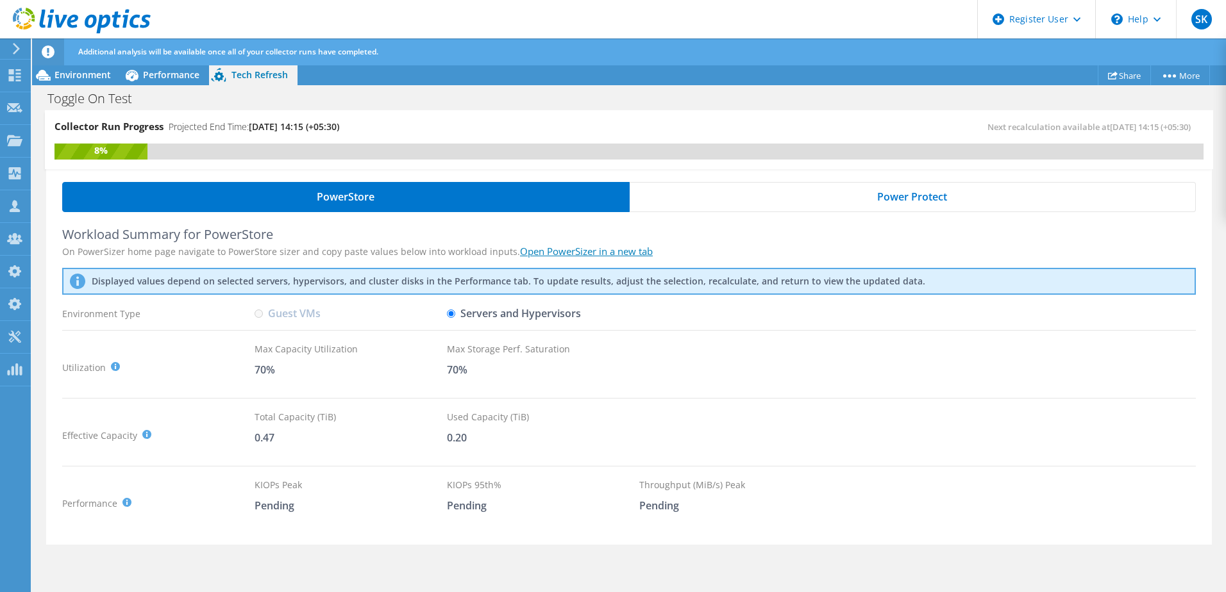
click at [861, 195] on div "Power Protect" at bounding box center [913, 197] width 567 height 30
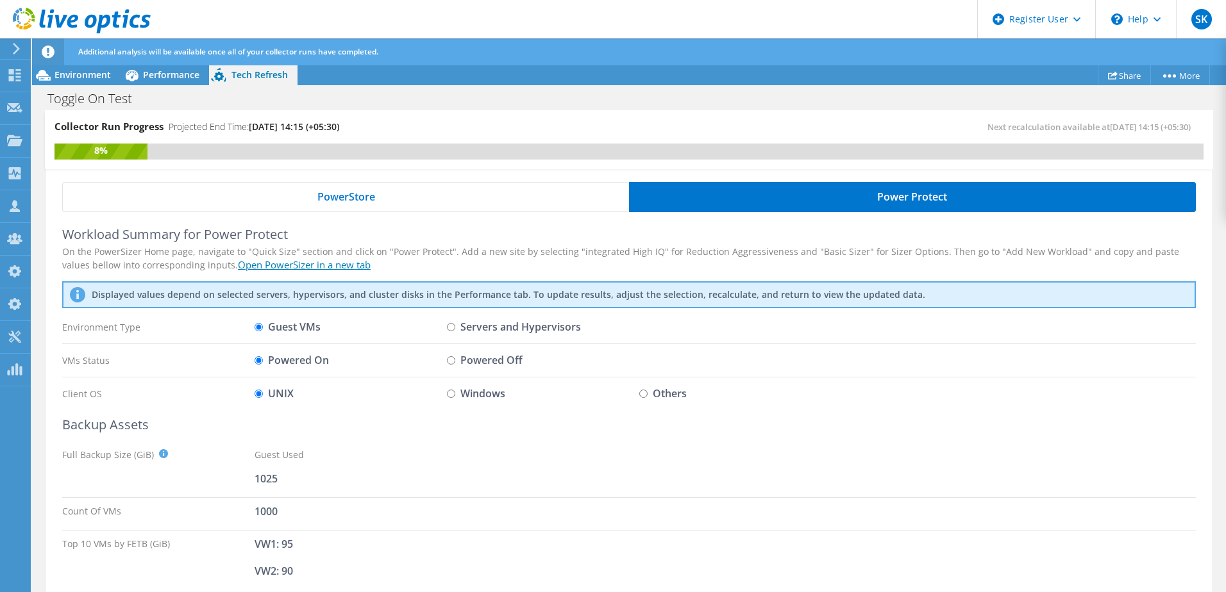
click at [496, 327] on label "Servers and Hypervisors" at bounding box center [514, 327] width 134 height 22
click at [455, 327] on input "Servers and Hypervisors" at bounding box center [451, 327] width 8 height 8
radio input "true"
radio input "false"
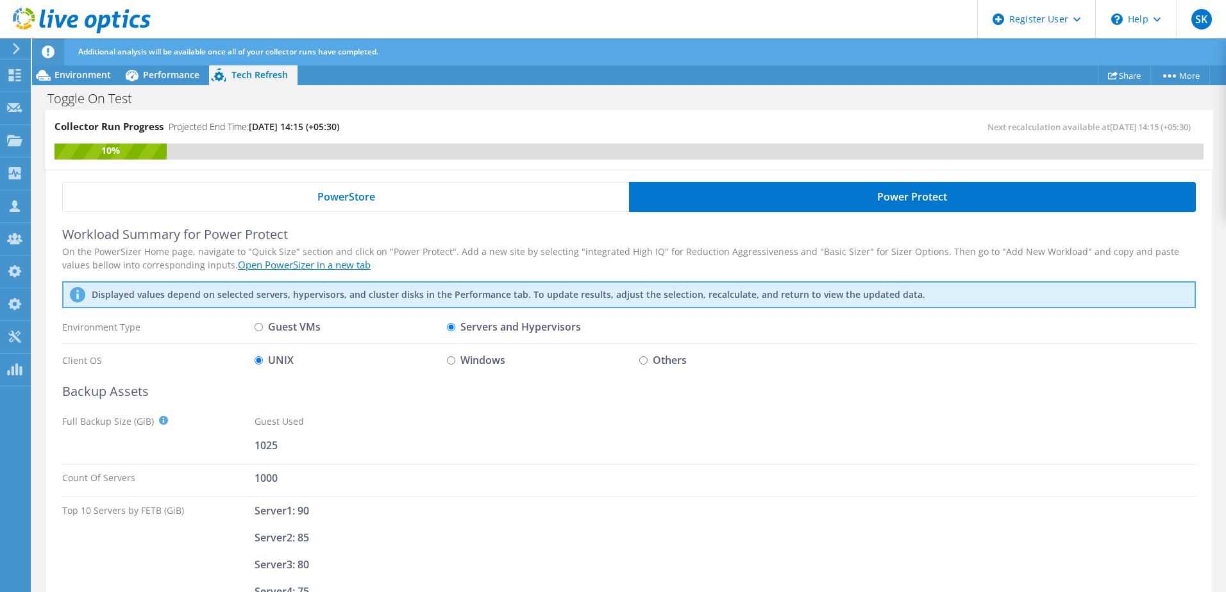
click at [485, 357] on label "Windows" at bounding box center [476, 360] width 58 height 22
click at [455, 357] on input "Windows" at bounding box center [451, 361] width 8 height 8
radio input "true"
radio input "false"
click at [655, 360] on label "Others" at bounding box center [662, 360] width 47 height 22
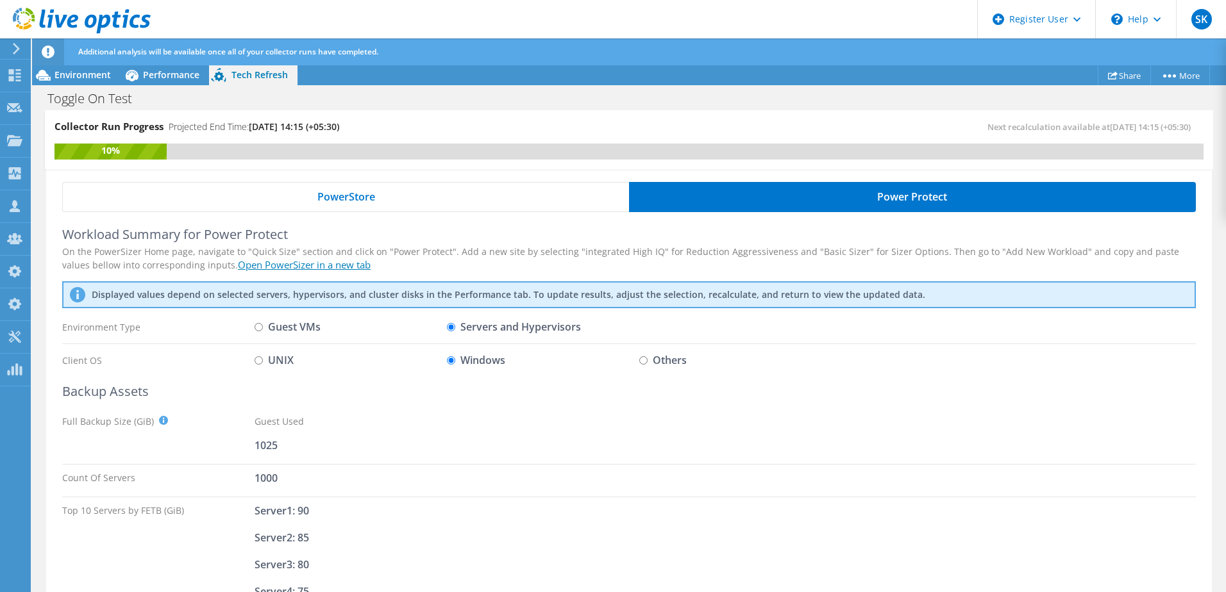
click at [648, 360] on input "Others" at bounding box center [643, 361] width 8 height 8
radio input "true"
radio input "false"
click at [286, 329] on label "Guest VMs" at bounding box center [288, 327] width 66 height 22
click at [263, 329] on input "Guest VMs" at bounding box center [259, 327] width 8 height 8
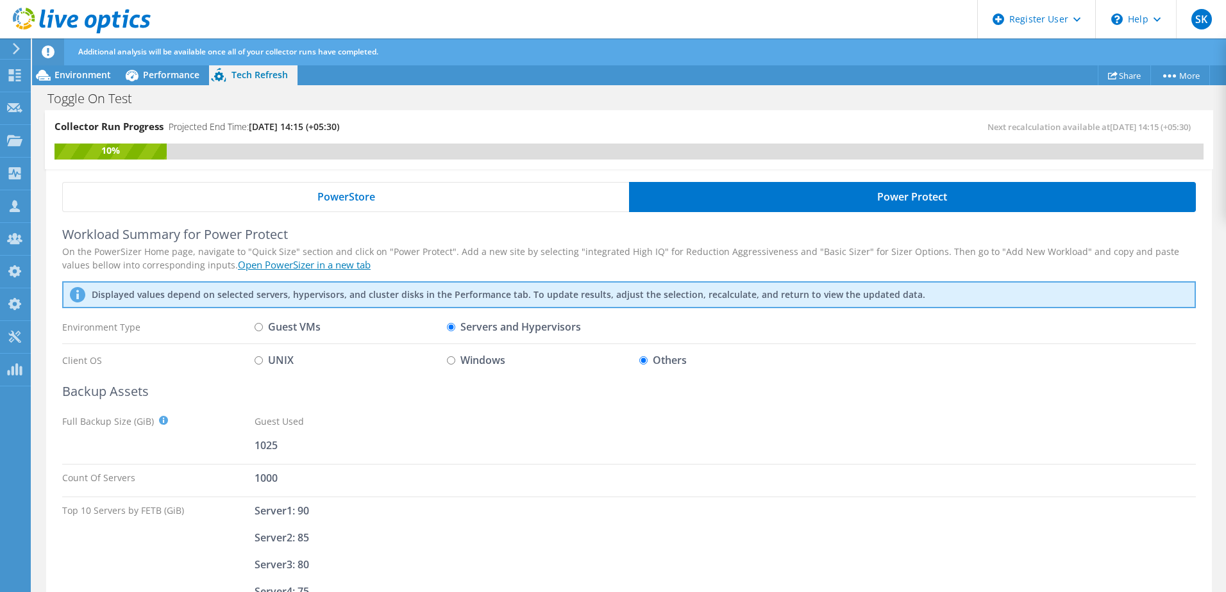
radio input "true"
radio input "false"
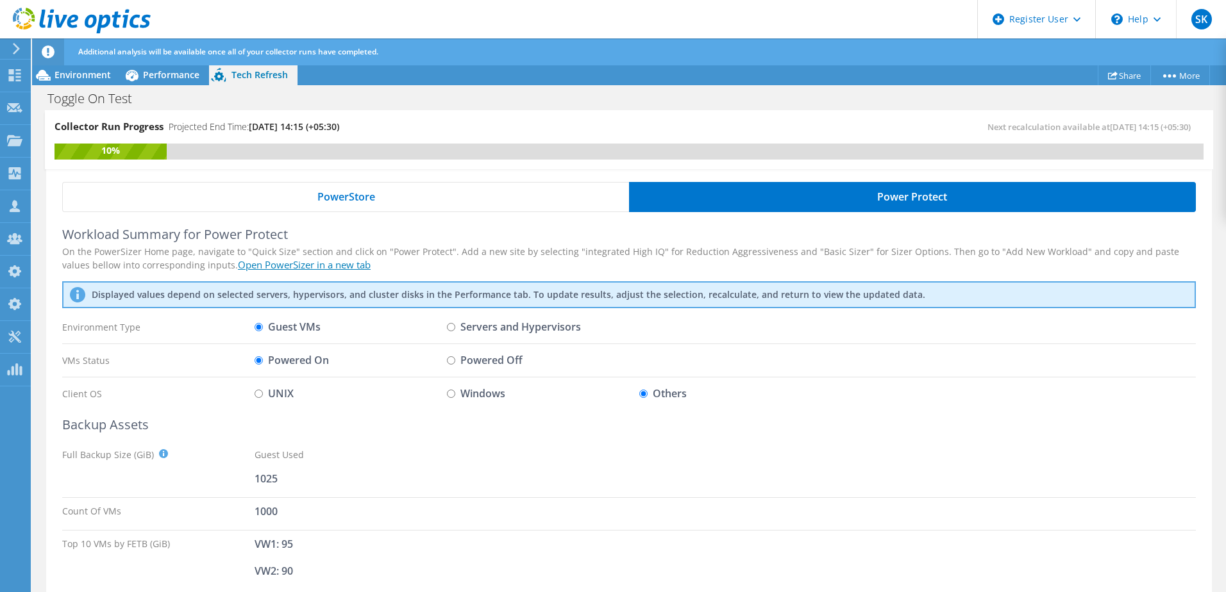
click at [280, 392] on label "UNIX" at bounding box center [274, 394] width 39 height 22
click at [263, 392] on input "UNIX" at bounding box center [259, 394] width 8 height 8
radio input "true"
radio input "false"
click at [489, 360] on label "Powered Off" at bounding box center [485, 360] width 76 height 22
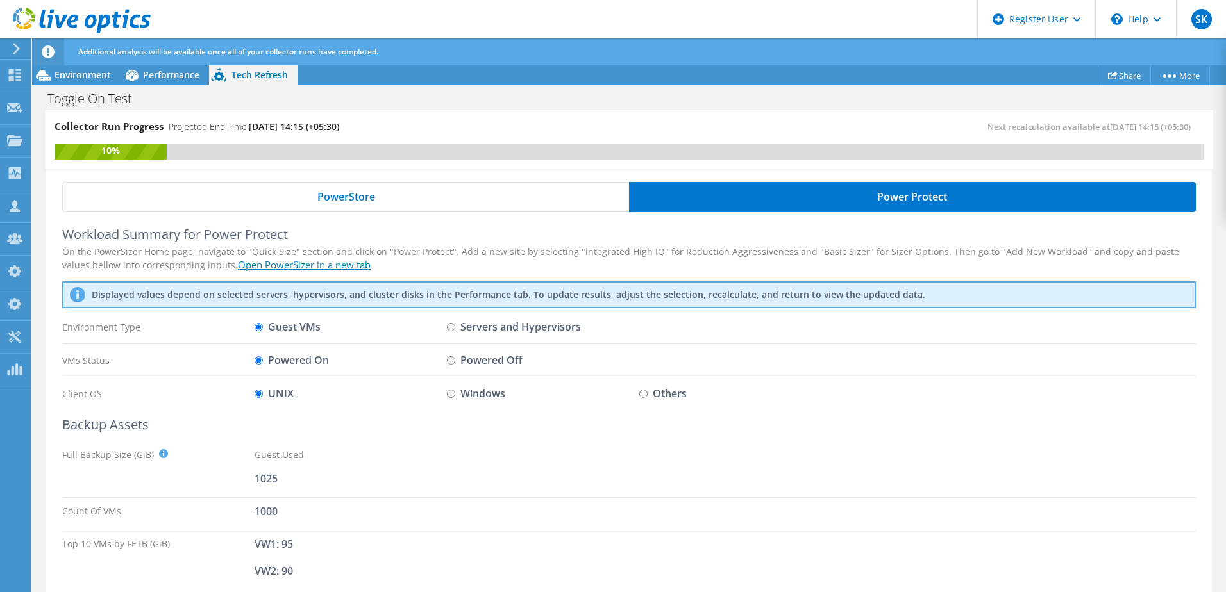
click at [455, 360] on input "Powered Off" at bounding box center [451, 361] width 8 height 8
radio input "true"
radio input "false"
click at [487, 398] on label "Windows" at bounding box center [476, 394] width 58 height 22
click at [455, 398] on input "Windows" at bounding box center [451, 394] width 8 height 8
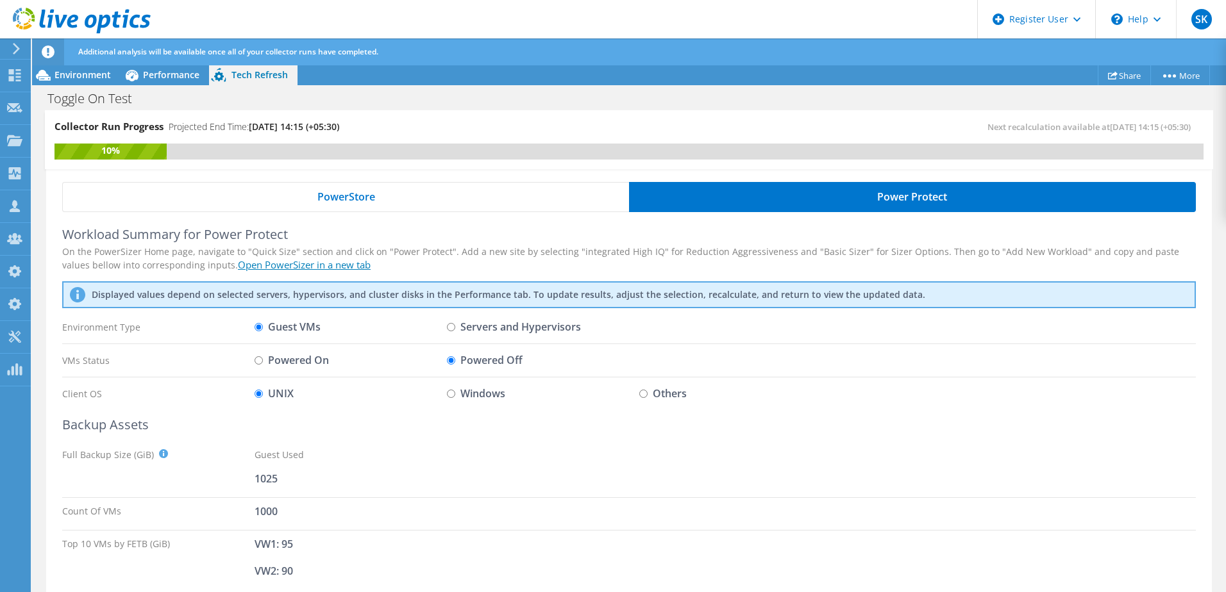
radio input "true"
radio input "false"
click at [674, 391] on label "Others" at bounding box center [662, 394] width 47 height 22
click at [648, 391] on input "Others" at bounding box center [643, 394] width 8 height 8
radio input "true"
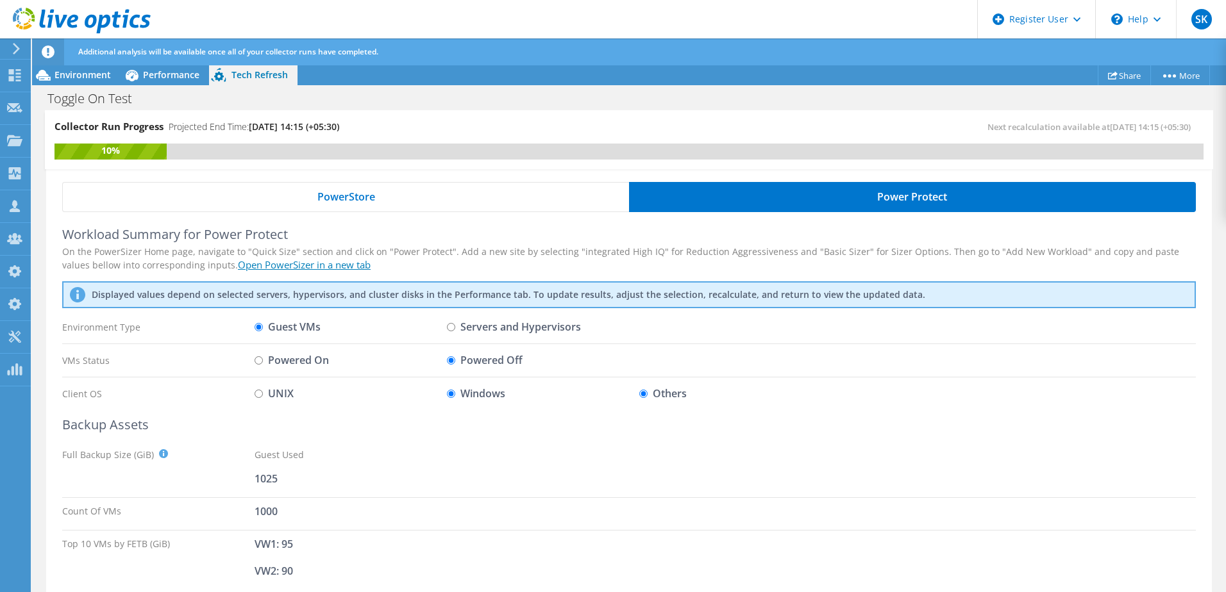
radio input "false"
click at [517, 321] on label "Servers and Hypervisors" at bounding box center [514, 327] width 134 height 22
click at [455, 323] on input "Servers and Hypervisors" at bounding box center [451, 327] width 8 height 8
radio input "true"
radio input "false"
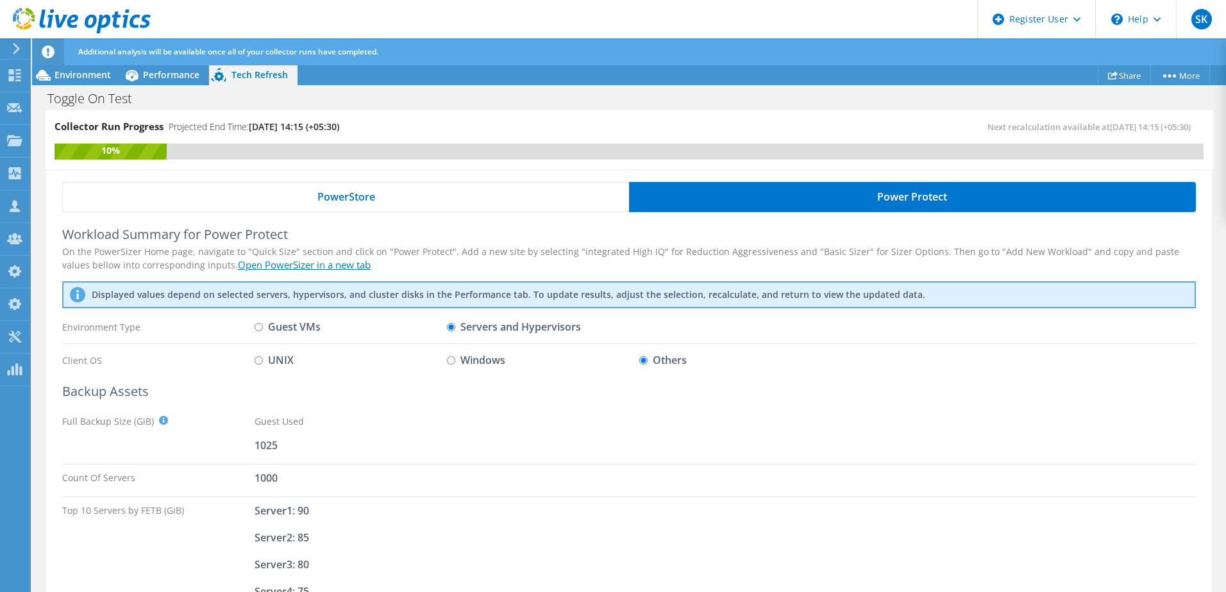
drag, startPoint x: 476, startPoint y: 362, endPoint x: 367, endPoint y: 375, distance: 109.2
click at [476, 361] on label "Windows" at bounding box center [476, 360] width 58 height 22
click at [455, 361] on input "Windows" at bounding box center [451, 361] width 8 height 8
radio input "true"
radio input "false"
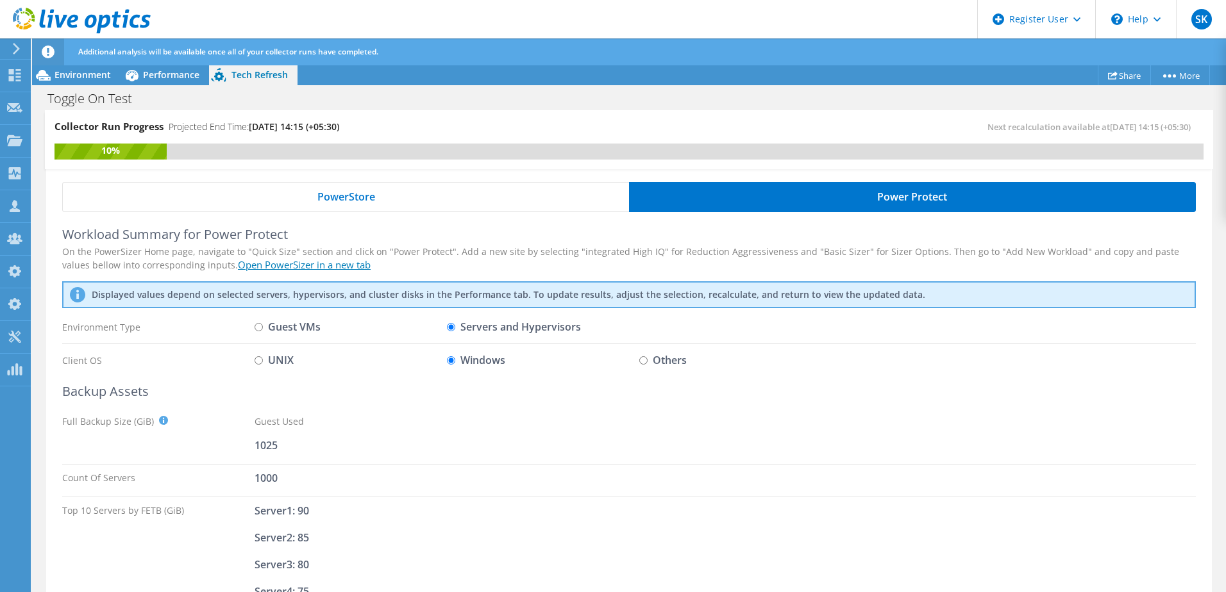
click at [277, 358] on label "UNIX" at bounding box center [274, 360] width 39 height 22
click at [263, 358] on input "UNIX" at bounding box center [259, 361] width 8 height 8
radio input "true"
radio input "false"
click at [281, 323] on label "Guest VMs" at bounding box center [288, 327] width 66 height 22
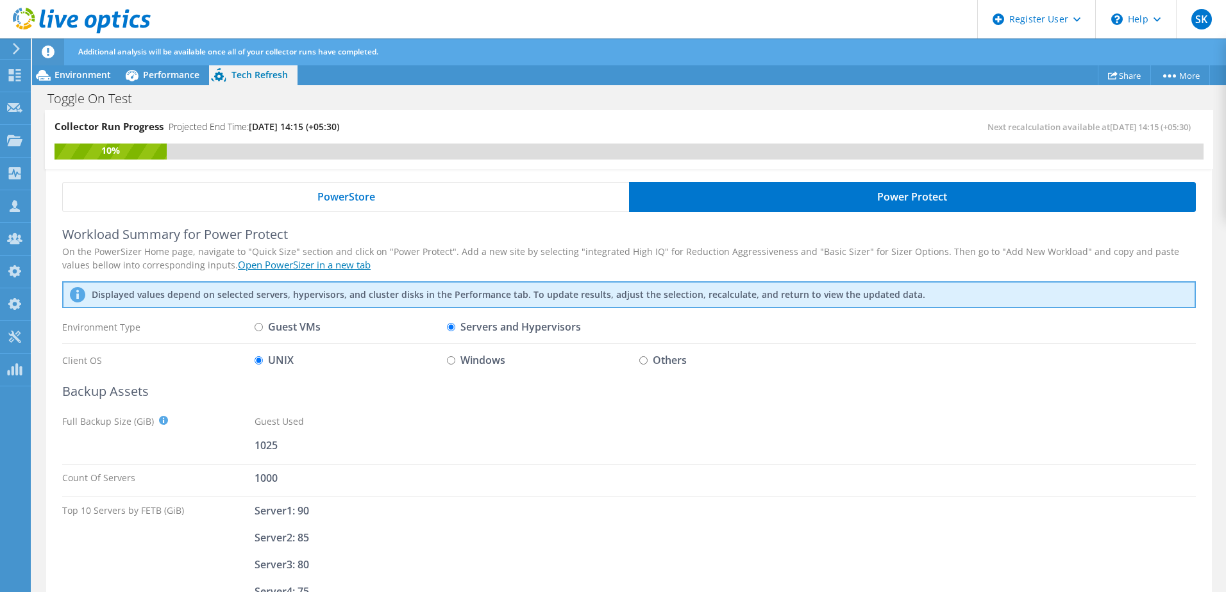
click at [263, 323] on input "Guest VMs" at bounding box center [259, 327] width 8 height 8
radio input "true"
radio input "false"
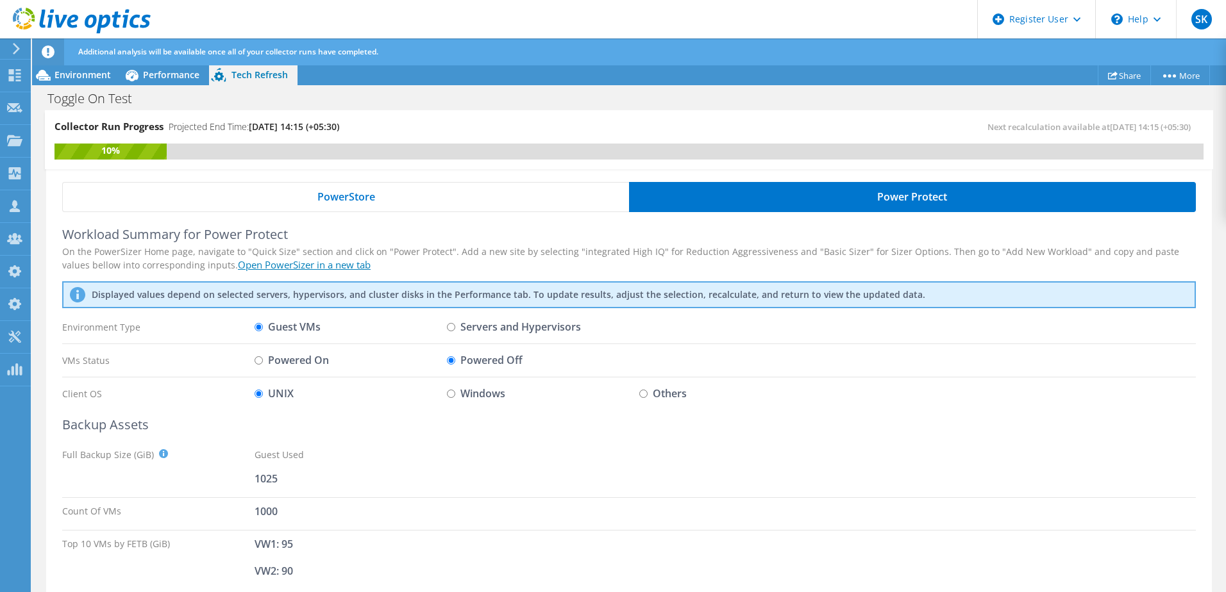
click at [308, 266] on link "Open PowerSizer in a new tab" at bounding box center [304, 264] width 133 height 13
drag, startPoint x: 734, startPoint y: 296, endPoint x: 907, endPoint y: 287, distance: 173.4
click at [907, 287] on div "Displayed values depend on selected servers, hypervisors, and cluster disks in …" at bounding box center [629, 294] width 1134 height 27
click at [671, 306] on div "Displayed values depend on selected servers, hypervisors, and cluster disks in …" at bounding box center [629, 294] width 1134 height 27
click at [392, 191] on div "PowerStore" at bounding box center [345, 197] width 567 height 30
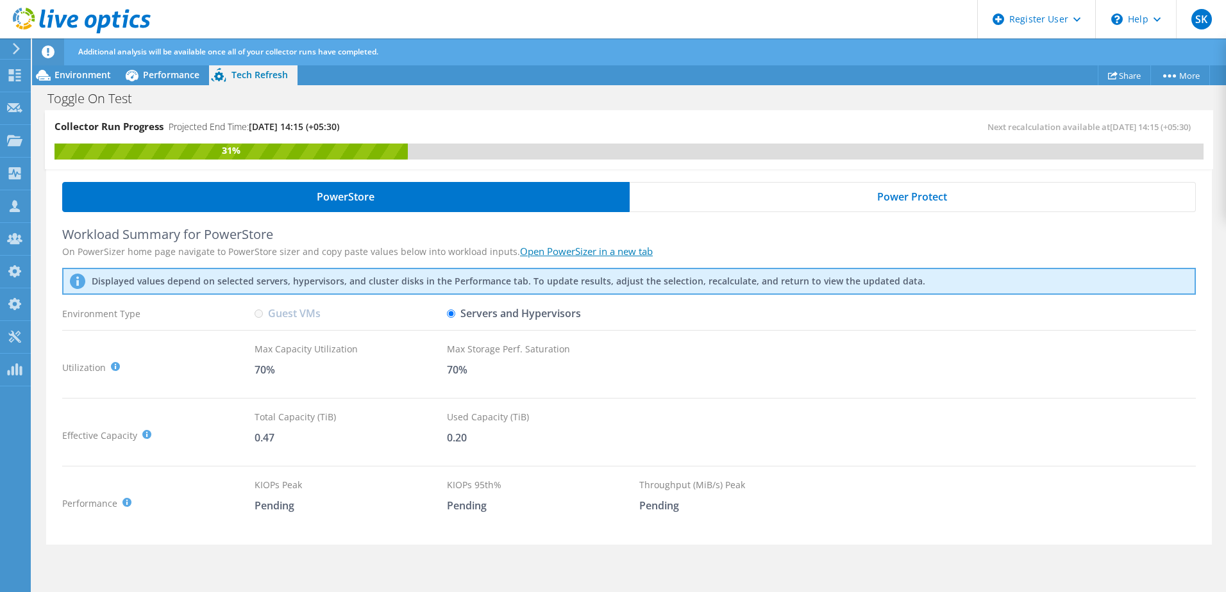
click at [750, 194] on div "Power Protect" at bounding box center [913, 197] width 567 height 30
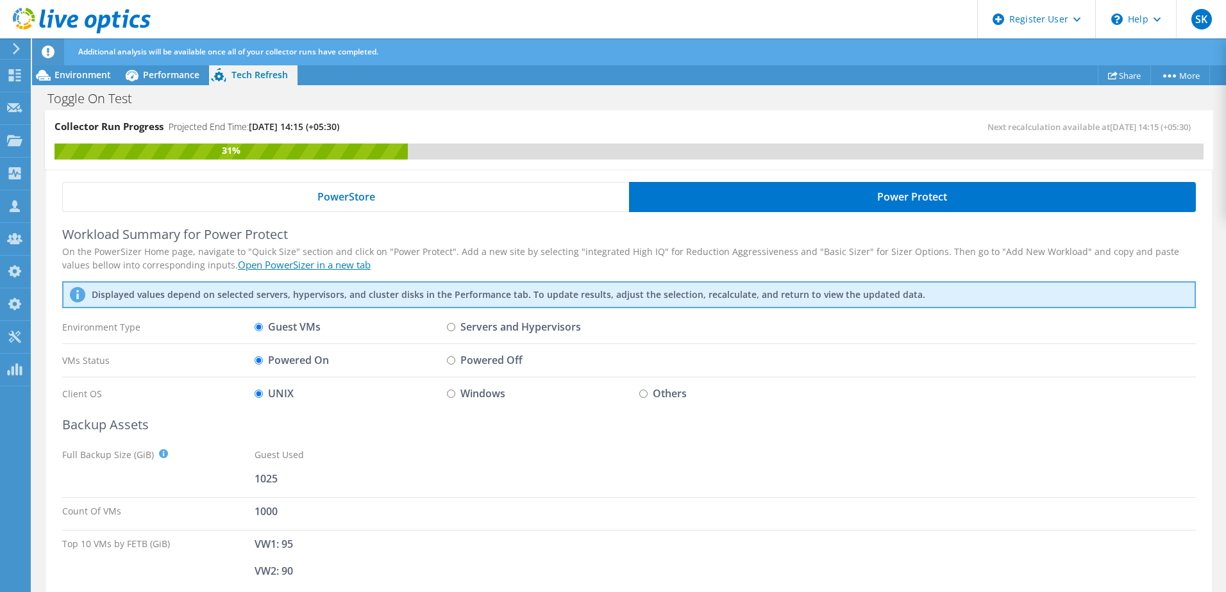
click at [536, 192] on div "PowerStore" at bounding box center [345, 197] width 567 height 30
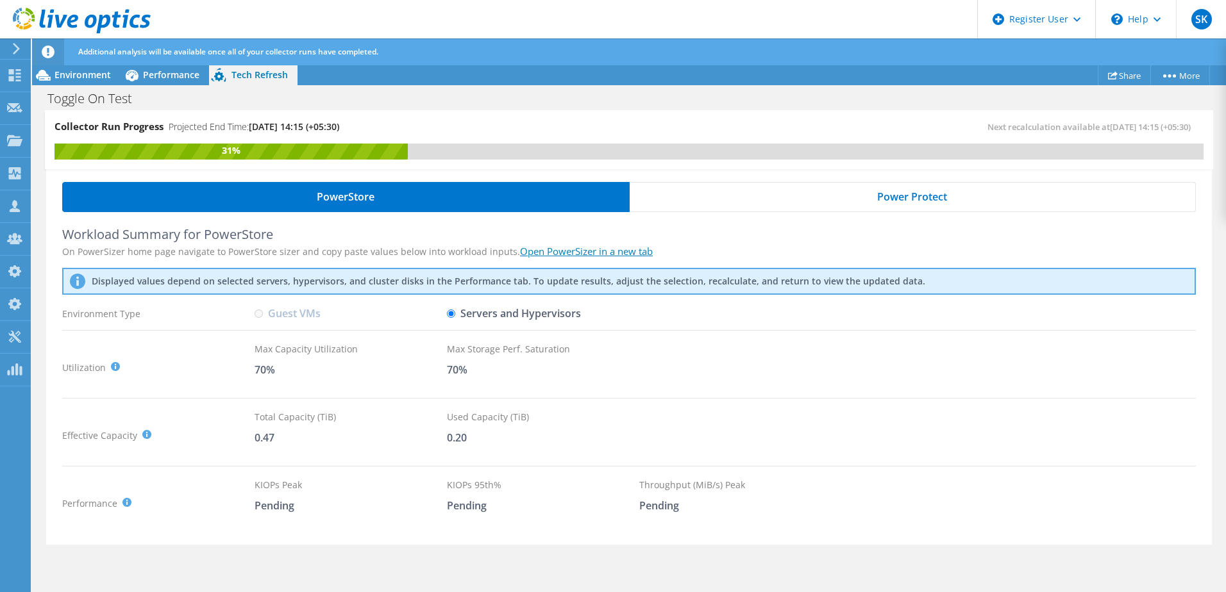
click at [781, 196] on div "Power Protect" at bounding box center [913, 197] width 567 height 30
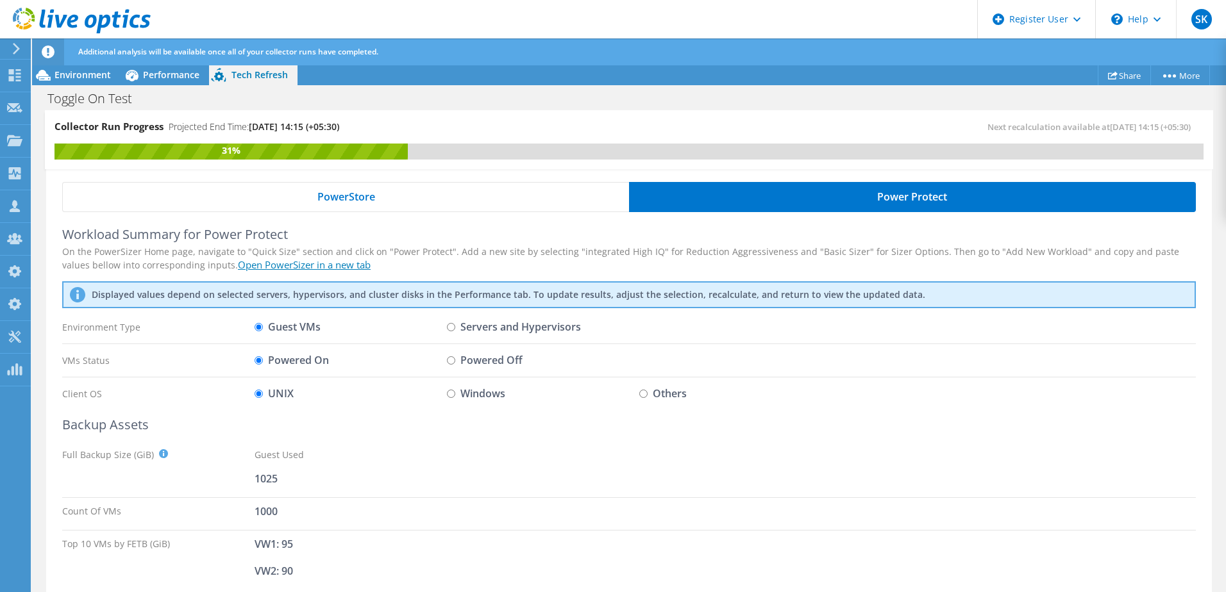
click at [296, 259] on link "Open PowerSizer in a new tab" at bounding box center [304, 264] width 133 height 13
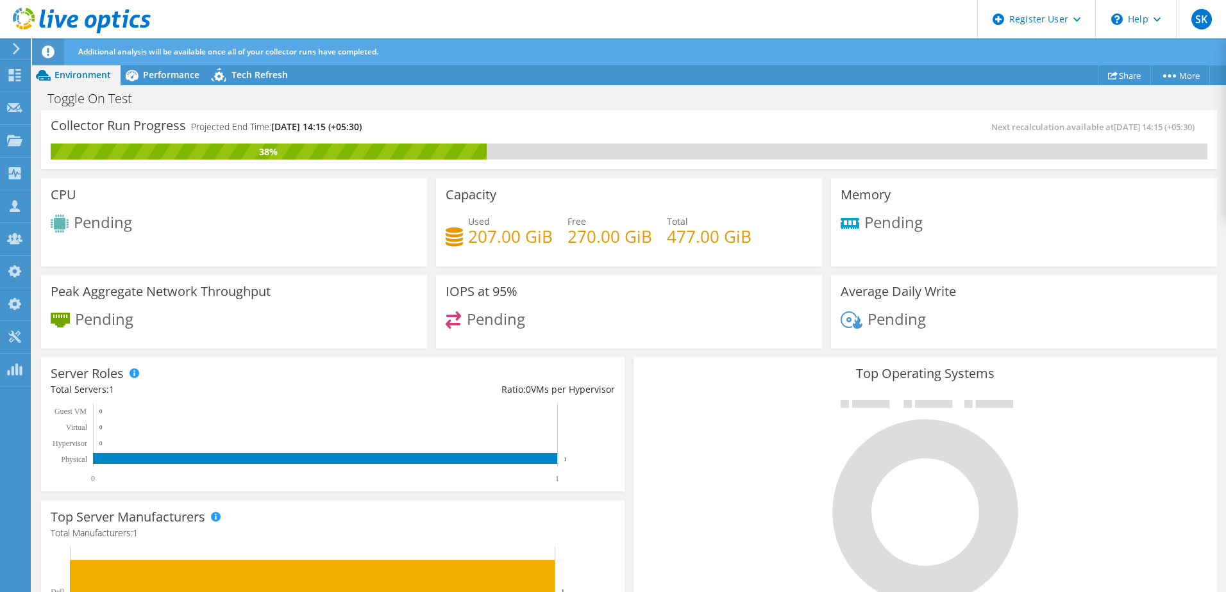
click at [253, 85] on div "Toggle On Test Print" at bounding box center [629, 97] width 1194 height 25
click at [262, 81] on div "Tech Refresh" at bounding box center [253, 75] width 88 height 21
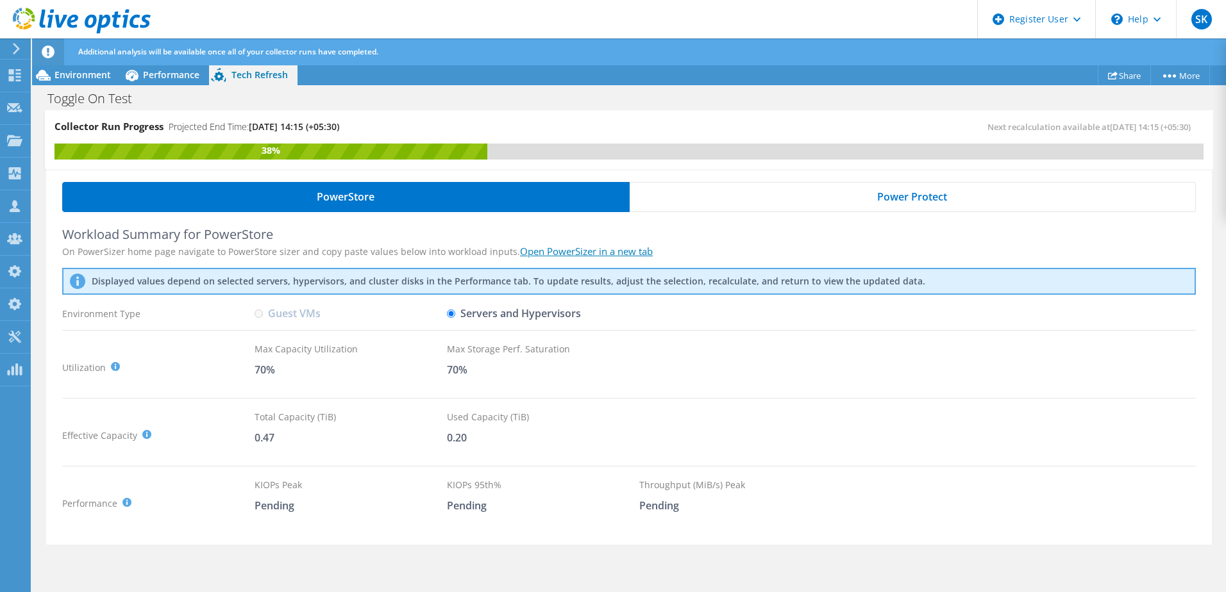
click at [775, 197] on div "Power Protect" at bounding box center [913, 197] width 567 height 30
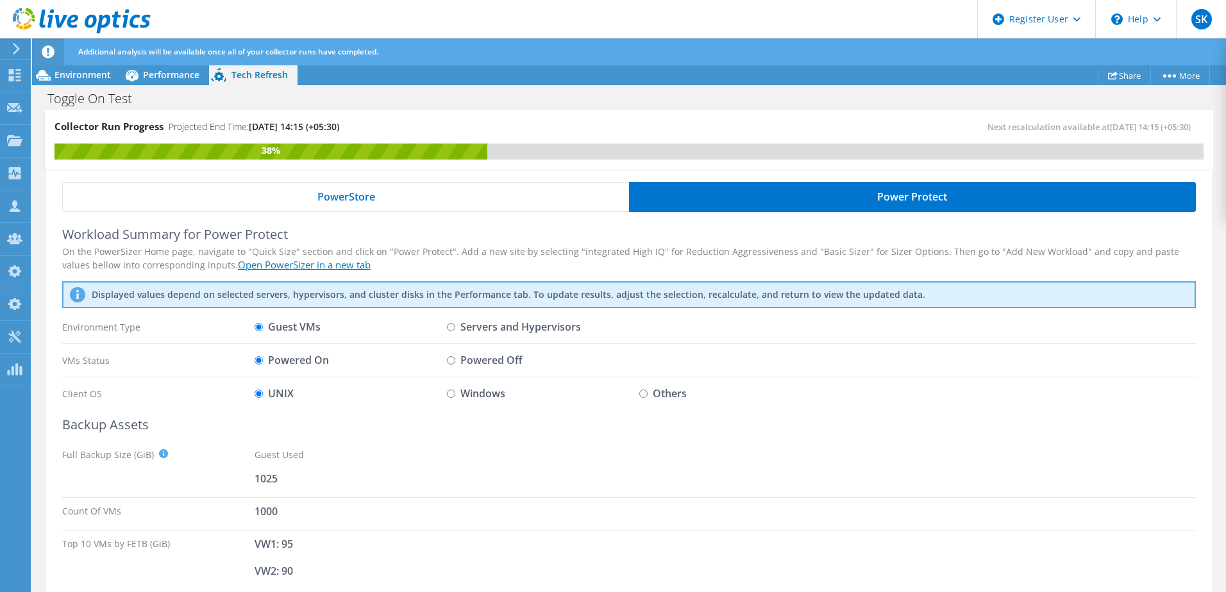
click at [507, 208] on div "PowerStore" at bounding box center [345, 197] width 567 height 30
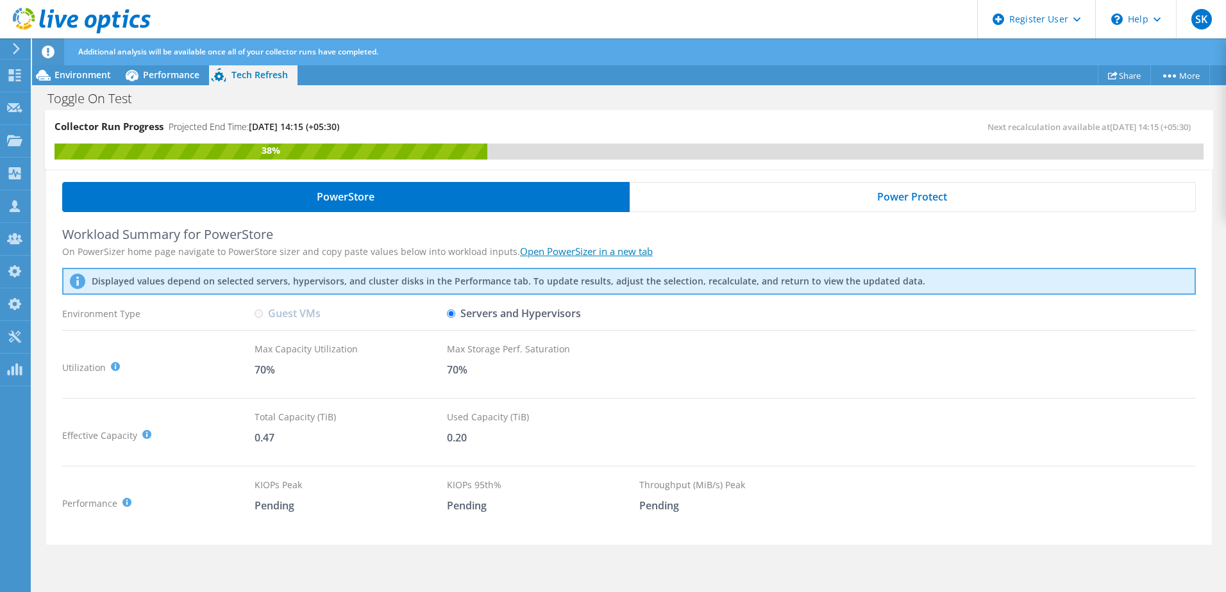
click at [275, 307] on label "Guest VMs" at bounding box center [288, 314] width 66 height 22
drag, startPoint x: 275, startPoint y: 307, endPoint x: 472, endPoint y: 325, distance: 197.7
click at [472, 325] on label "Servers and Hypervisors" at bounding box center [514, 314] width 134 height 22
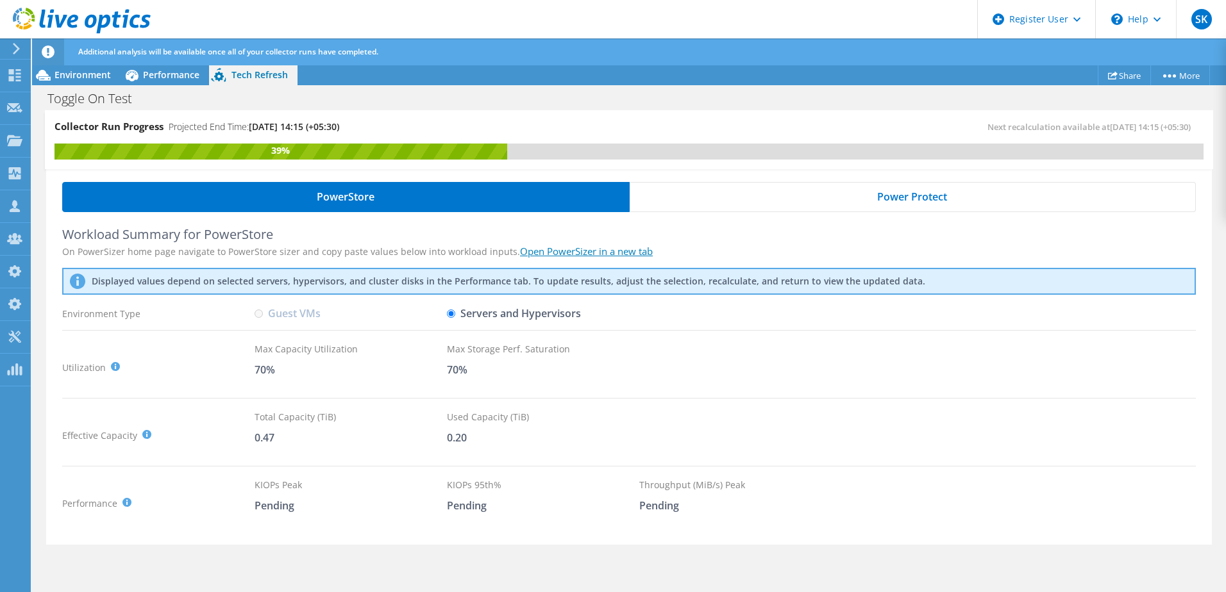
click at [455, 318] on input "Servers and Hypervisors" at bounding box center [451, 314] width 8 height 8
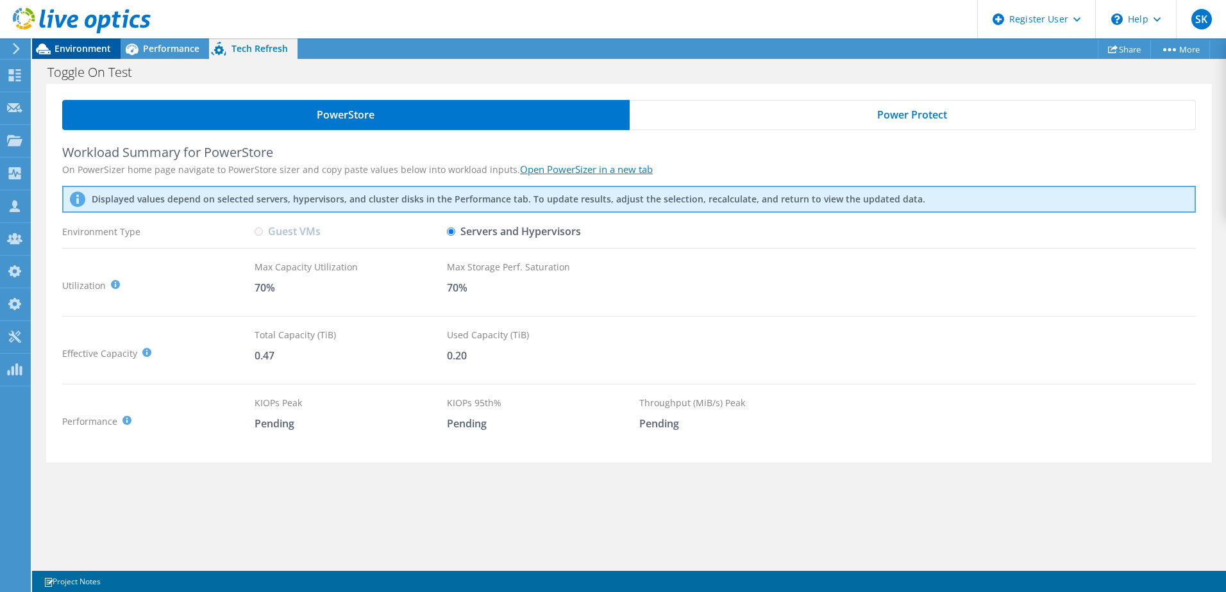
click at [76, 51] on span "Environment" at bounding box center [83, 48] width 56 height 12
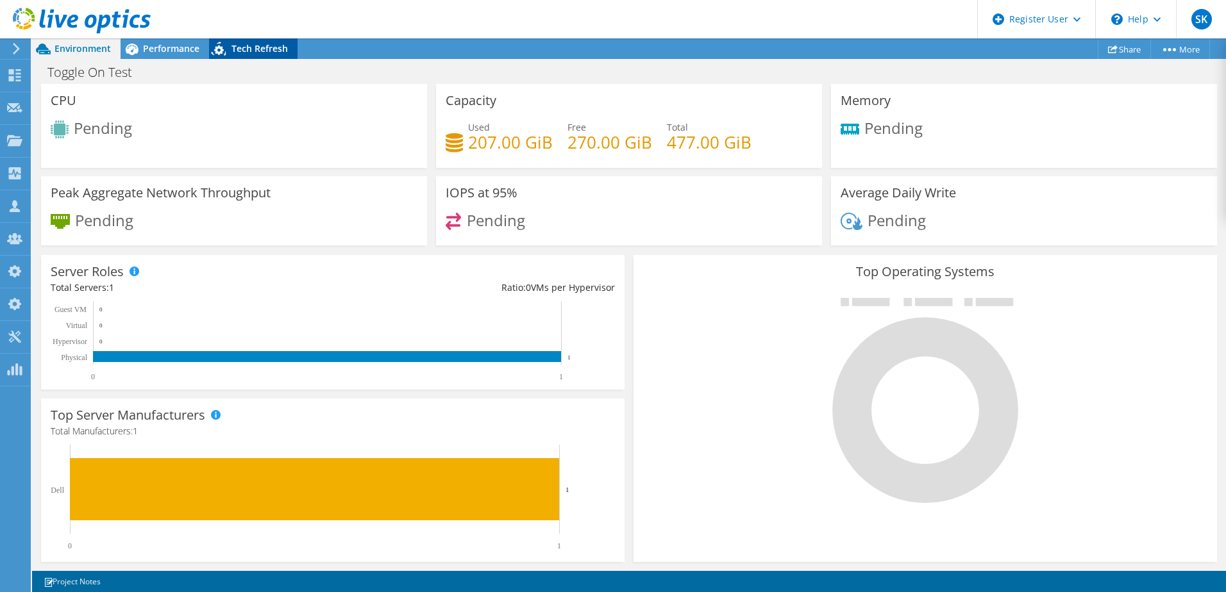
click at [260, 54] on span "Tech Refresh" at bounding box center [259, 48] width 56 height 12
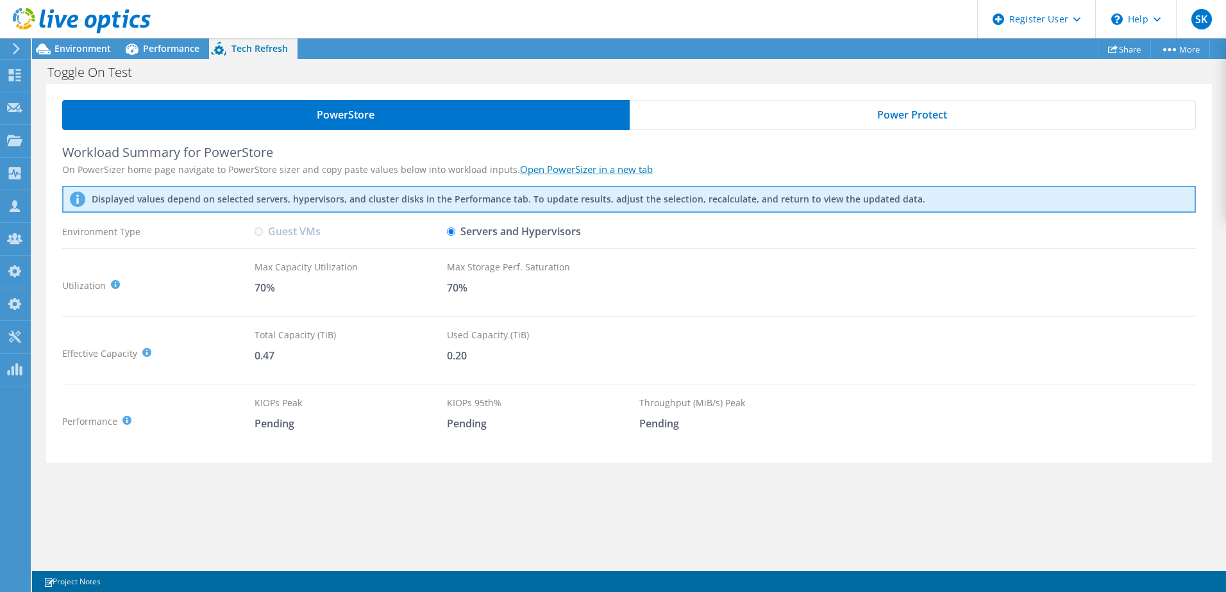
click at [787, 118] on div "Power Protect" at bounding box center [913, 115] width 567 height 30
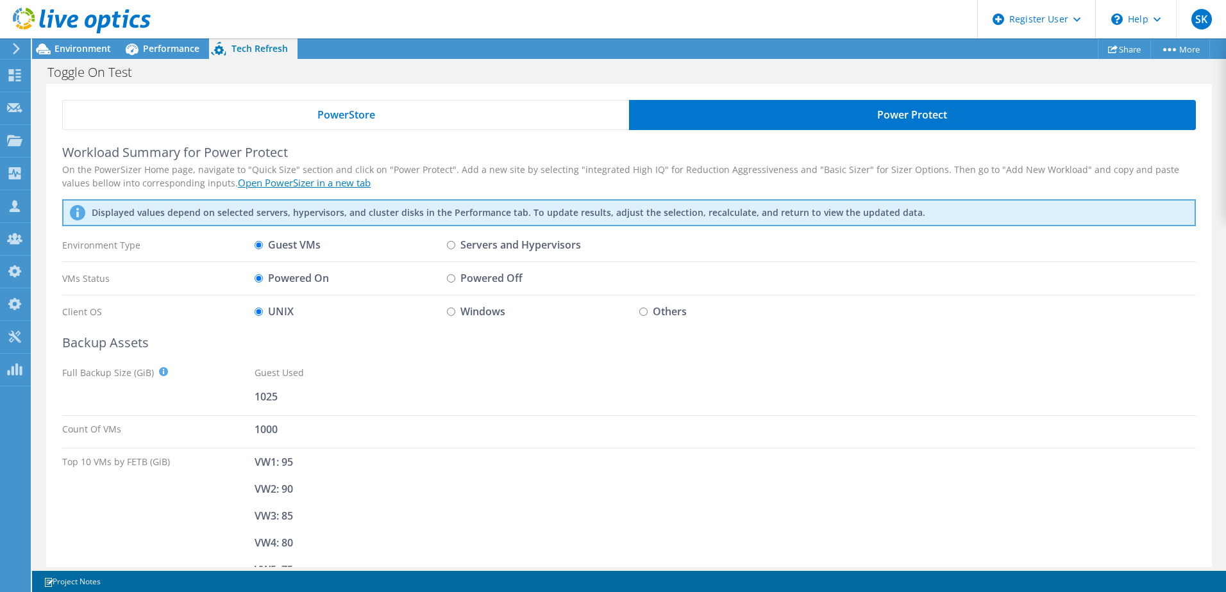
click at [408, 118] on div "PowerStore" at bounding box center [345, 115] width 567 height 30
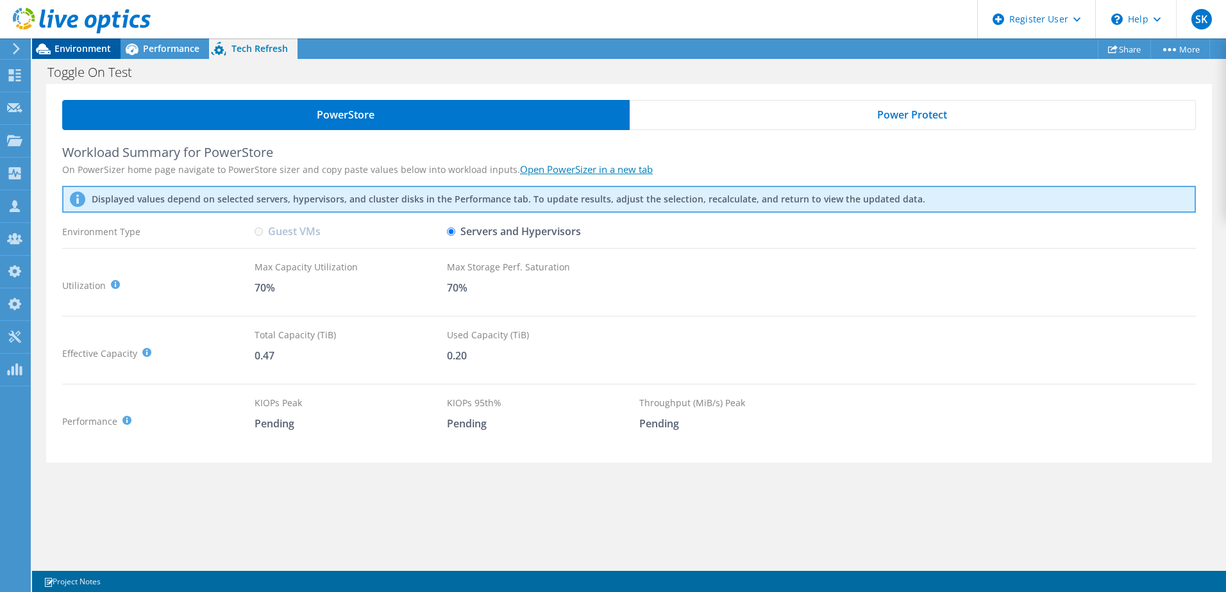
click at [70, 50] on span "Environment" at bounding box center [83, 48] width 56 height 12
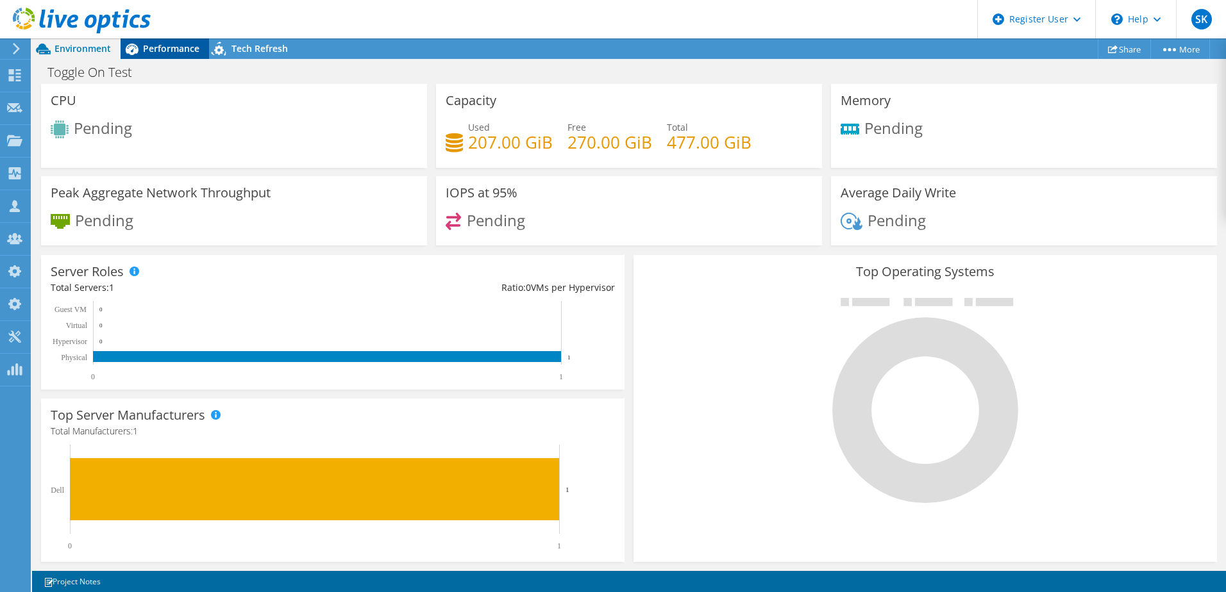
click at [149, 47] on span "Performance" at bounding box center [171, 48] width 56 height 12
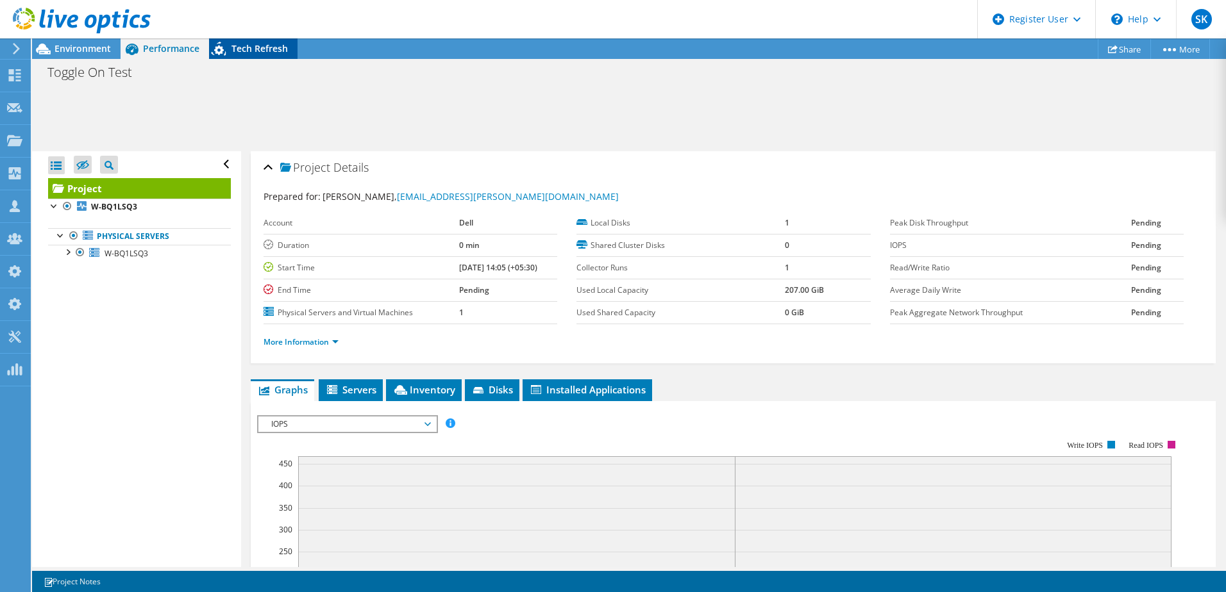
click at [249, 49] on span "Tech Refresh" at bounding box center [259, 48] width 56 height 12
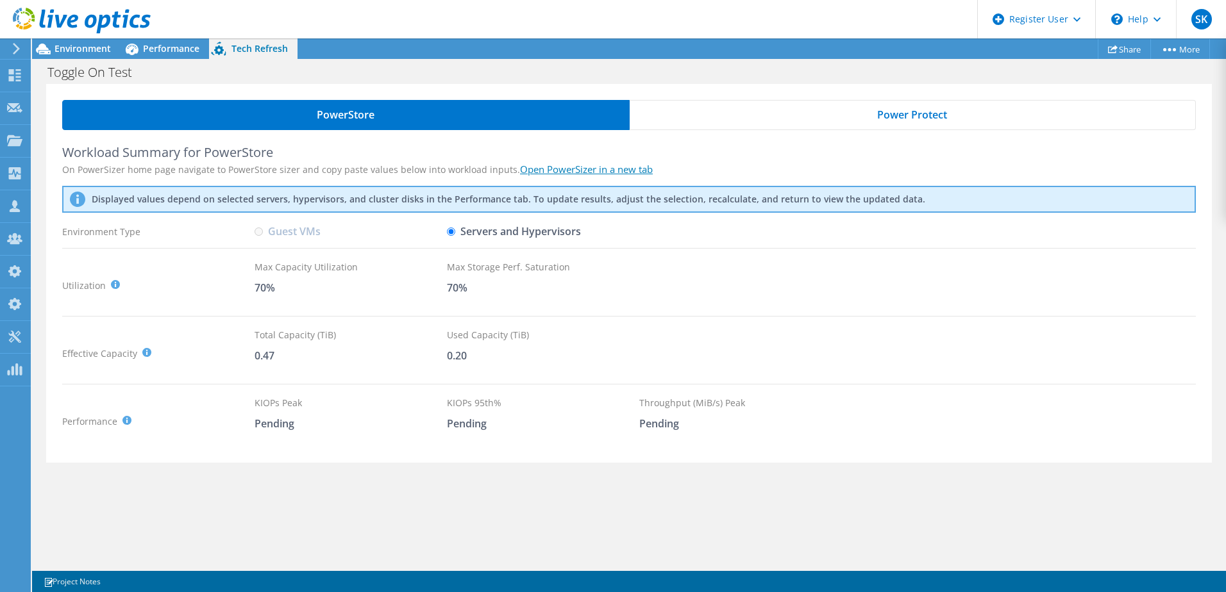
click at [766, 112] on div "Power Protect" at bounding box center [913, 115] width 567 height 30
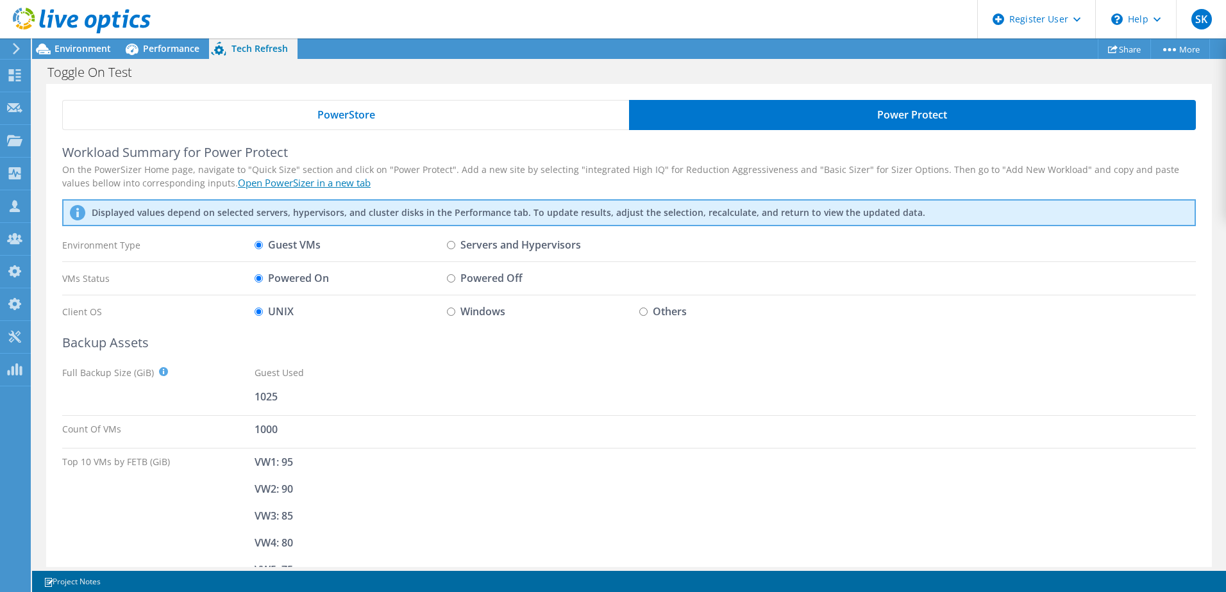
click at [323, 112] on span "PowerStore" at bounding box center [346, 115] width 58 height 10
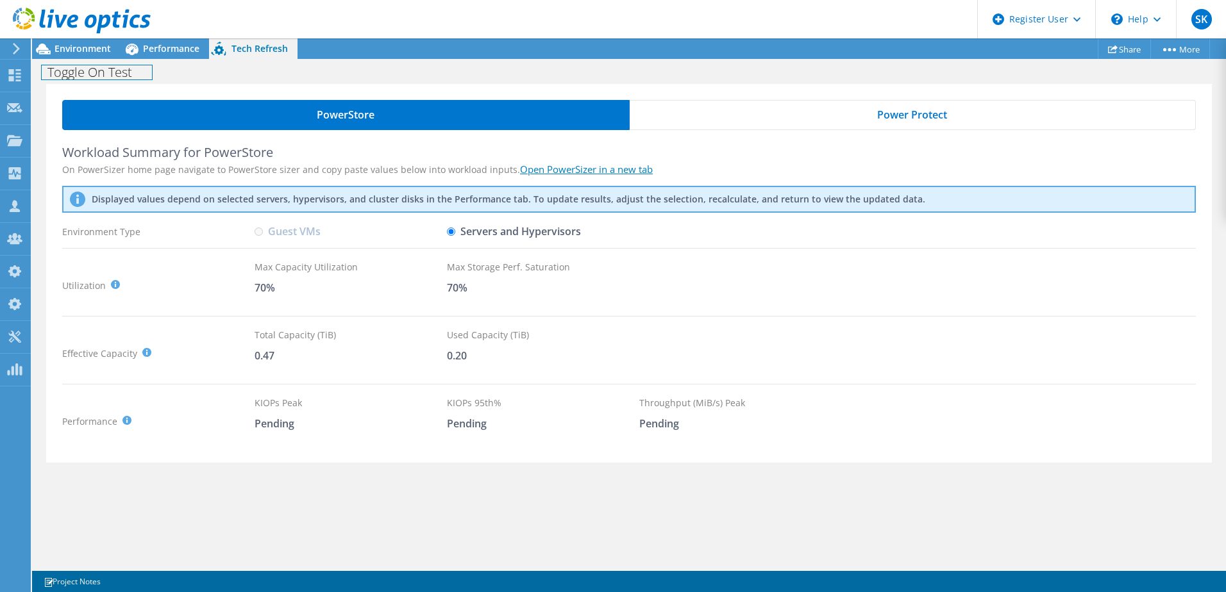
click at [137, 75] on h1 "Toggle On Test" at bounding box center [97, 72] width 110 height 14
click at [196, 69] on link at bounding box center [189, 71] width 18 height 16
click at [880, 118] on span "Power Protect" at bounding box center [912, 115] width 70 height 10
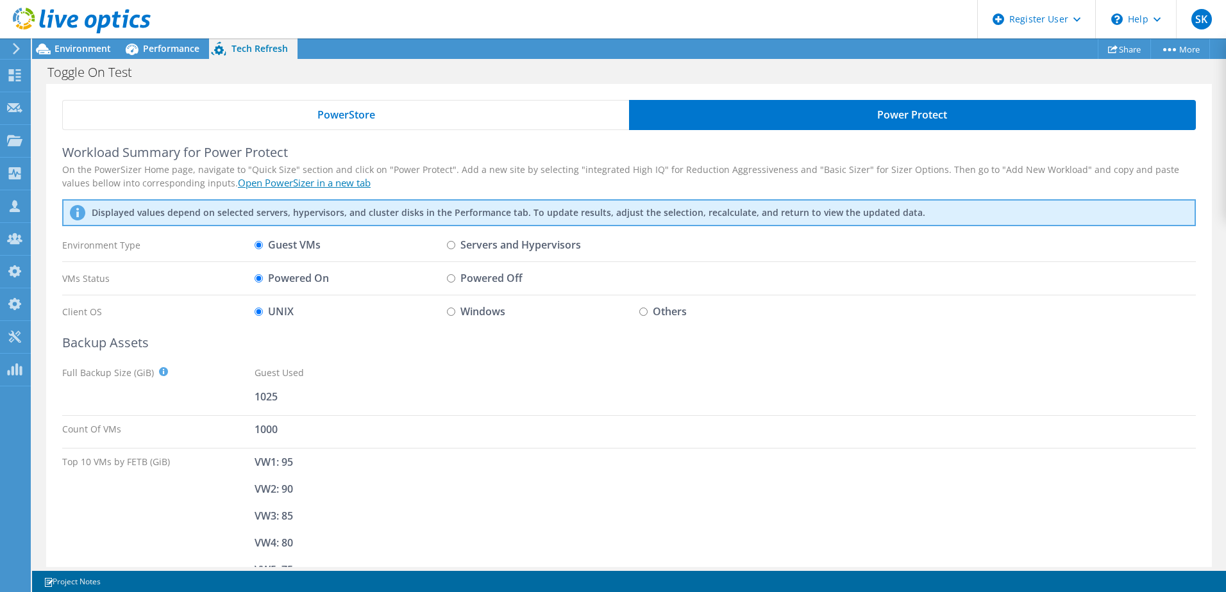
click at [399, 108] on div "PowerStore" at bounding box center [345, 115] width 567 height 30
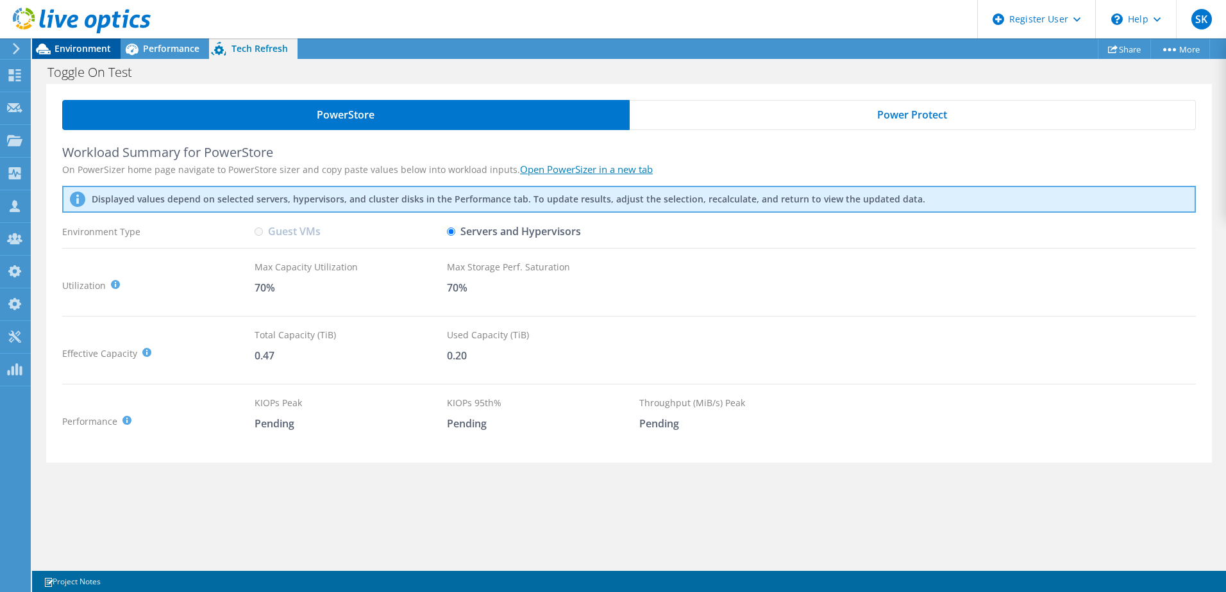
click at [92, 47] on span "Environment" at bounding box center [83, 48] width 56 height 12
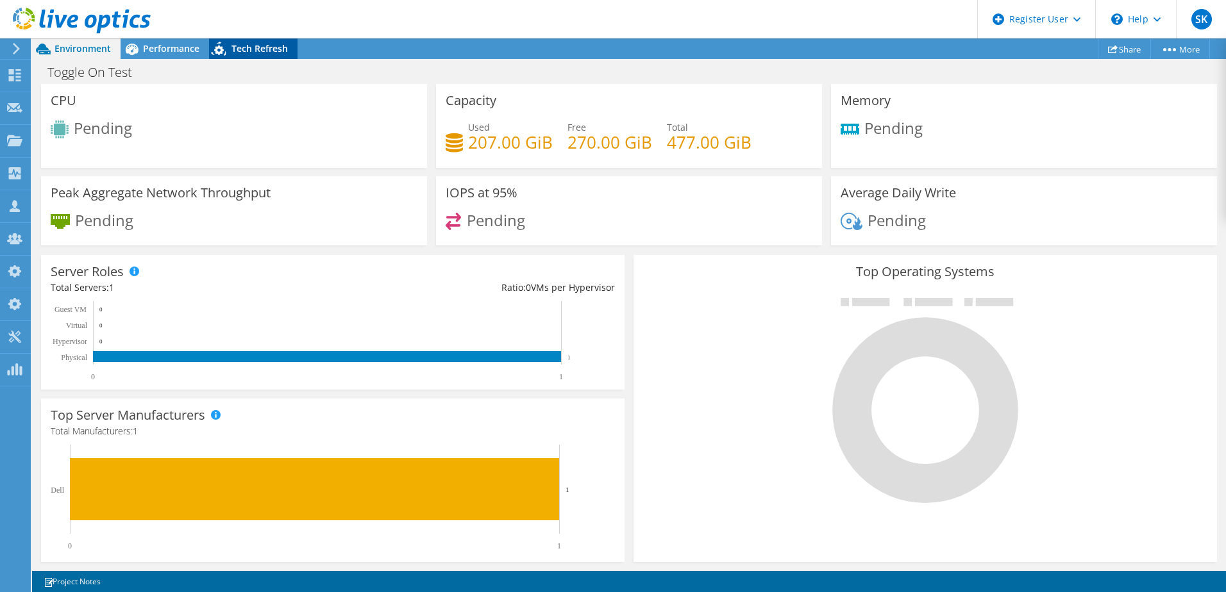
click at [262, 44] on span "Tech Refresh" at bounding box center [259, 48] width 56 height 12
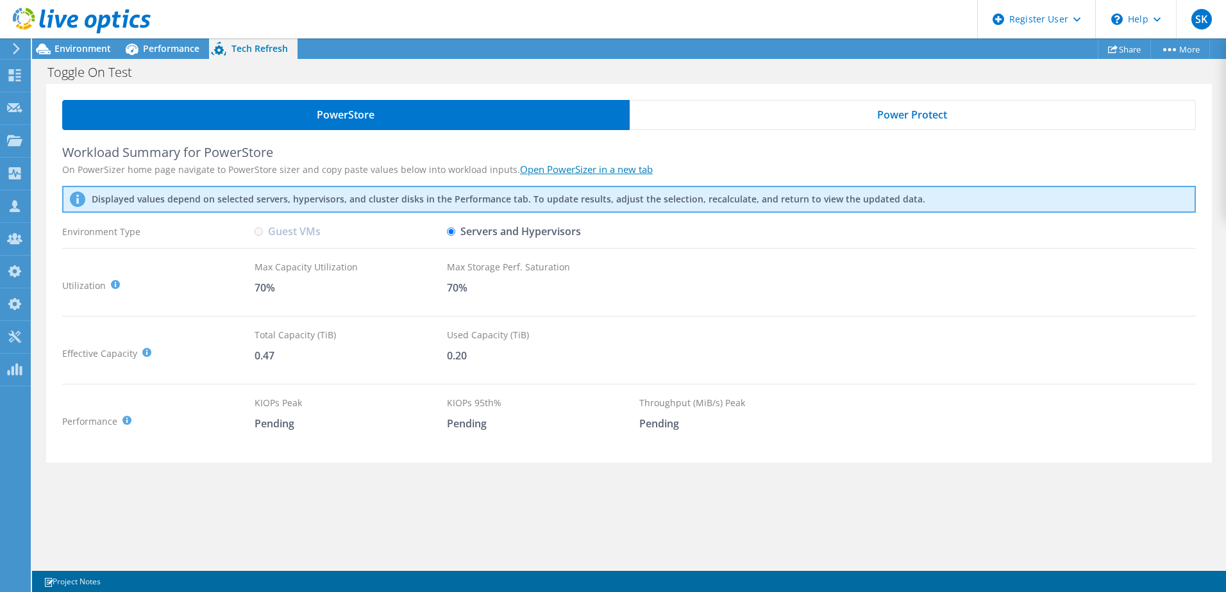
click at [751, 110] on div "Power Protect" at bounding box center [913, 115] width 567 height 30
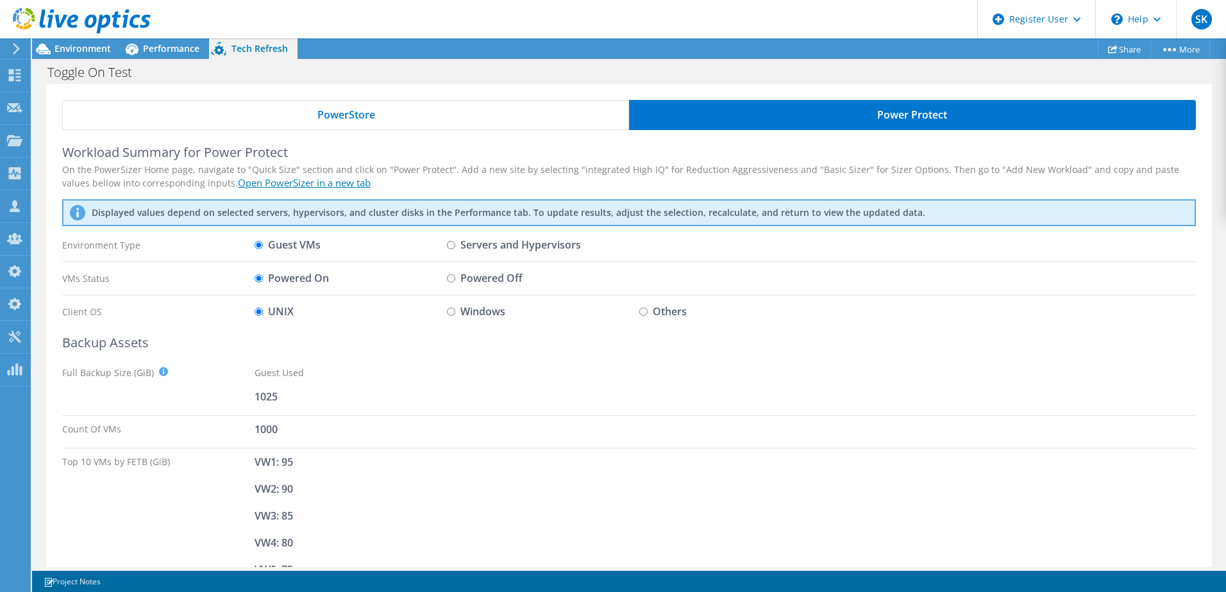
click at [609, 257] on div "Workload Summary for Power Protect On the PowerSizer Home page, navigate to "Qu…" at bounding box center [629, 424] width 1134 height 590
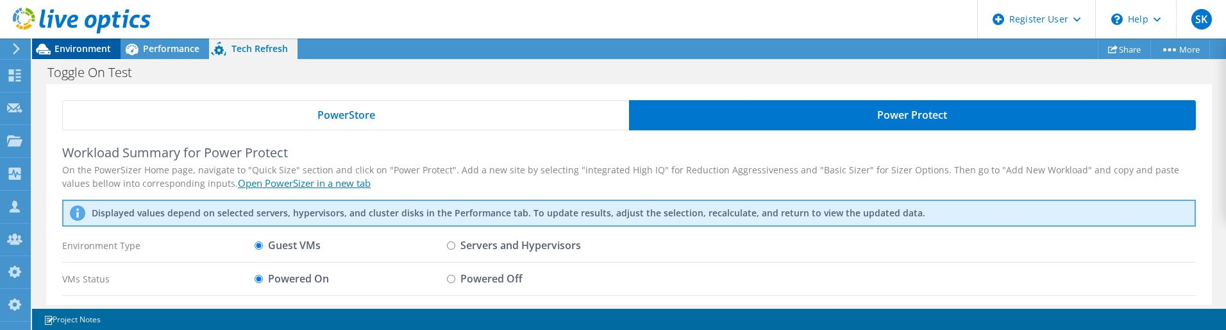
click at [70, 52] on span "Environment" at bounding box center [83, 48] width 56 height 12
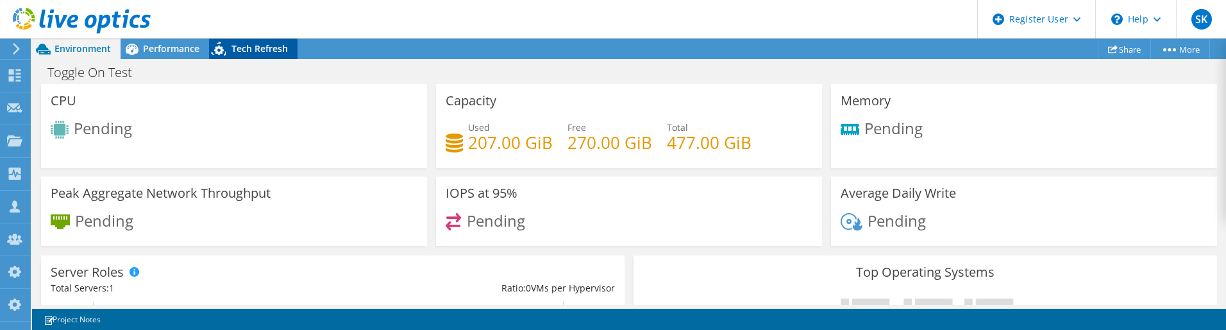
click at [267, 48] on span "Tech Refresh" at bounding box center [259, 48] width 56 height 12
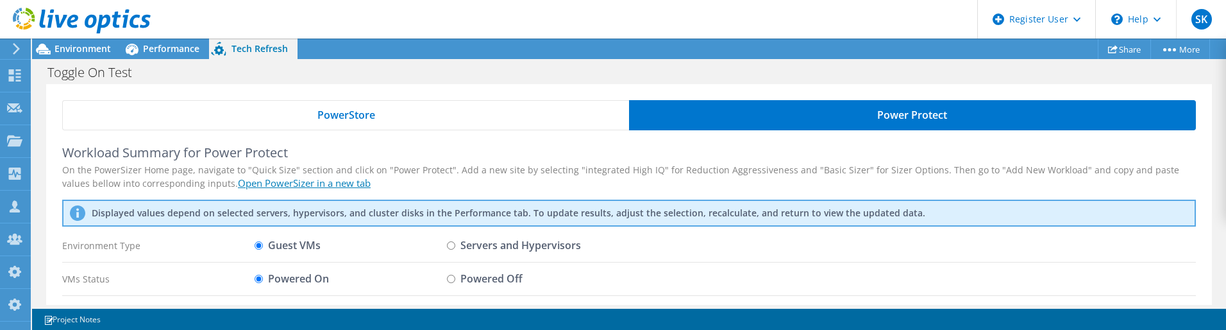
click at [480, 242] on label "Servers and Hypervisors" at bounding box center [514, 245] width 134 height 22
click at [455, 242] on input "Servers and Hypervisors" at bounding box center [451, 245] width 8 height 8
radio input "true"
radio input "false"
click at [482, 273] on label "Windows" at bounding box center [476, 278] width 58 height 22
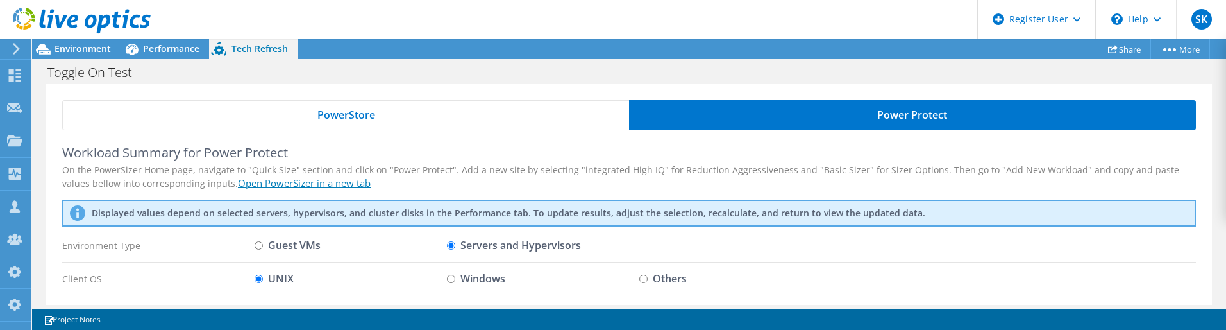
click at [455, 274] on input "Windows" at bounding box center [451, 278] width 8 height 8
radio input "true"
radio input "false"
click at [655, 281] on label "Others" at bounding box center [662, 278] width 47 height 22
click at [648, 281] on input "Others" at bounding box center [643, 278] width 8 height 8
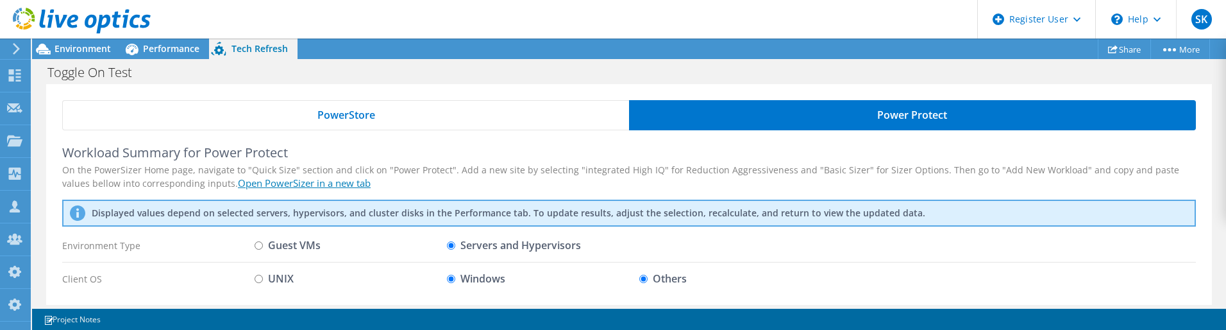
radio input "true"
radio input "false"
click at [159, 46] on span "Performance" at bounding box center [171, 48] width 56 height 12
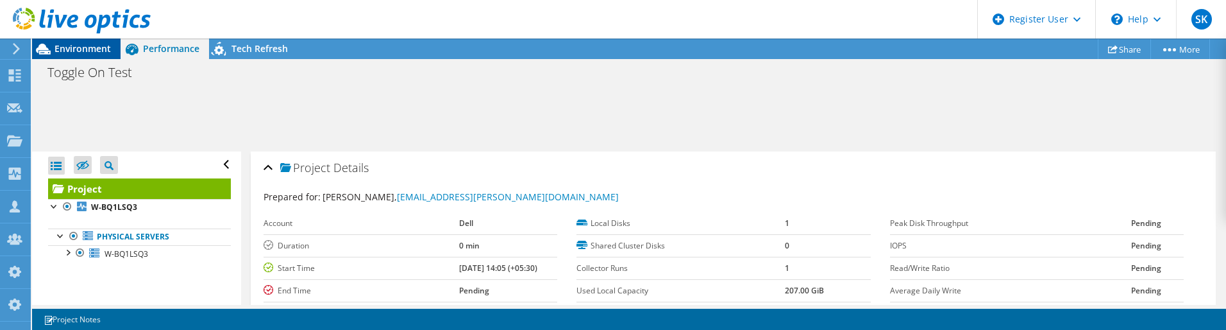
click at [63, 55] on div "Environment" at bounding box center [76, 48] width 88 height 21
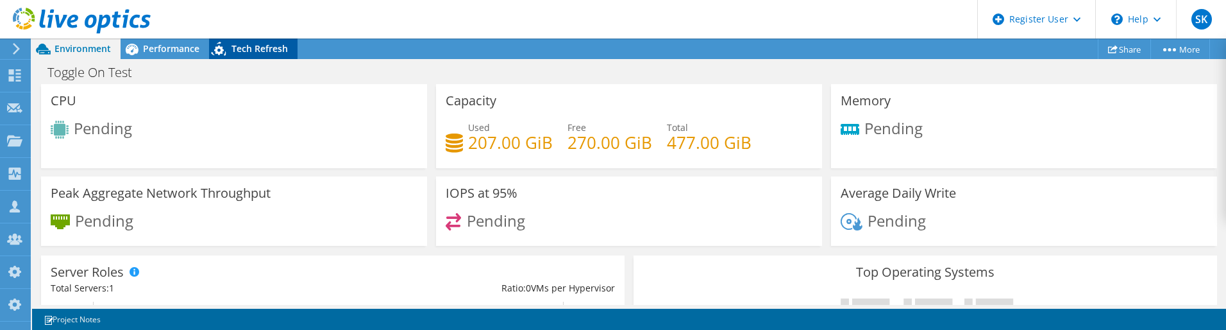
click at [278, 44] on span "Tech Refresh" at bounding box center [259, 48] width 56 height 12
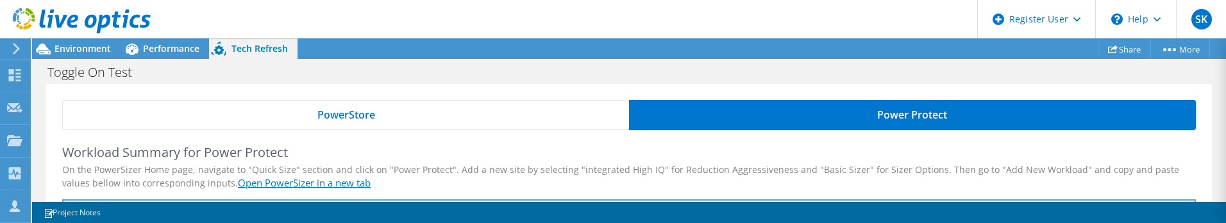
click at [432, 113] on div "PowerStore" at bounding box center [345, 115] width 567 height 30
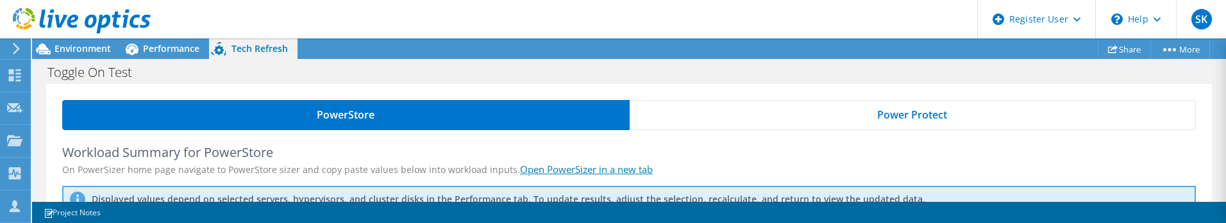
click at [761, 115] on div "Power Protect" at bounding box center [913, 115] width 567 height 30
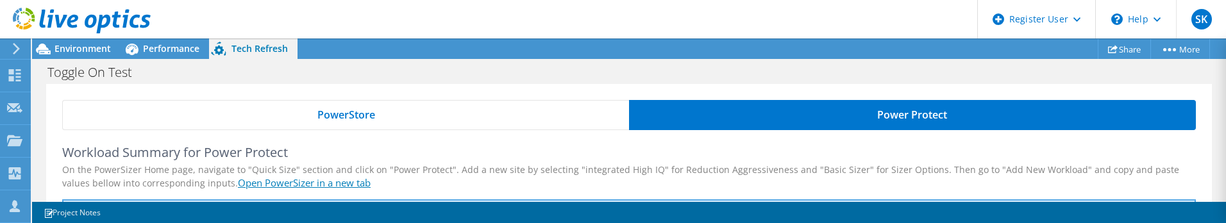
click at [369, 119] on span "PowerStore" at bounding box center [346, 115] width 58 height 10
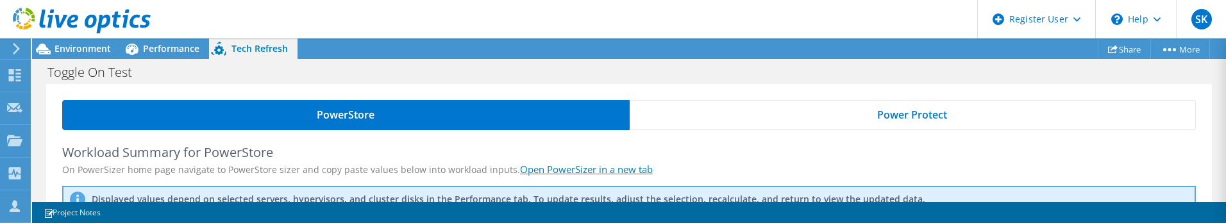
click at [797, 114] on div "Power Protect" at bounding box center [913, 115] width 567 height 30
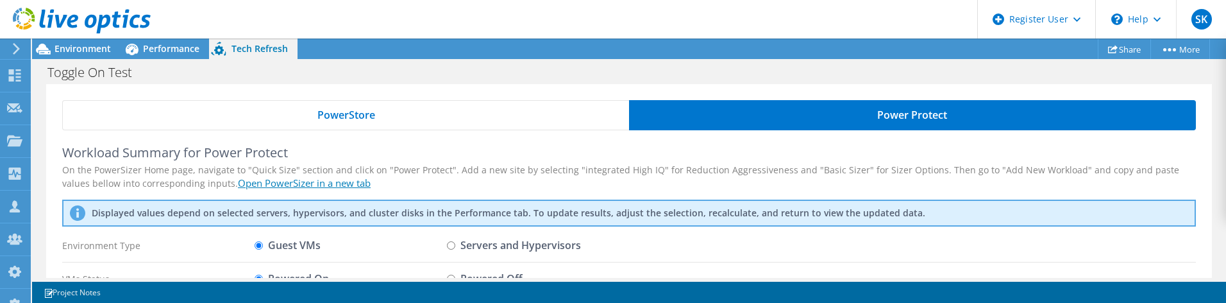
click at [496, 244] on label "Servers and Hypervisors" at bounding box center [514, 245] width 134 height 22
click at [455, 244] on input "Servers and Hypervisors" at bounding box center [451, 245] width 8 height 8
radio input "true"
radio input "false"
click at [487, 280] on div "Project Actions Project Actions Share More Project Details" at bounding box center [629, 170] width 1194 height 264
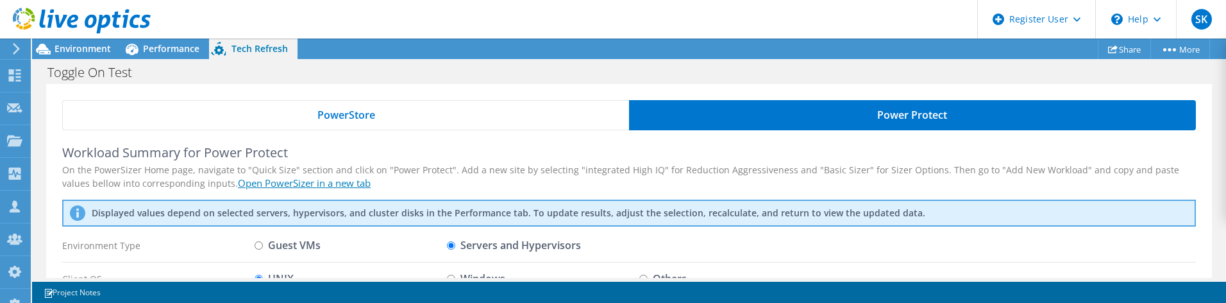
click at [479, 112] on div "PowerStore" at bounding box center [345, 115] width 567 height 30
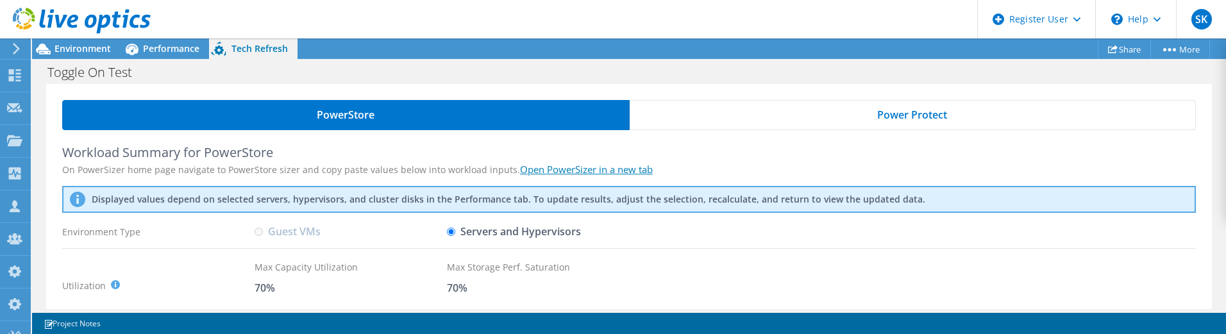
click at [290, 234] on label "Guest VMs" at bounding box center [288, 232] width 66 height 22
click at [168, 56] on div "Performance" at bounding box center [165, 48] width 88 height 21
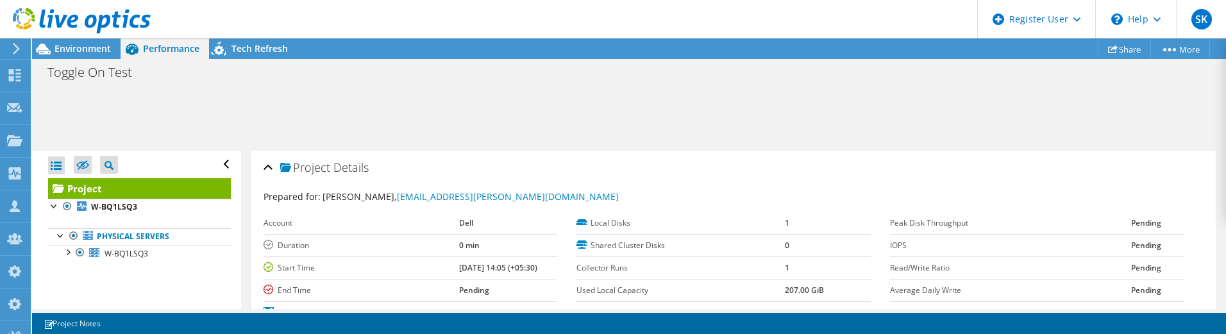
click at [80, 42] on div at bounding box center [75, 21] width 151 height 43
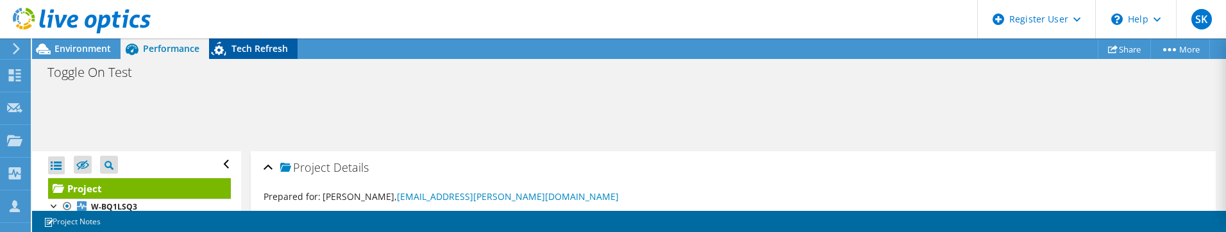
click at [266, 44] on span "Tech Refresh" at bounding box center [259, 48] width 56 height 12
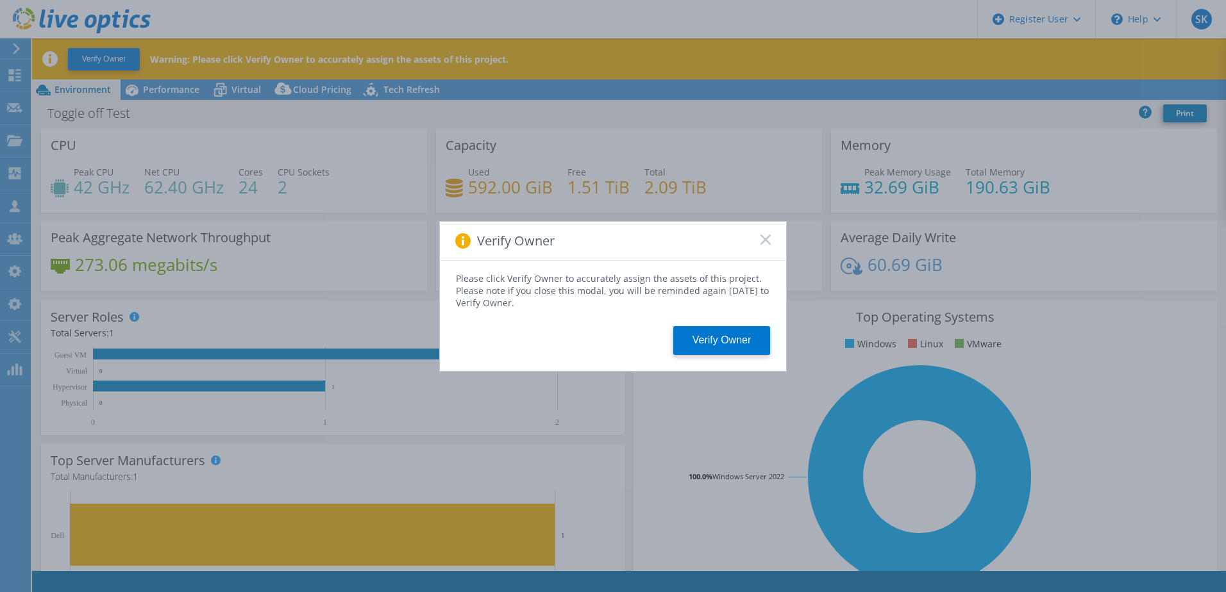
click at [766, 240] on rect at bounding box center [765, 239] width 11 height 11
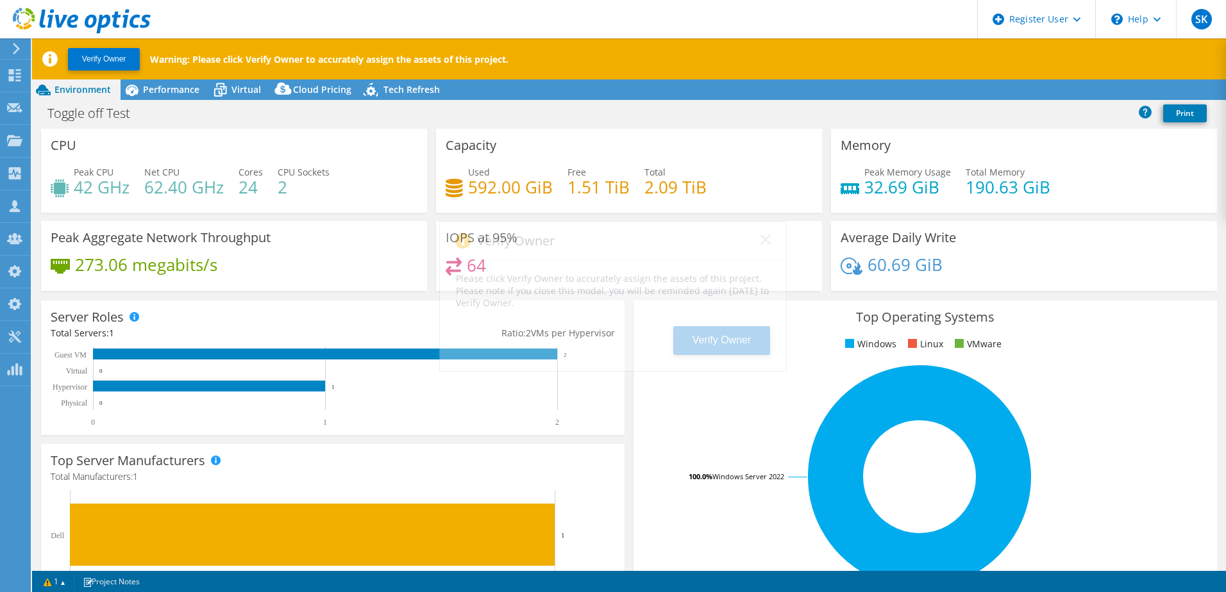
select select
select select "USD"
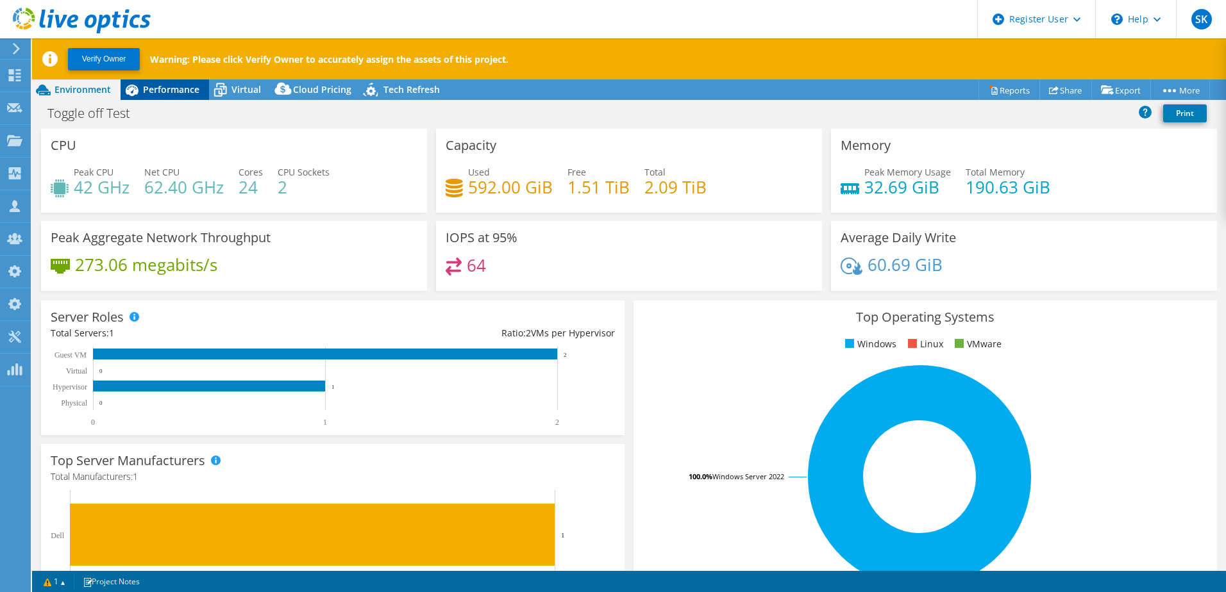
click at [162, 91] on span "Performance" at bounding box center [171, 89] width 56 height 12
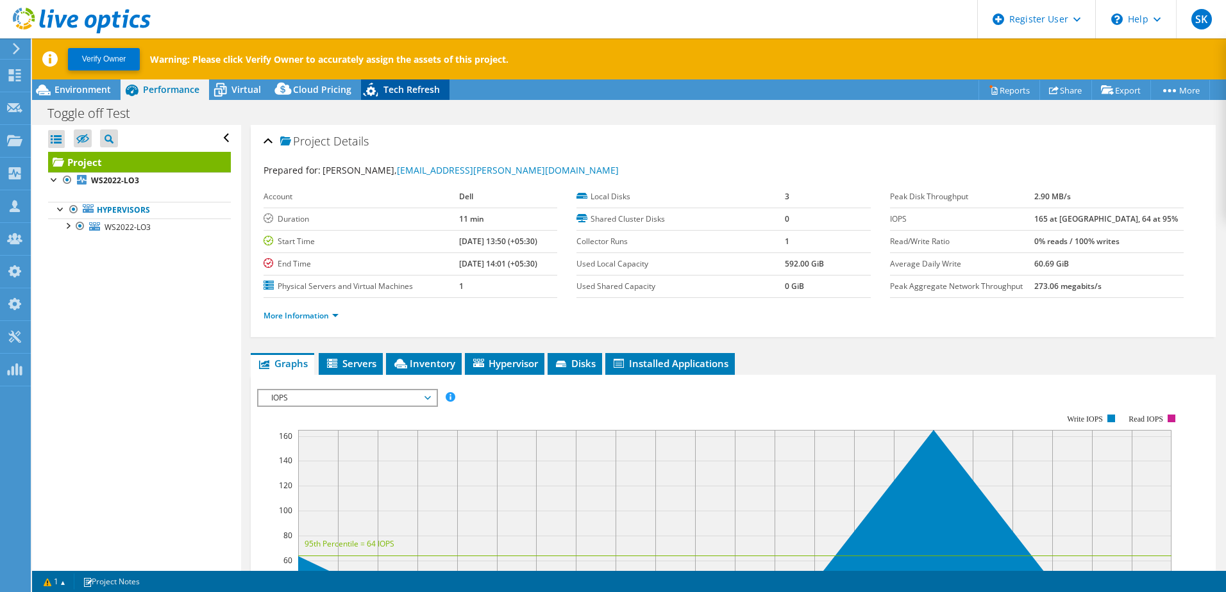
click at [403, 81] on div "Tech Refresh" at bounding box center [405, 90] width 88 height 21
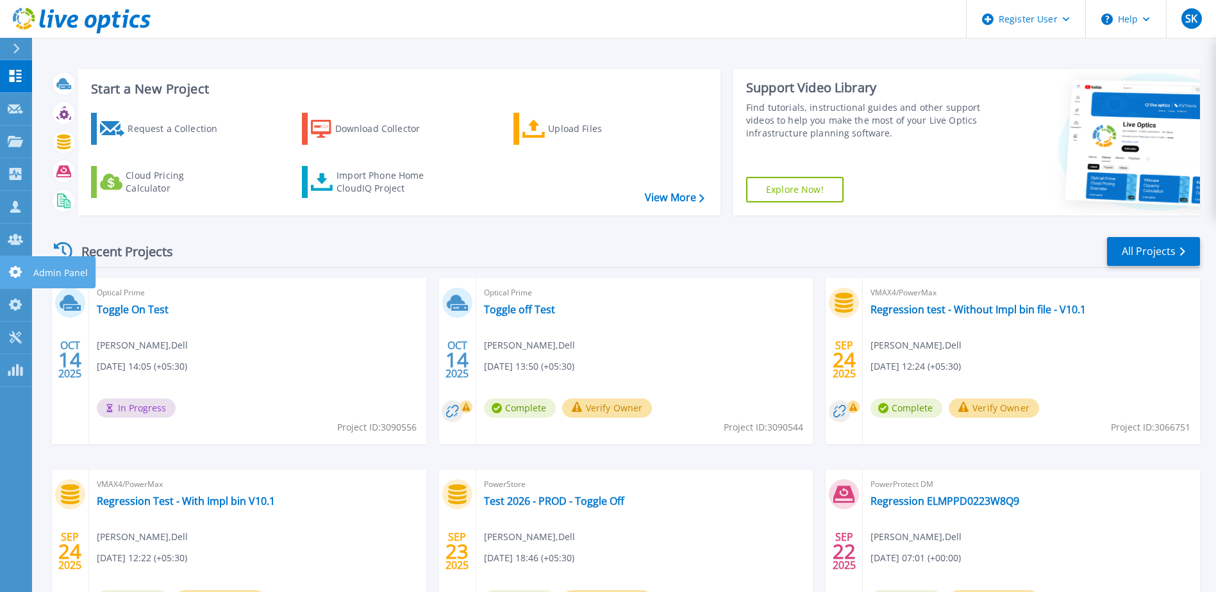
click at [17, 270] on icon at bounding box center [15, 272] width 13 height 12
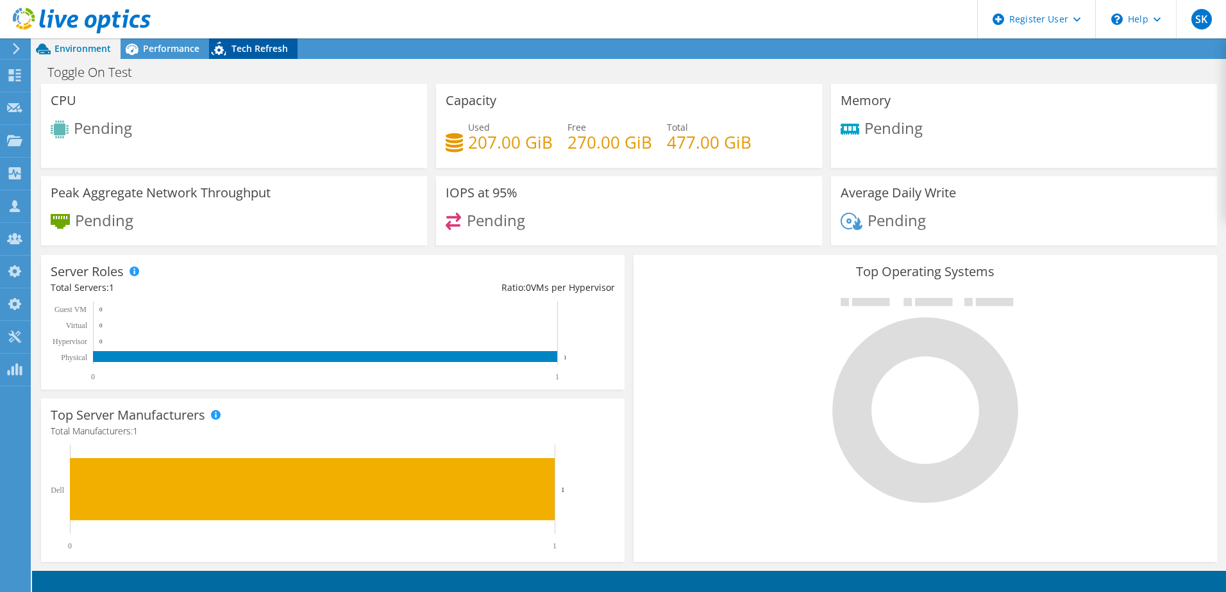
click at [271, 47] on span "Tech Refresh" at bounding box center [259, 48] width 56 height 12
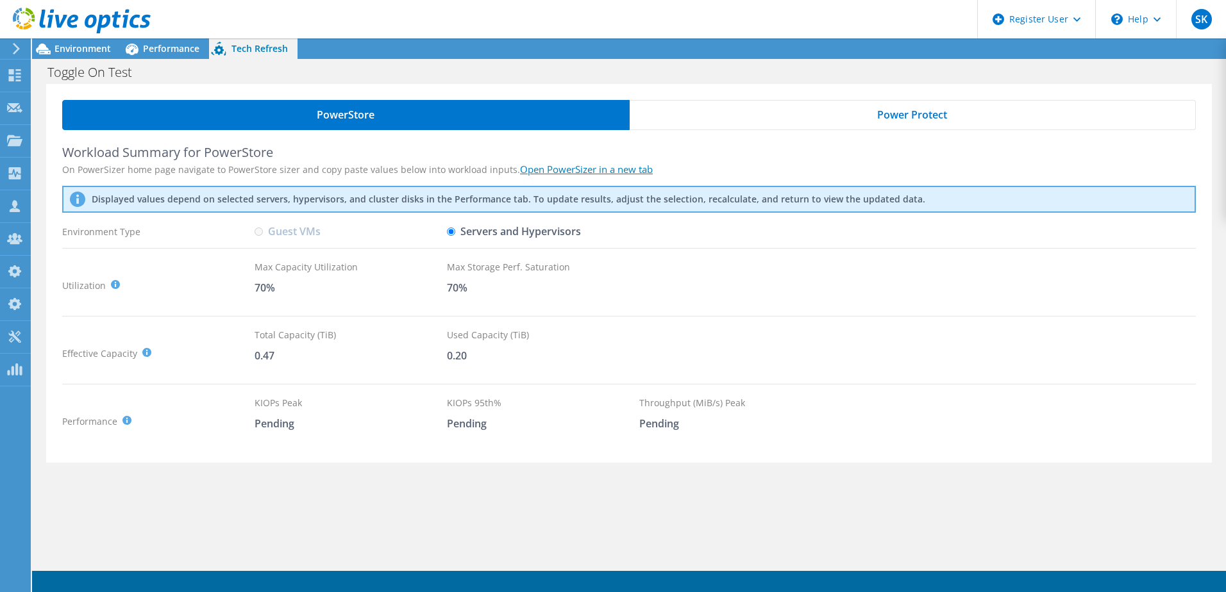
click at [807, 115] on div "Power Protect" at bounding box center [913, 115] width 567 height 30
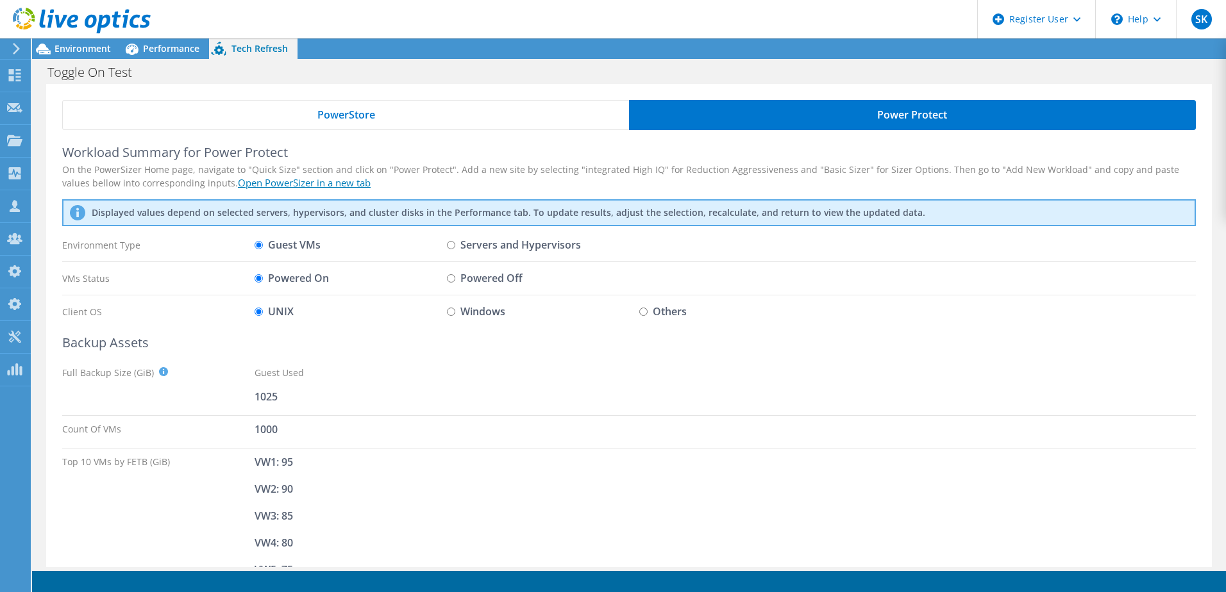
click at [337, 113] on span "PowerStore" at bounding box center [346, 115] width 58 height 10
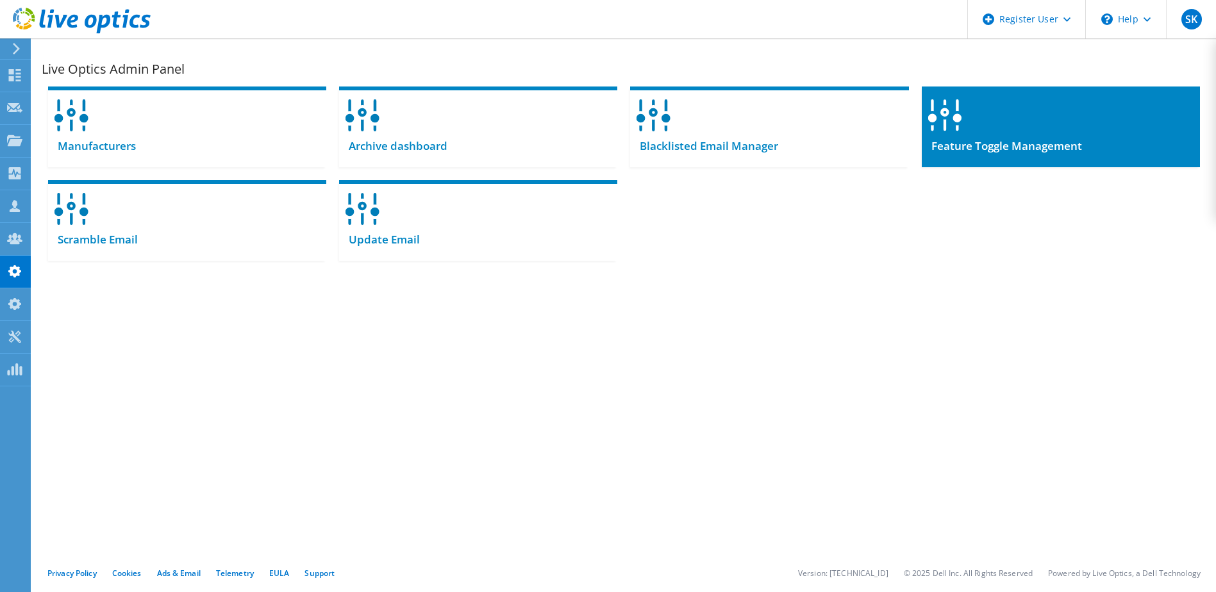
click at [979, 156] on div "Feature Toggle Management" at bounding box center [1061, 151] width 278 height 31
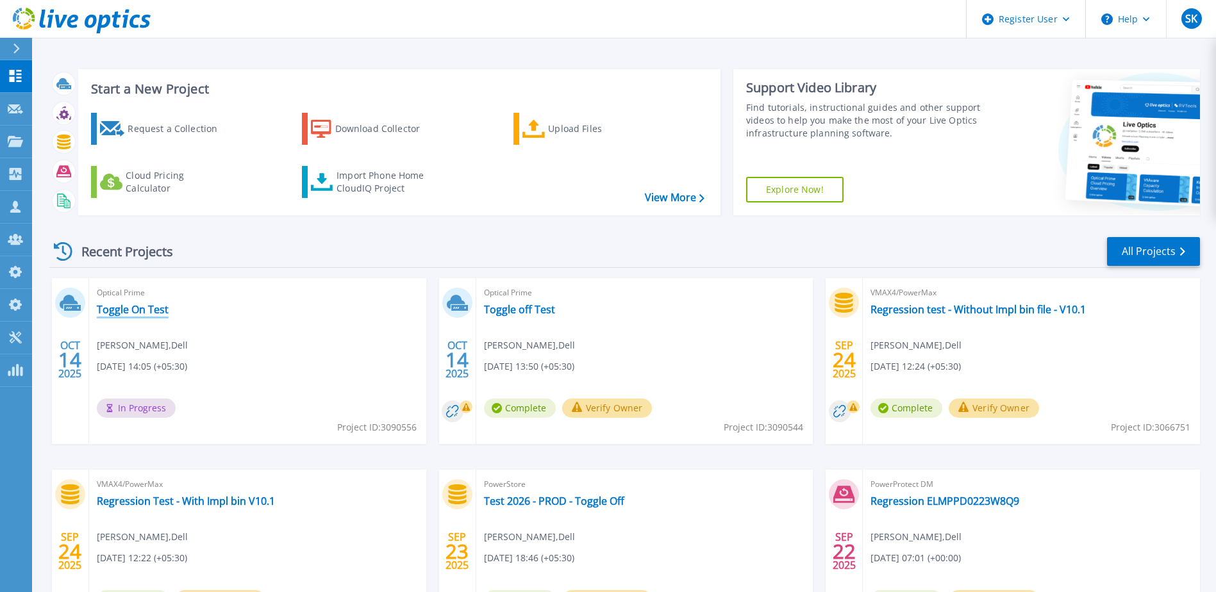
click at [153, 312] on link "Toggle On Test" at bounding box center [133, 309] width 72 height 13
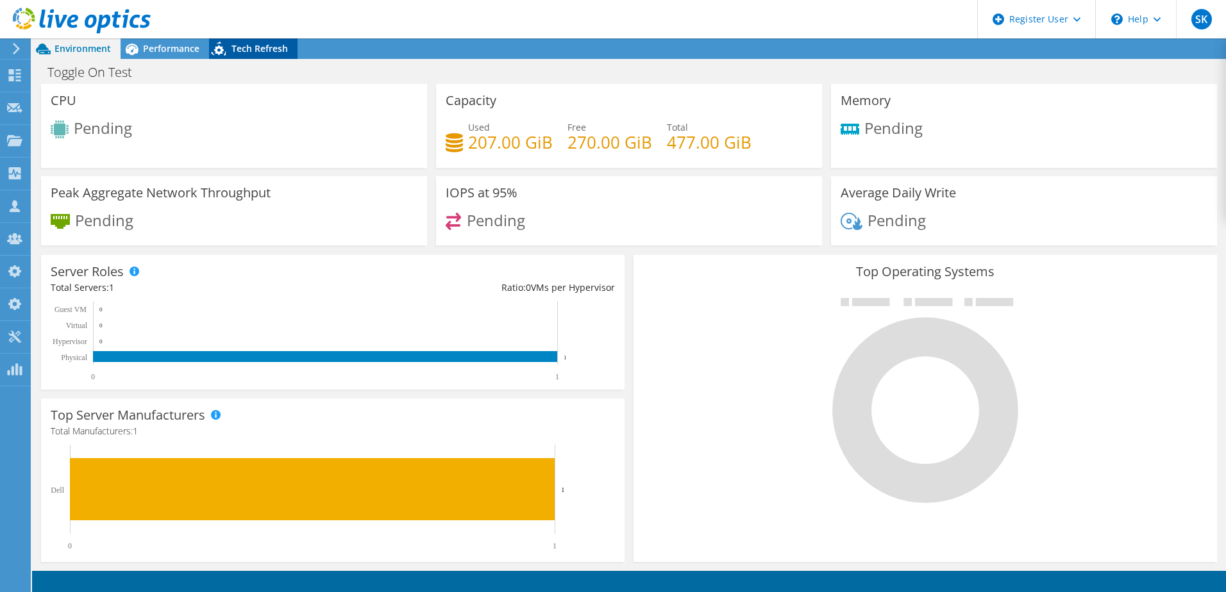
click at [265, 56] on div "Tech Refresh" at bounding box center [253, 48] width 88 height 21
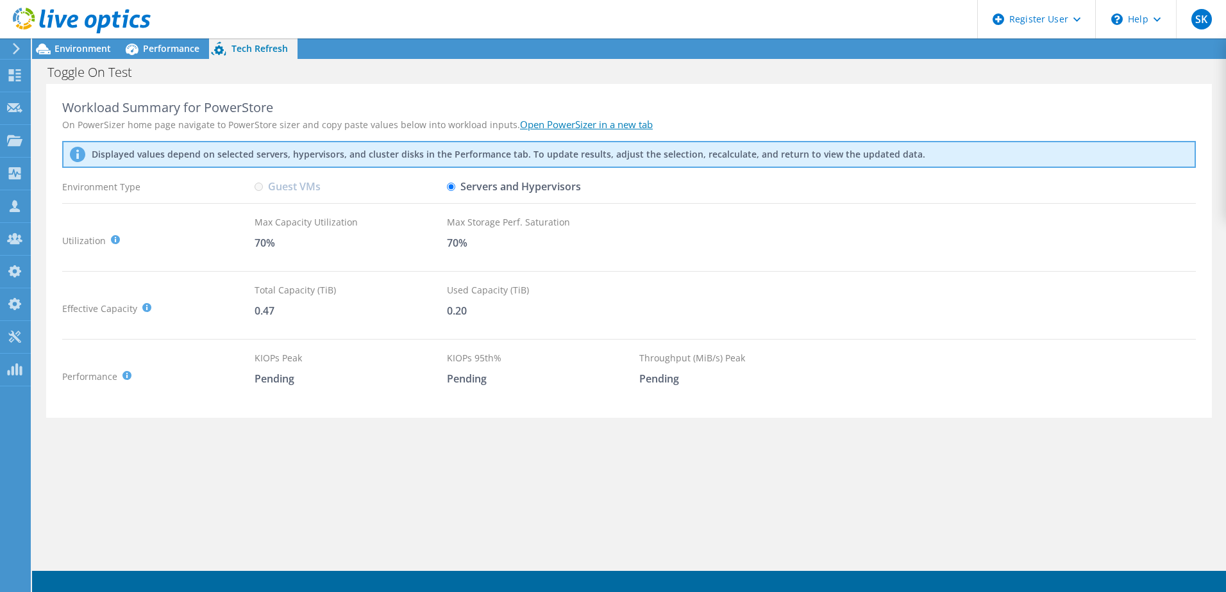
click at [667, 265] on div "Utilization It is generally recommended to leave around a 30% buffer for storag…" at bounding box center [629, 240] width 1134 height 51
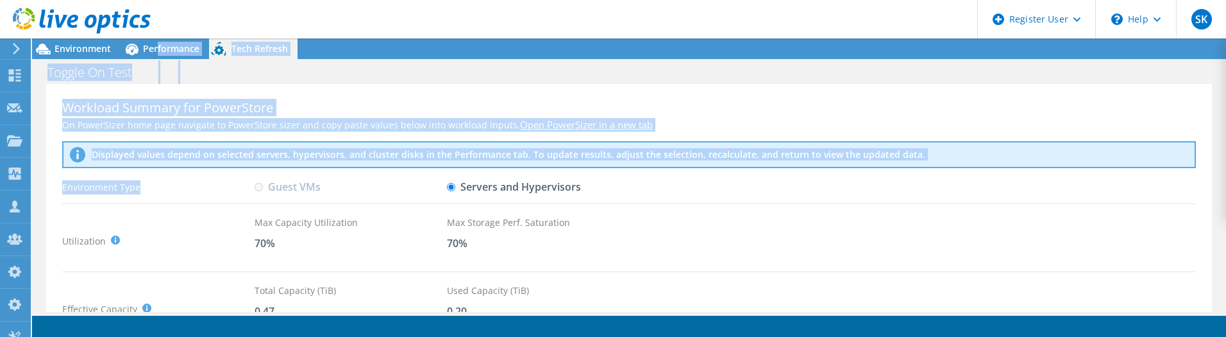
drag, startPoint x: 157, startPoint y: 56, endPoint x: 174, endPoint y: 179, distance: 124.2
click at [174, 179] on div "Environment Performance Upgrades Tech Refresh Toggle On Test Print" at bounding box center [629, 187] width 1194 height 298
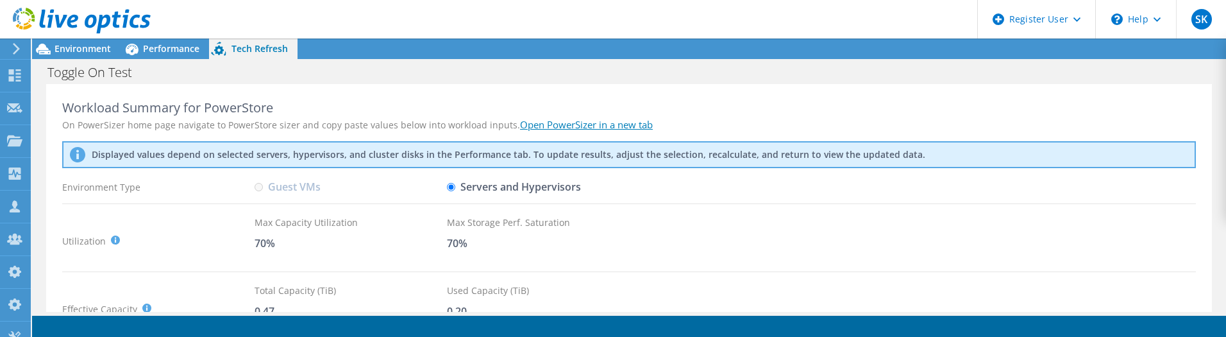
drag, startPoint x: 174, startPoint y: 179, endPoint x: 231, endPoint y: 226, distance: 74.2
click at [231, 226] on div "Utilization It is generally recommended to leave around a 30% buffer for storag…" at bounding box center [158, 240] width 192 height 51
click at [449, 230] on div "Max Storage Perf. Saturation 70%" at bounding box center [543, 240] width 192 height 51
click at [97, 45] on span "Environment" at bounding box center [83, 48] width 56 height 12
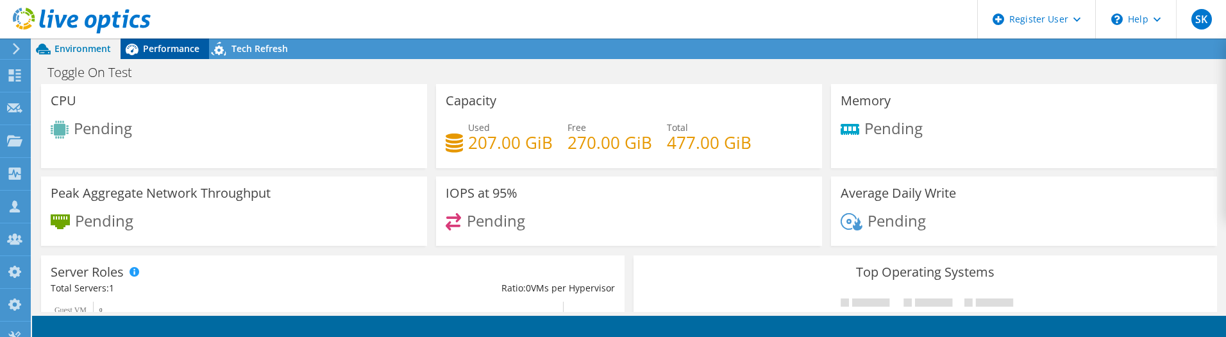
click at [157, 45] on span "Performance" at bounding box center [171, 48] width 56 height 12
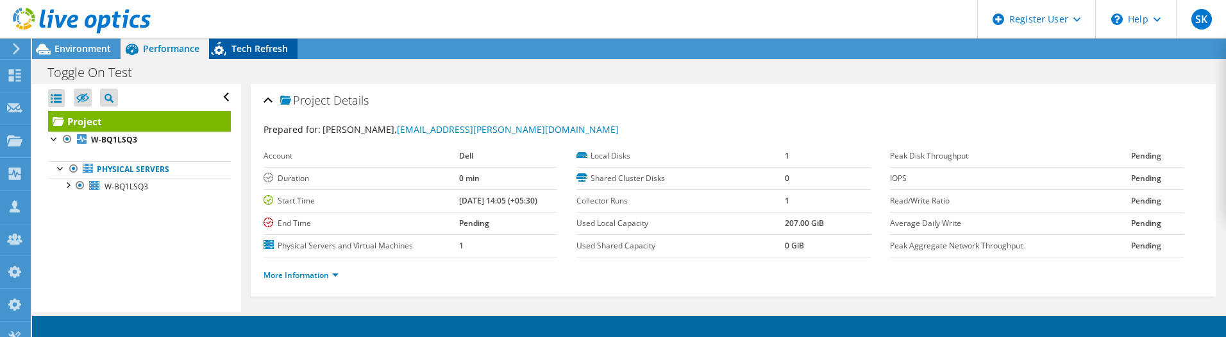
click at [250, 47] on span "Tech Refresh" at bounding box center [259, 48] width 56 height 12
